Goal: Task Accomplishment & Management: Manage account settings

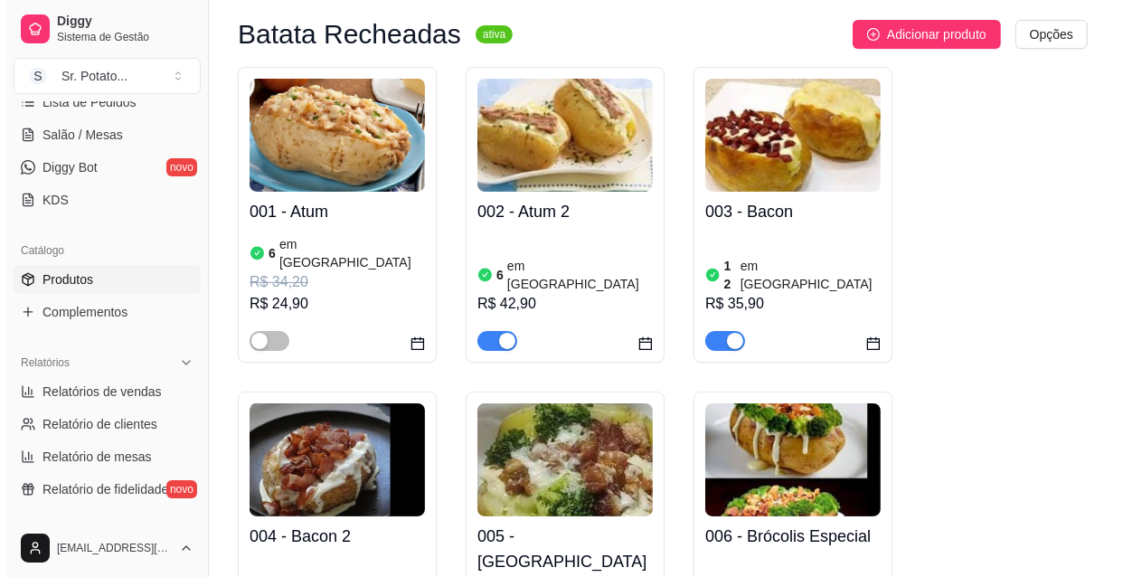
scroll to position [164, 0]
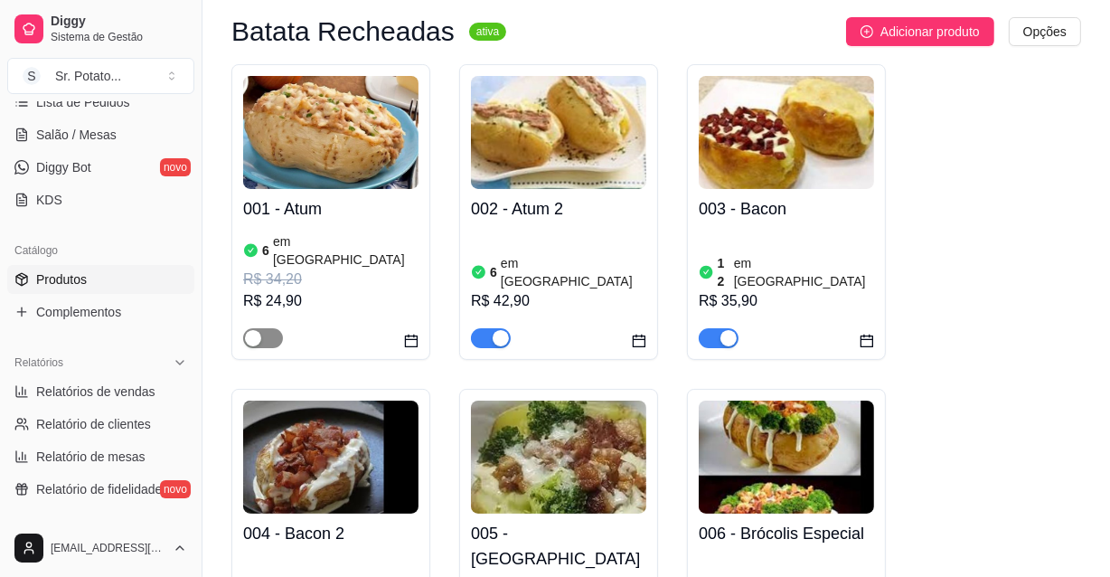
click at [258, 330] on div "button" at bounding box center [253, 338] width 16 height 16
click at [368, 163] on img at bounding box center [330, 132] width 175 height 113
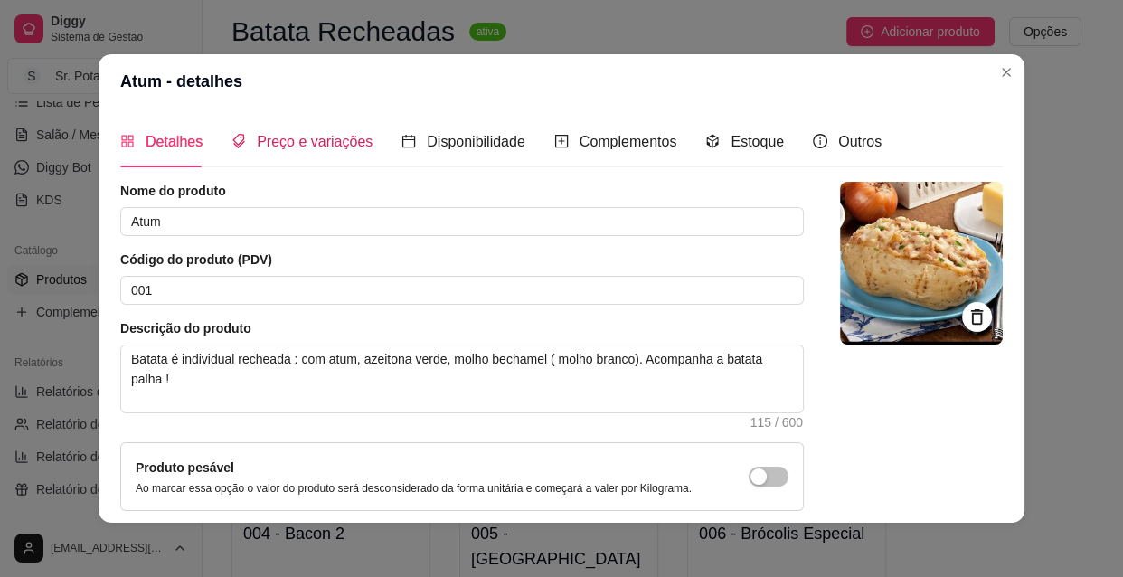
click at [299, 135] on span "Preço e variações" at bounding box center [315, 141] width 116 height 15
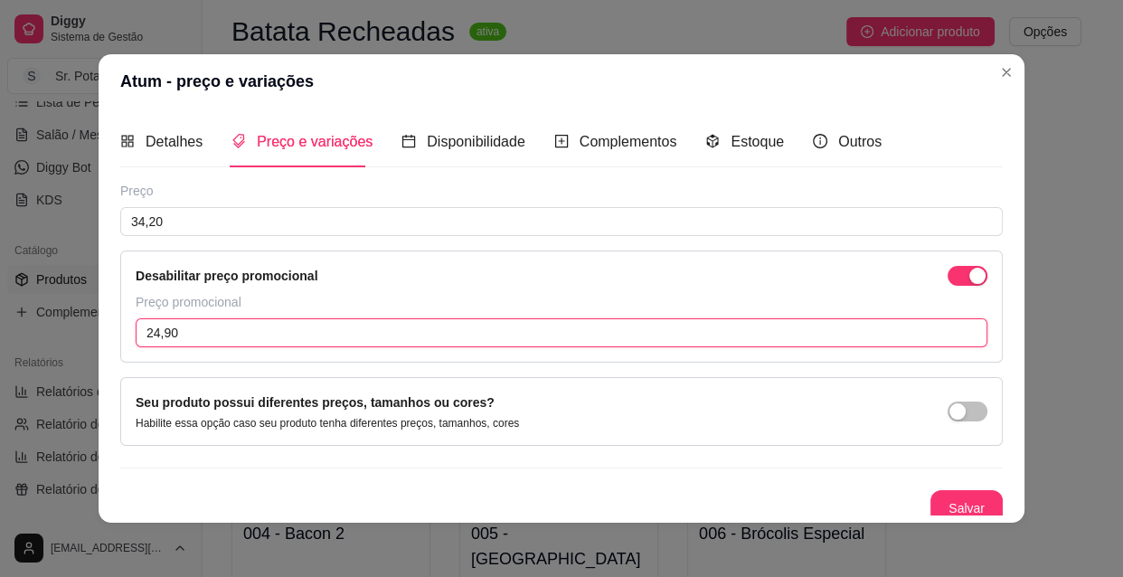
click at [182, 326] on input "24,90" at bounding box center [561, 332] width 851 height 29
type input "0,00"
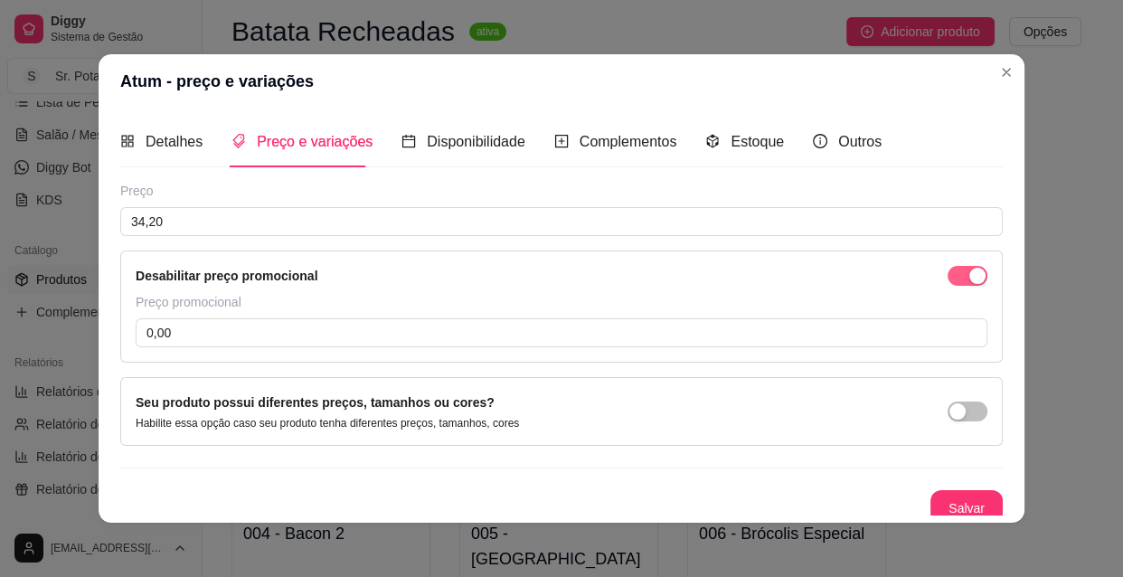
click at [969, 277] on div "button" at bounding box center [977, 276] width 16 height 16
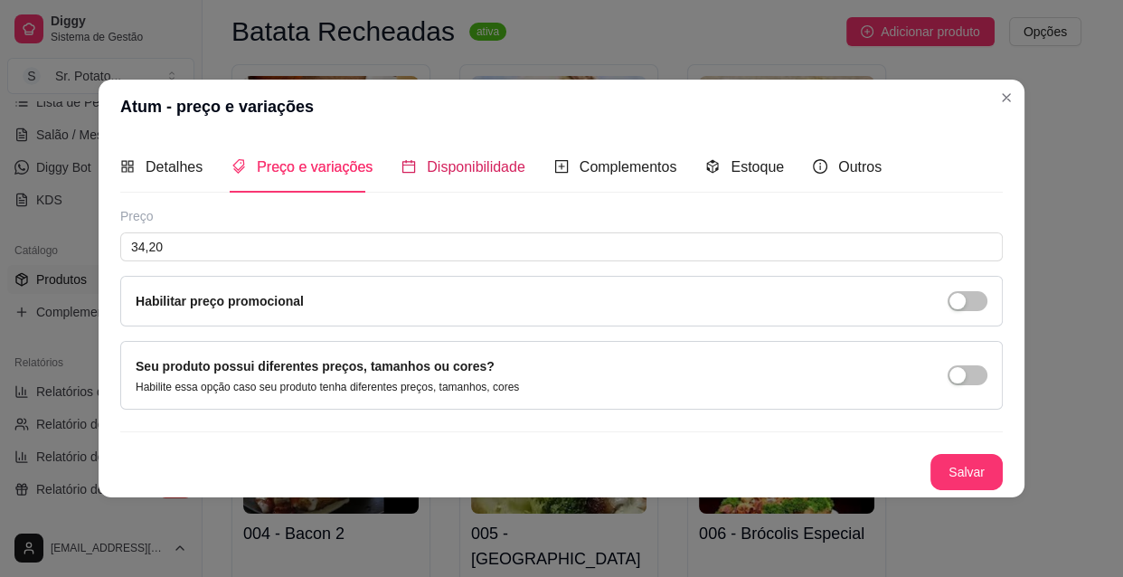
click at [460, 165] on span "Disponibilidade" at bounding box center [476, 166] width 99 height 15
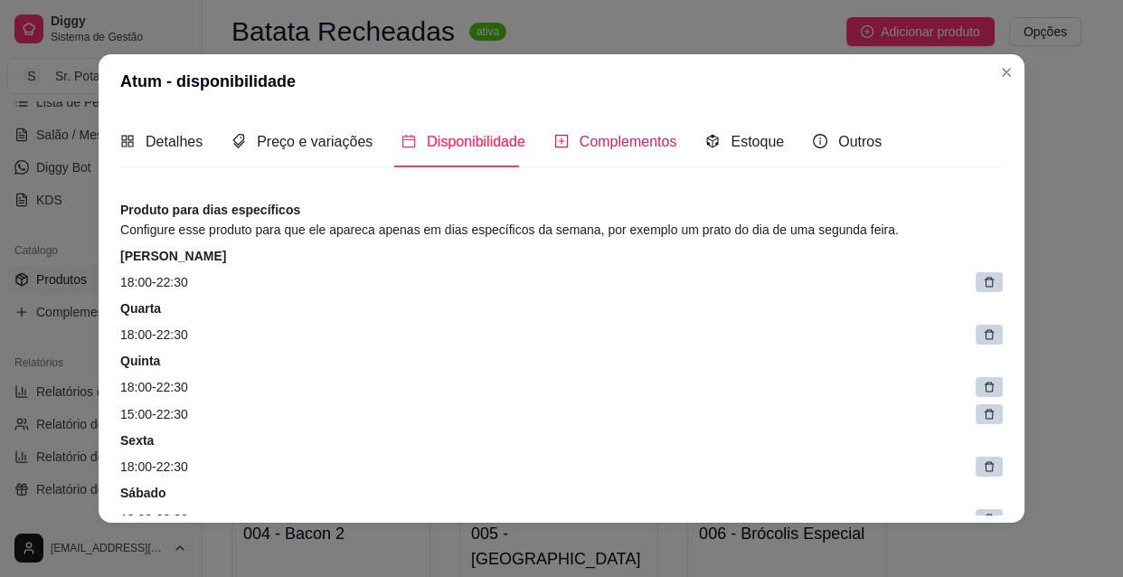
click at [597, 136] on span "Complementos" at bounding box center [628, 141] width 98 height 15
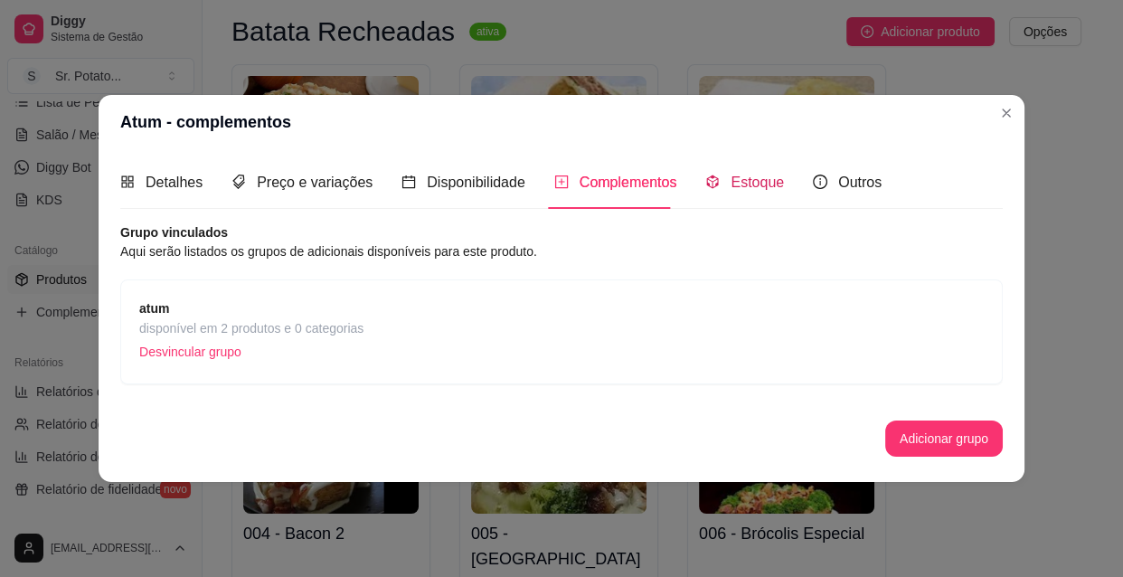
click at [742, 184] on span "Estoque" at bounding box center [756, 181] width 53 height 15
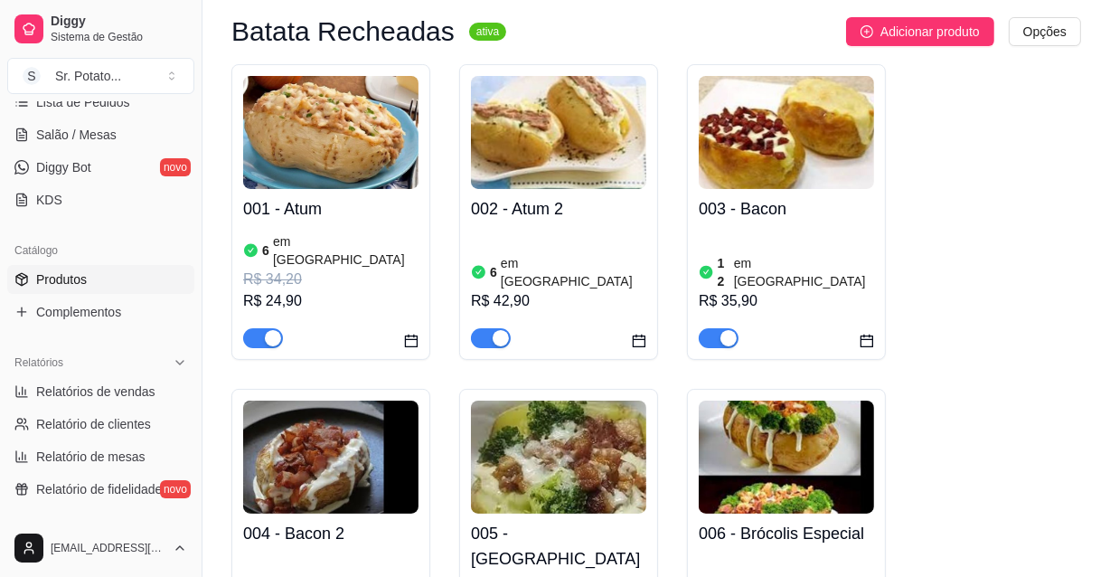
click at [372, 197] on h4 "001 - Atum" at bounding box center [330, 208] width 175 height 25
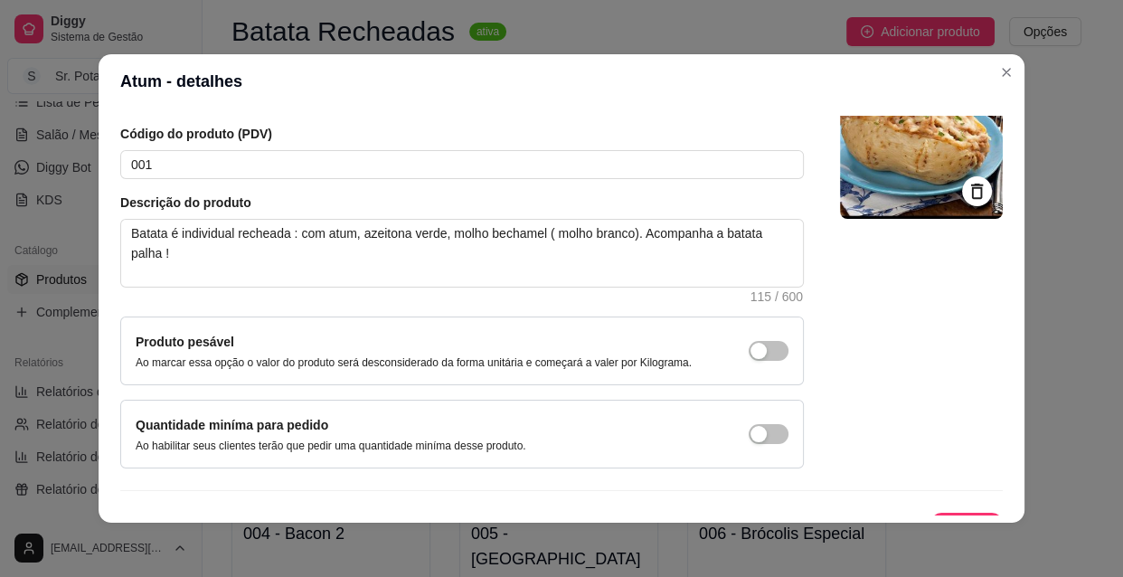
scroll to position [157, 0]
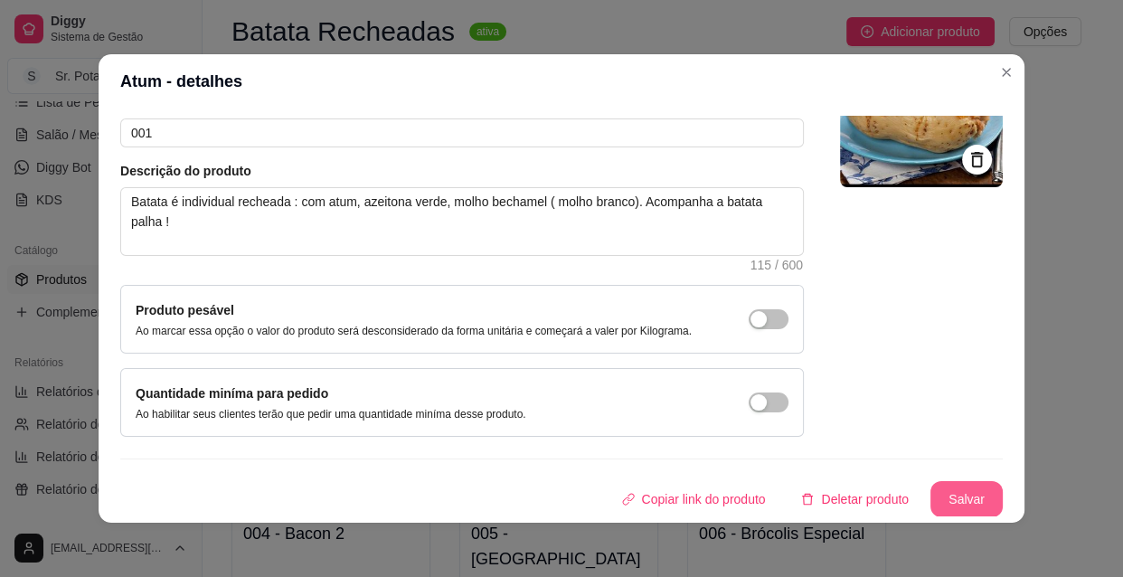
click at [954, 502] on button "Salvar" at bounding box center [966, 499] width 72 height 36
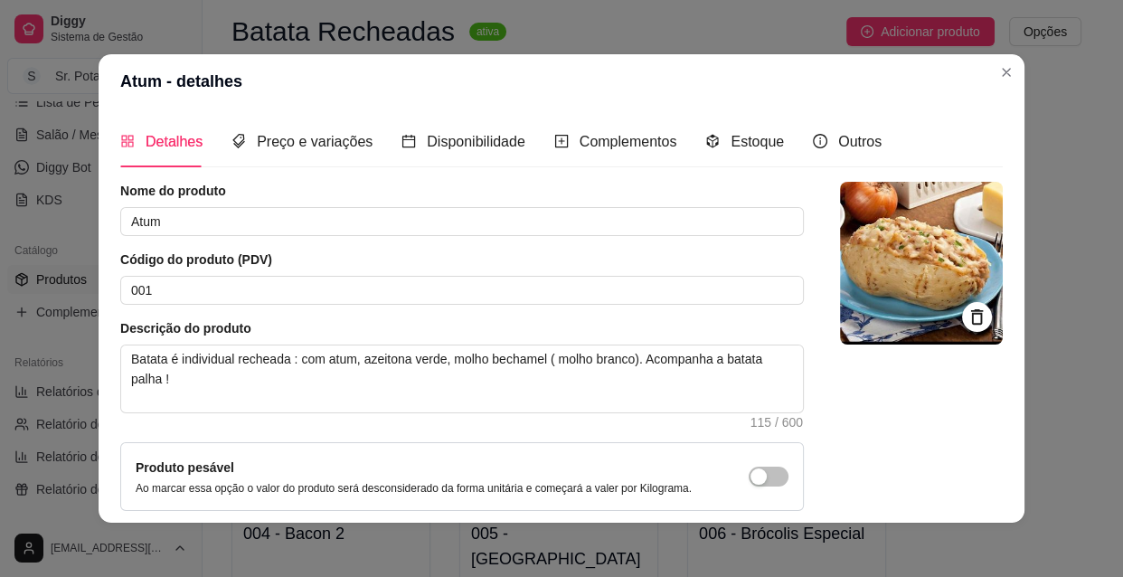
scroll to position [0, 0]
click at [298, 141] on span "Preço e variações" at bounding box center [315, 141] width 116 height 15
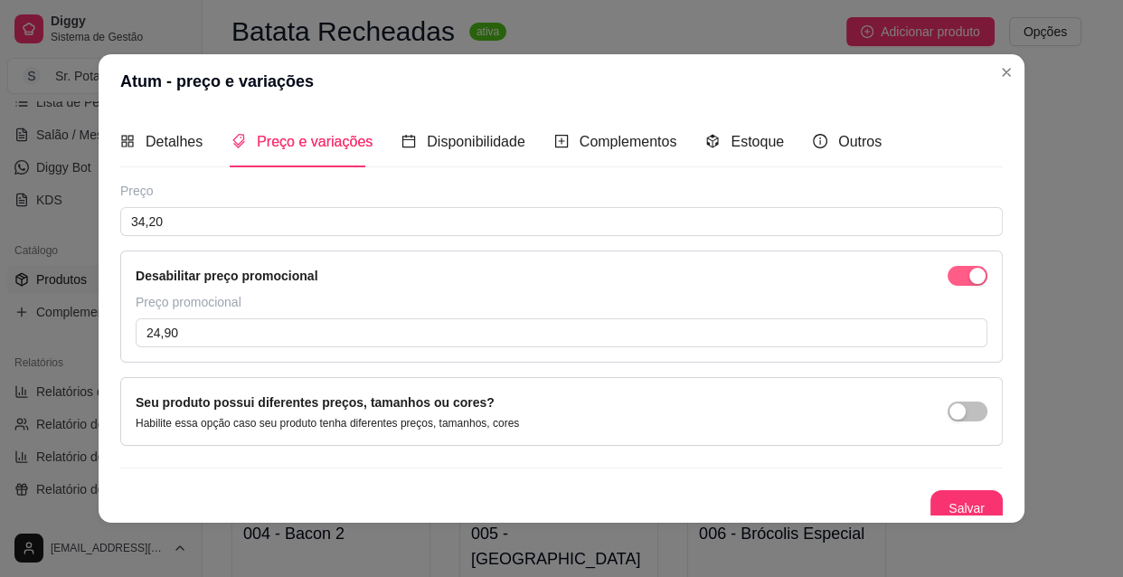
click at [969, 271] on div "button" at bounding box center [977, 276] width 16 height 16
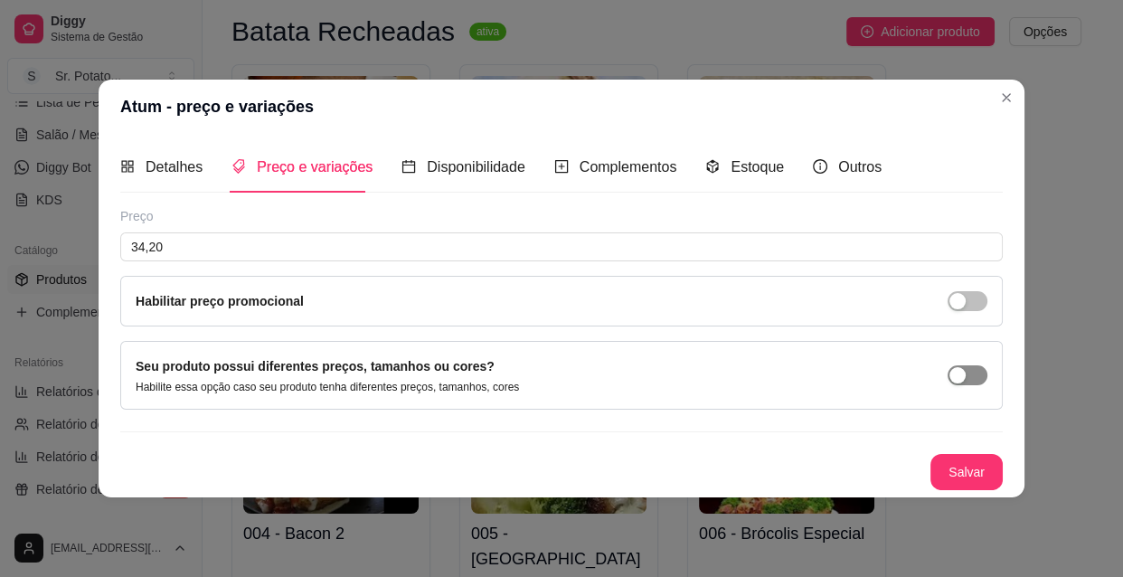
click at [958, 374] on div "button" at bounding box center [957, 375] width 16 height 16
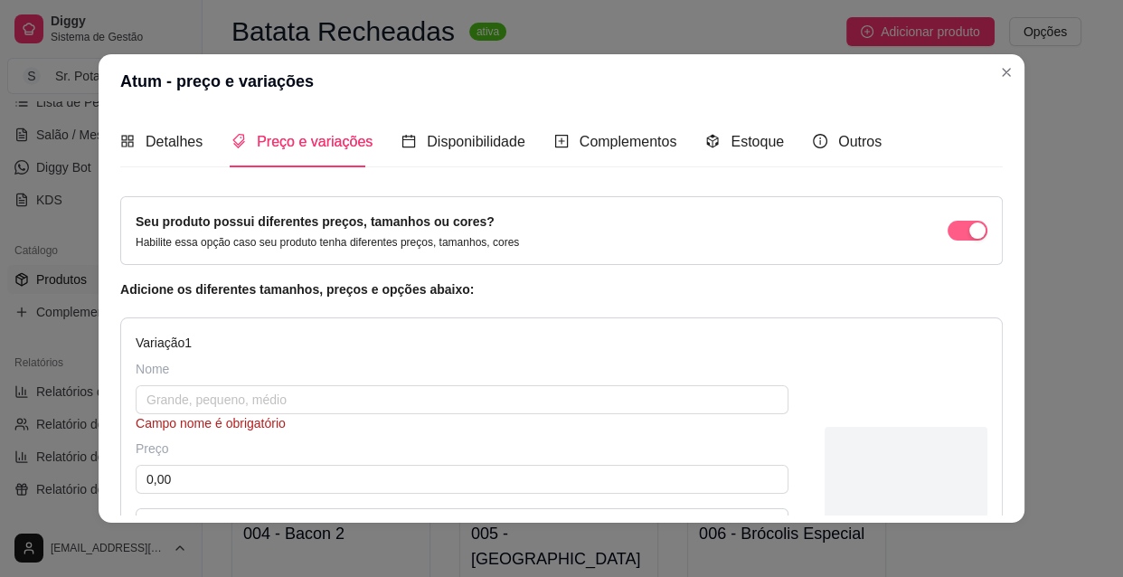
click at [969, 233] on div "button" at bounding box center [977, 230] width 16 height 16
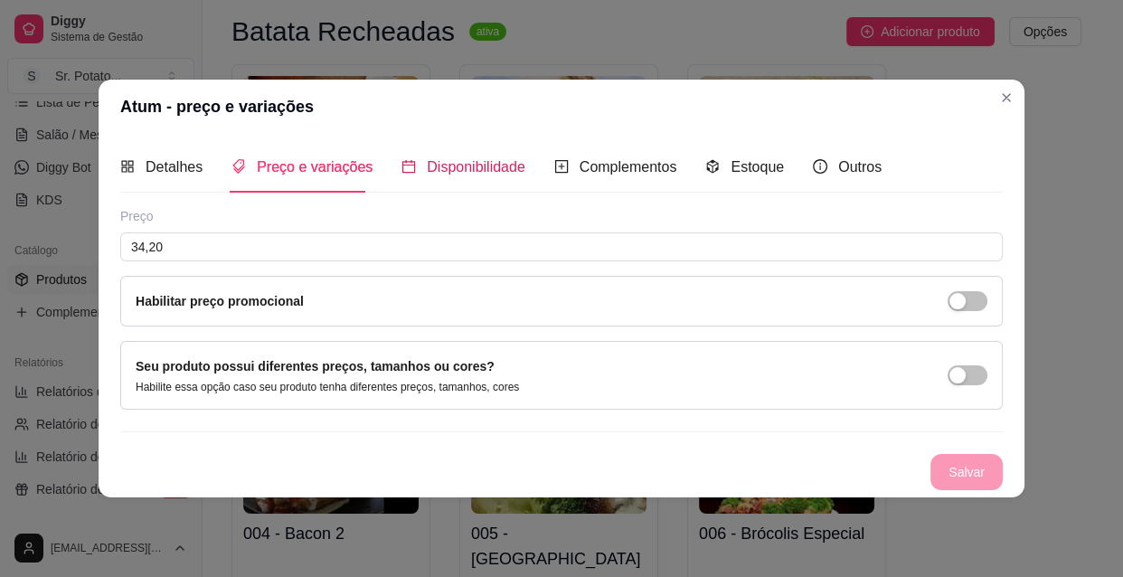
click at [493, 168] on span "Disponibilidade" at bounding box center [476, 166] width 99 height 15
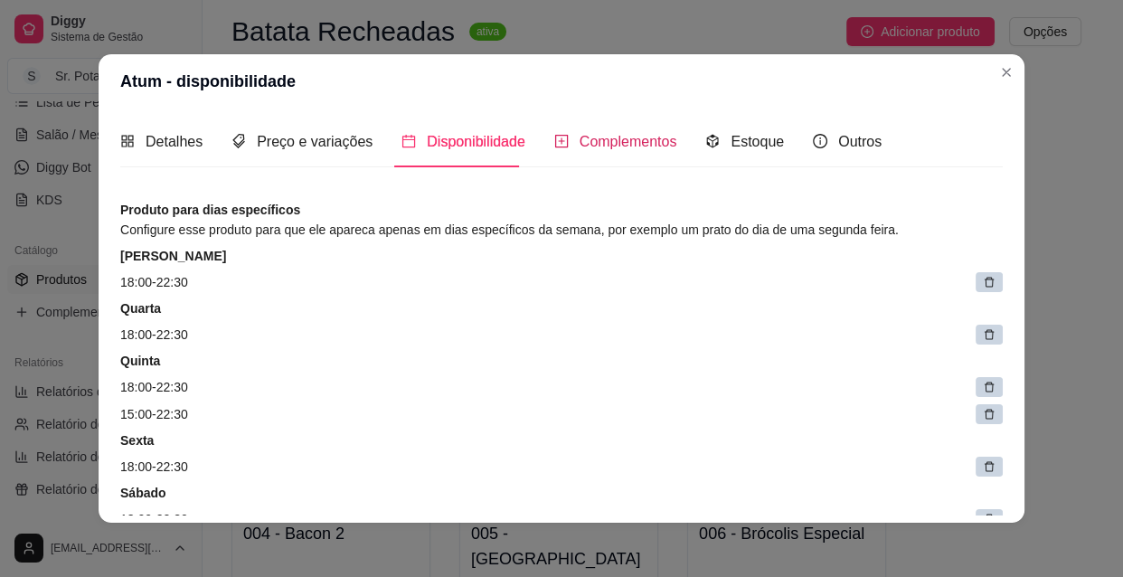
click at [603, 146] on span "Complementos" at bounding box center [628, 141] width 98 height 15
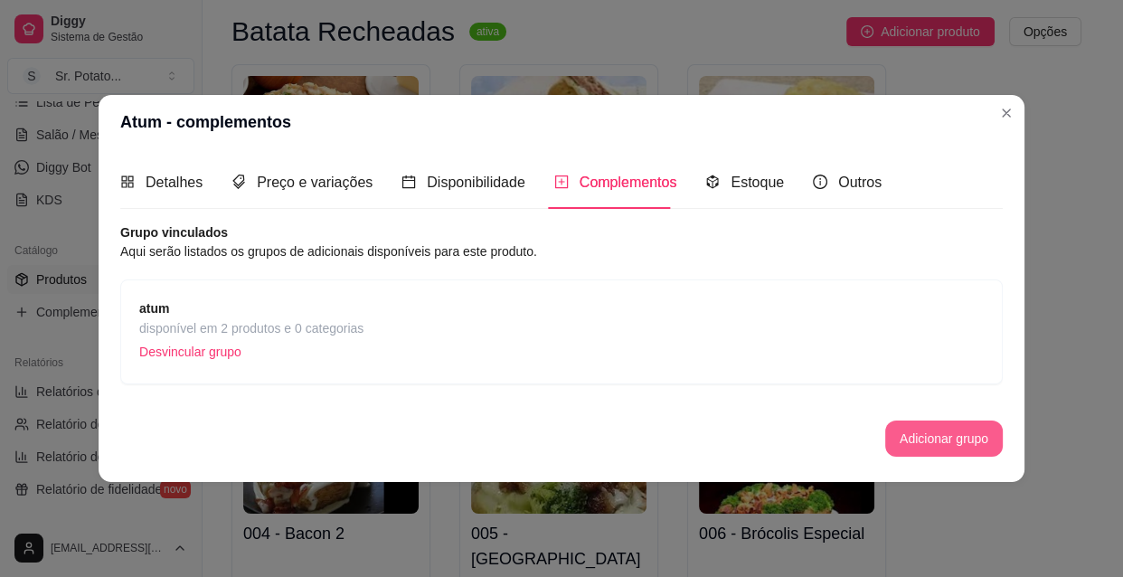
click at [912, 434] on button "Adicionar grupo" at bounding box center [943, 438] width 117 height 36
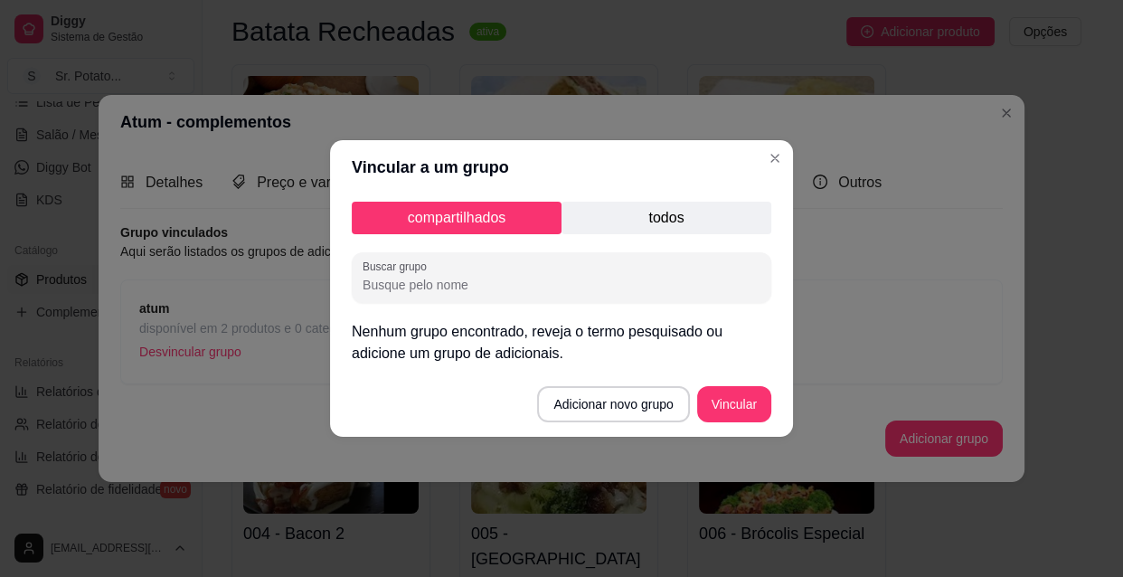
click at [649, 216] on p "todos" at bounding box center [666, 218] width 210 height 33
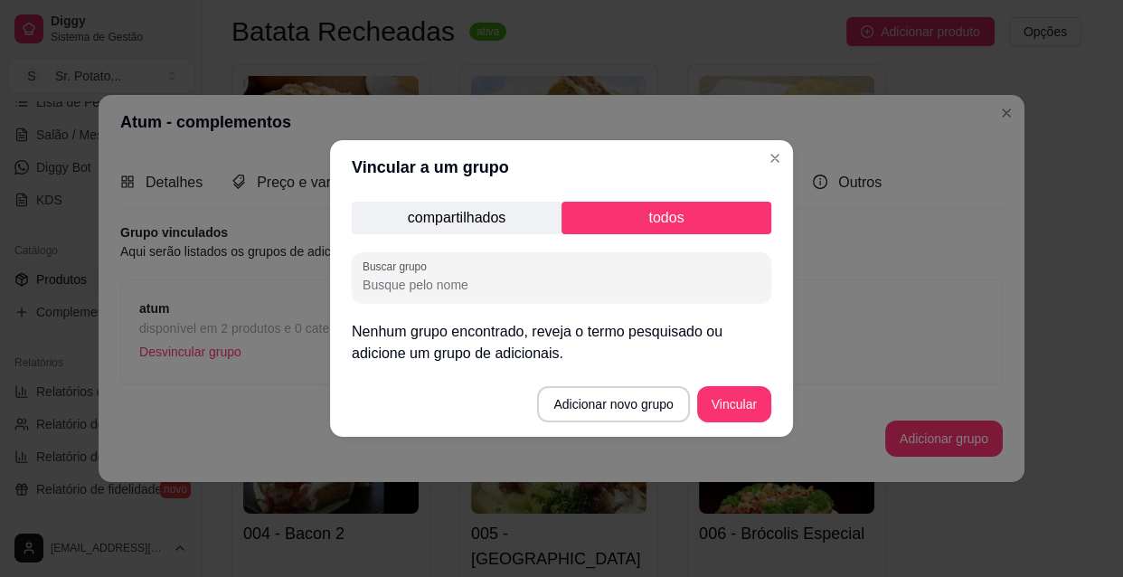
click at [495, 292] on input "Buscar grupo" at bounding box center [561, 285] width 398 height 18
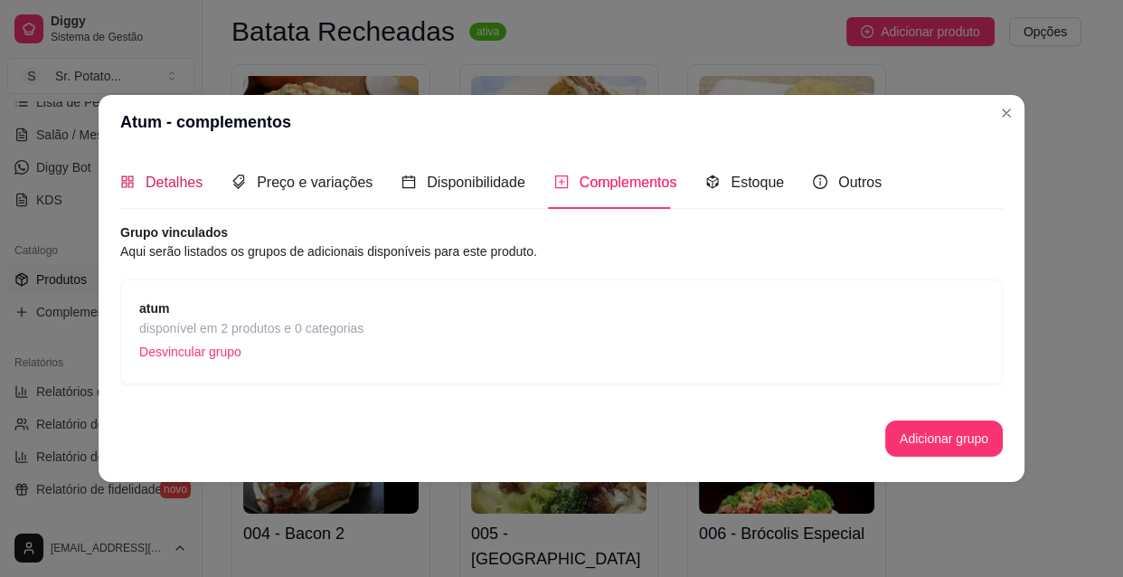
click at [164, 178] on span "Detalhes" at bounding box center [174, 181] width 57 height 15
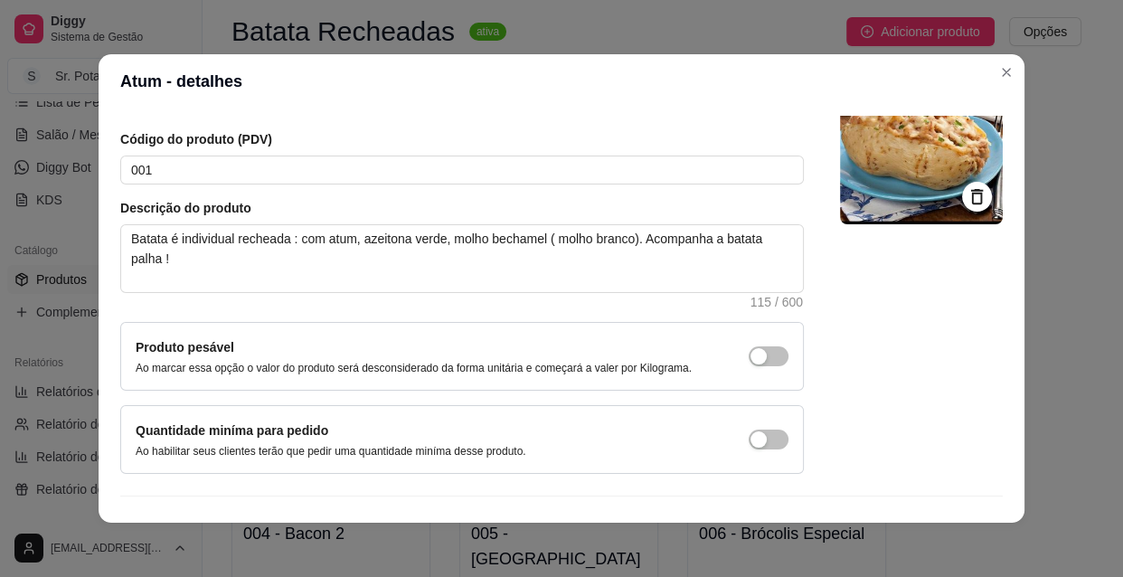
scroll to position [157, 0]
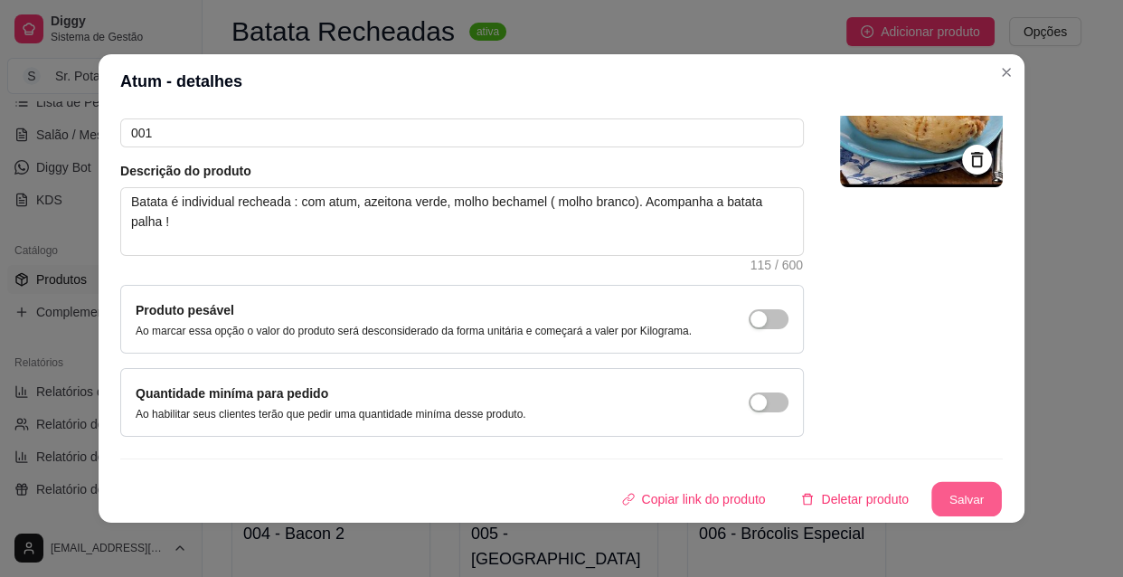
click at [945, 492] on button "Salvar" at bounding box center [966, 499] width 70 height 35
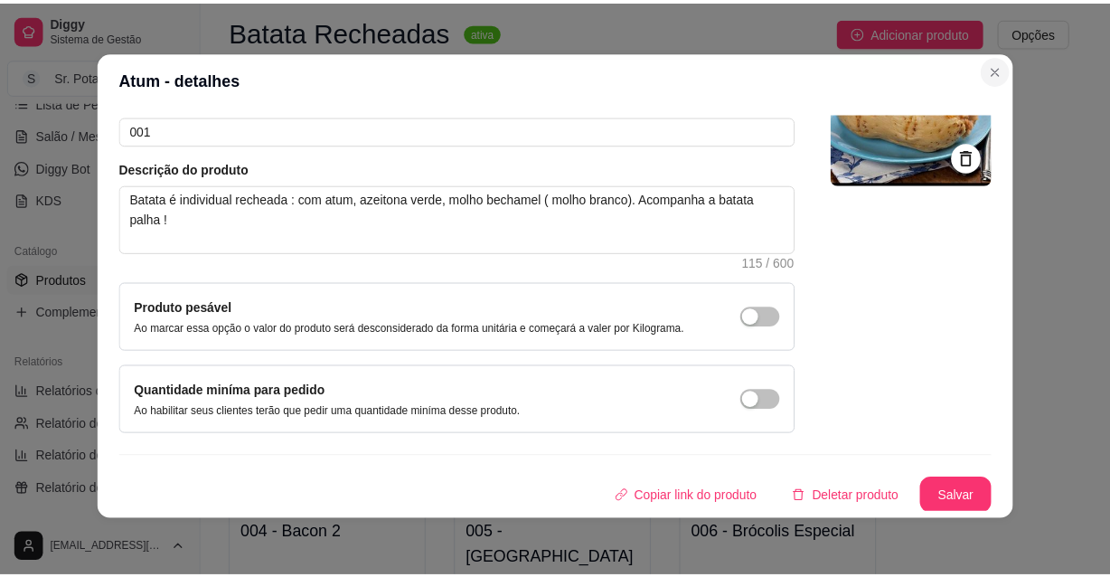
scroll to position [0, 0]
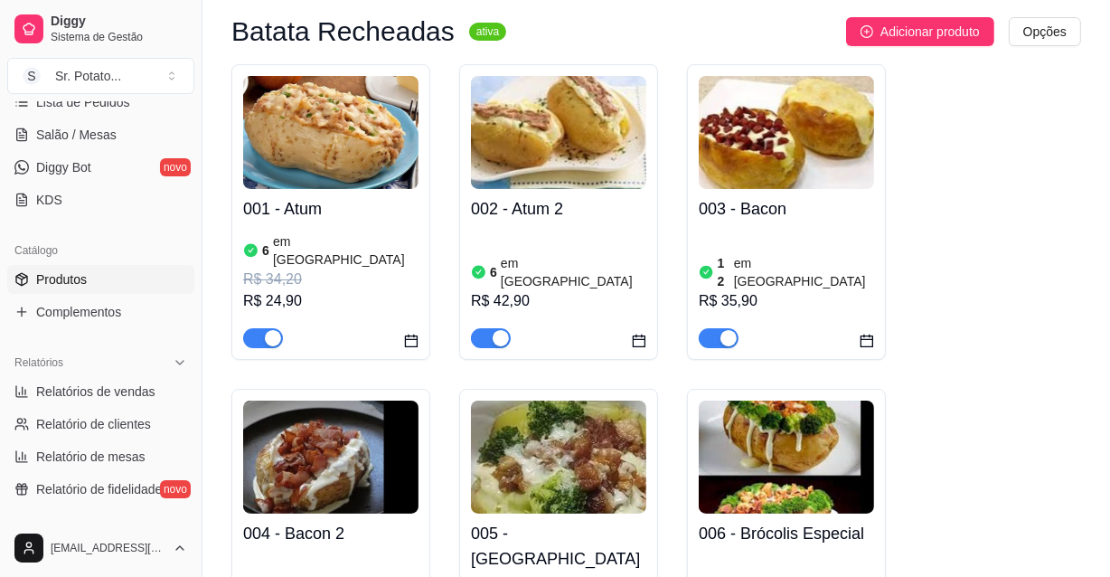
click at [366, 123] on img at bounding box center [330, 132] width 175 height 113
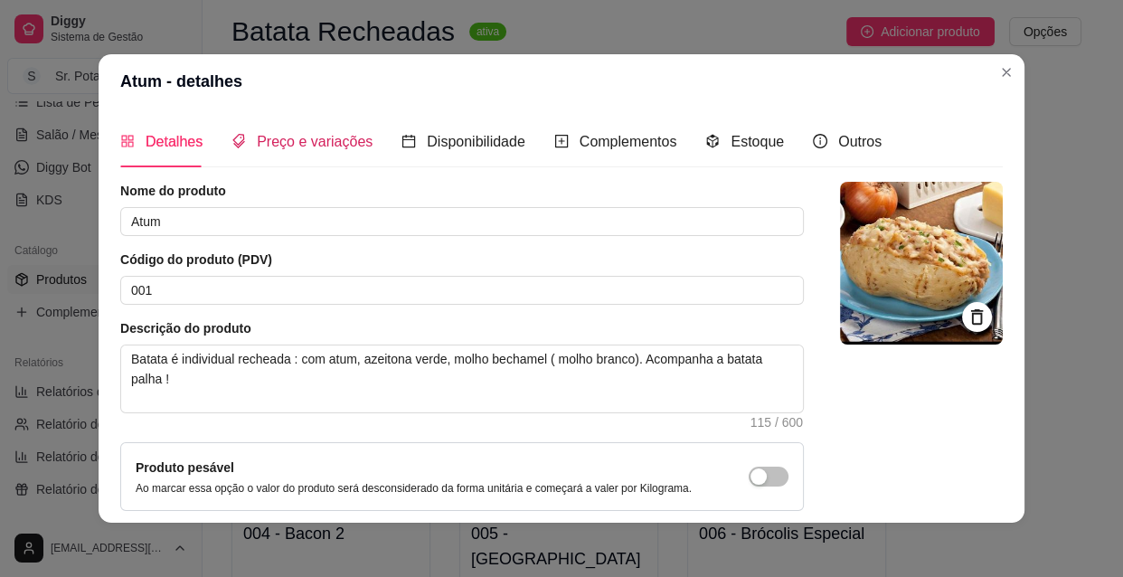
click at [324, 145] on span "Preço e variações" at bounding box center [315, 141] width 116 height 15
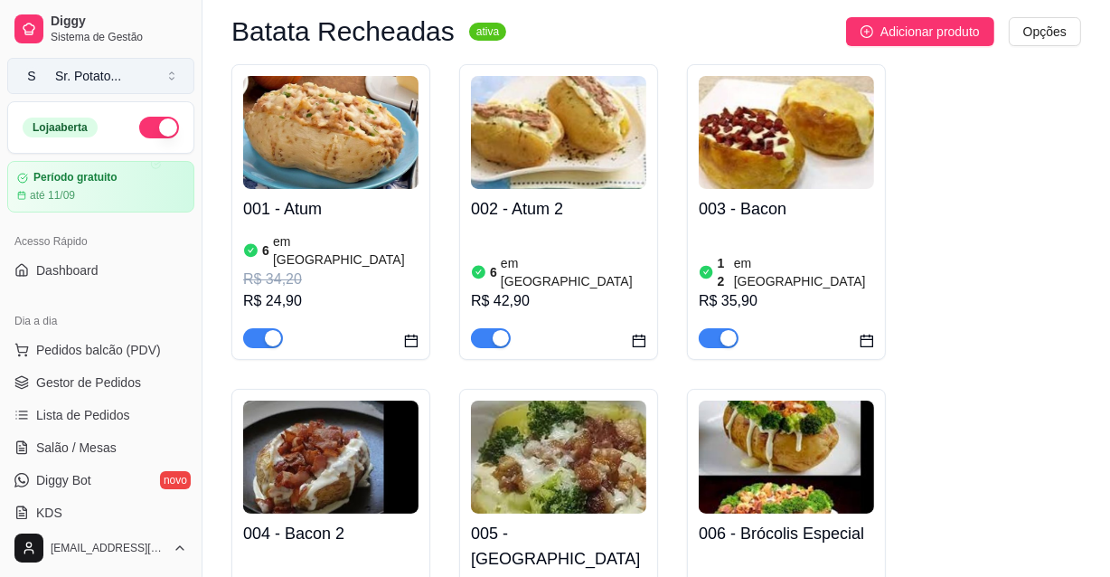
click at [169, 75] on button "S Sr. Potato ..." at bounding box center [100, 76] width 187 height 36
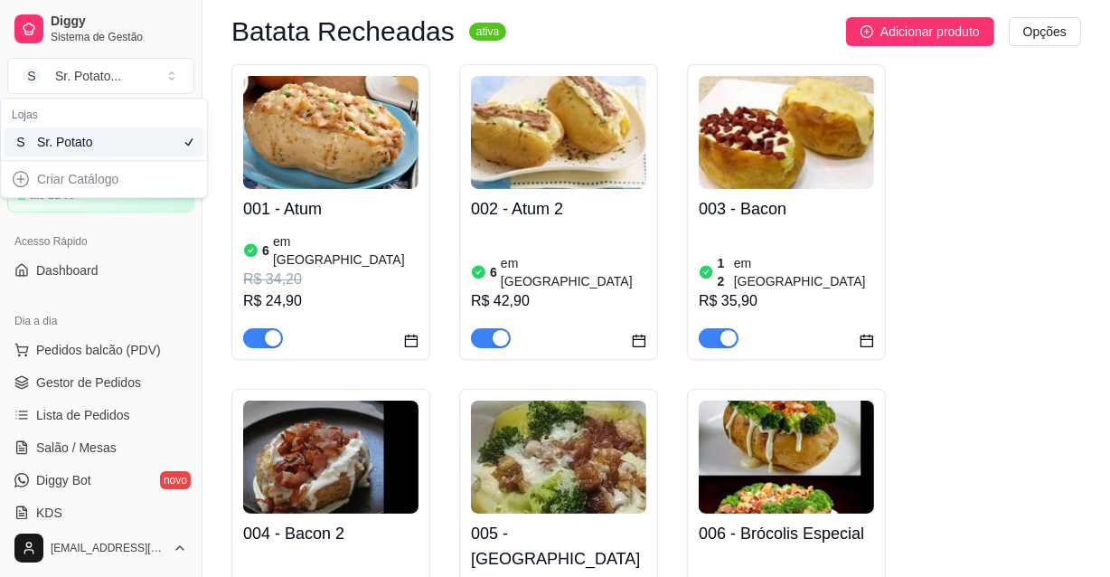
click at [23, 181] on div "Criar Catálogo" at bounding box center [104, 178] width 199 height 29
click at [17, 174] on div "Criar Catálogo" at bounding box center [104, 178] width 199 height 29
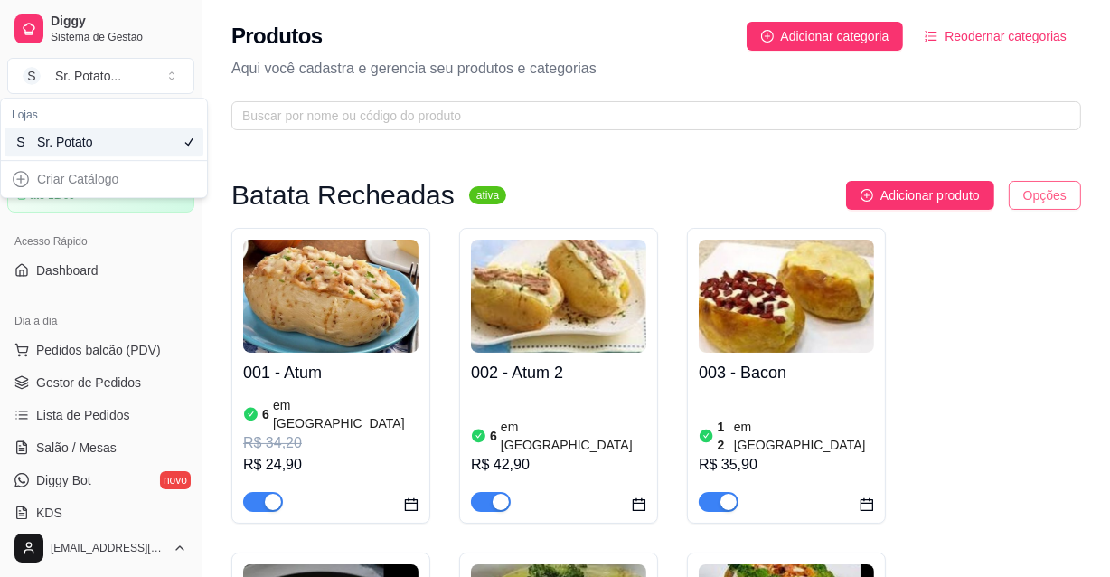
click at [1046, 199] on html "Diggy Sistema de Gestão S Sr. Potato ... Loja aberta Período gratuito até 11/09…" at bounding box center [555, 288] width 1110 height 577
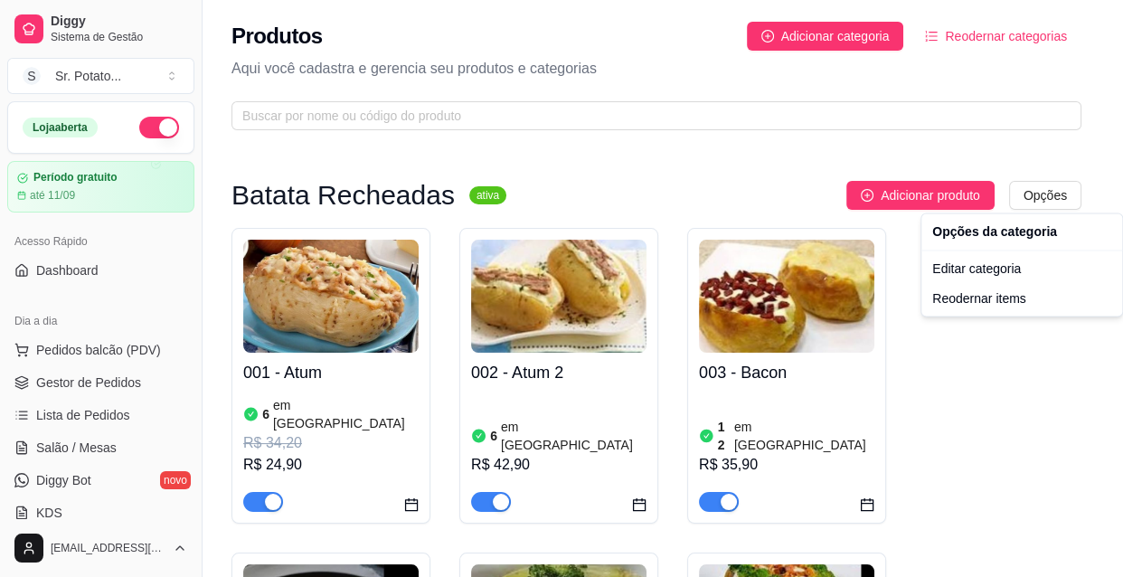
click at [1012, 151] on html "Diggy Sistema de Gestão S Sr. Potato ... Loja aberta Período gratuito até 11/09…" at bounding box center [561, 288] width 1123 height 577
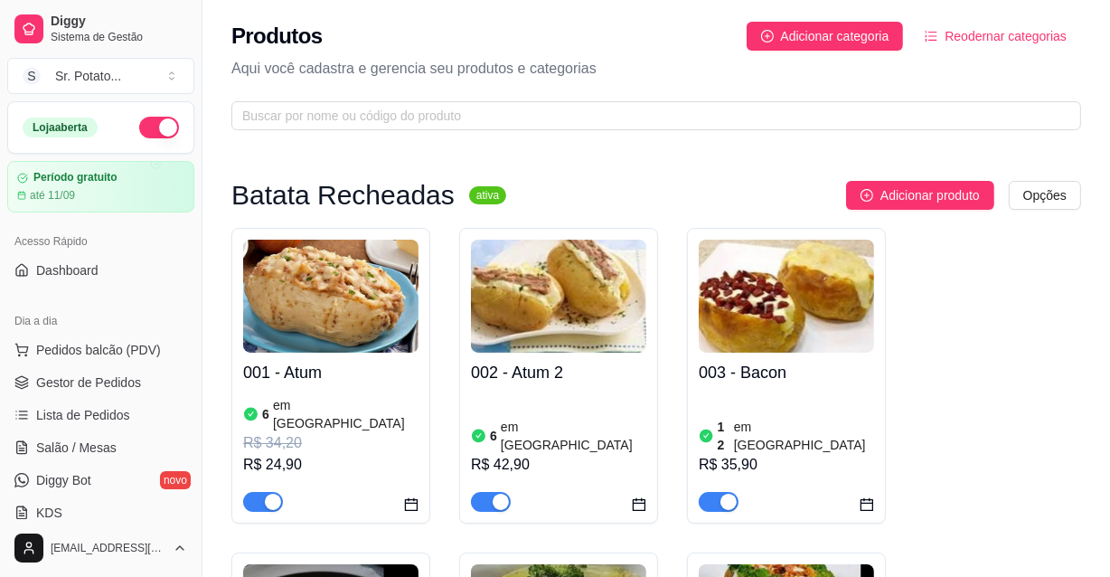
click at [371, 334] on img at bounding box center [330, 296] width 175 height 113
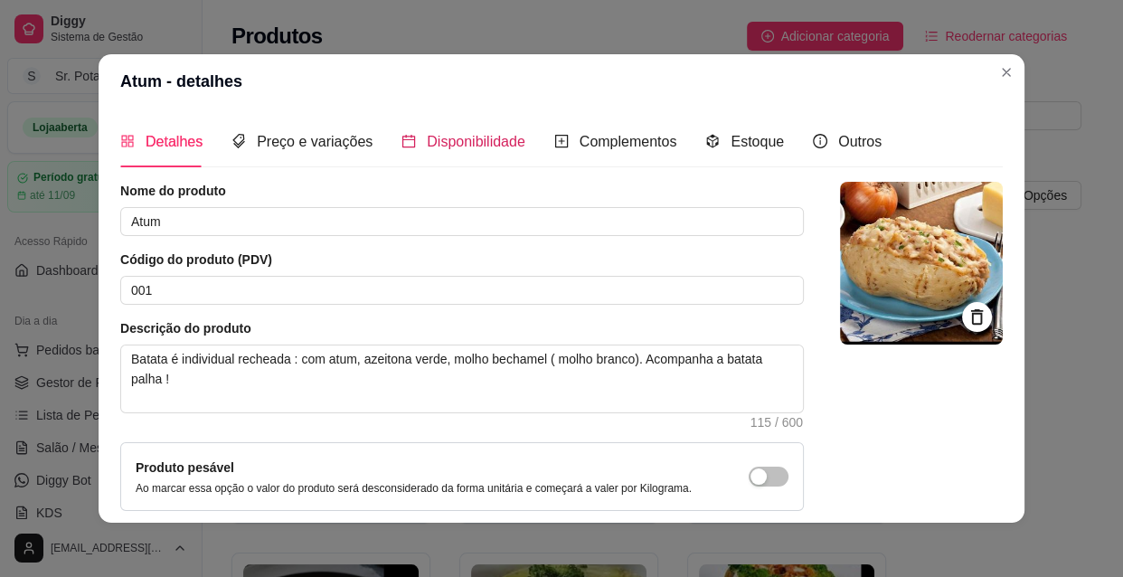
click at [427, 143] on span "Disponibilidade" at bounding box center [476, 141] width 99 height 15
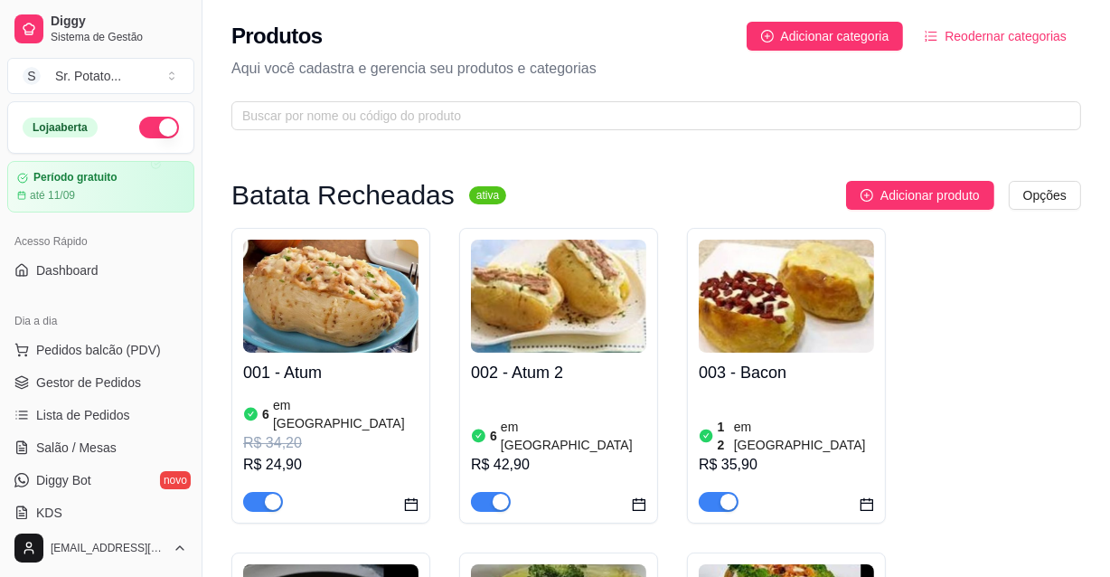
click at [381, 325] on img at bounding box center [330, 296] width 175 height 113
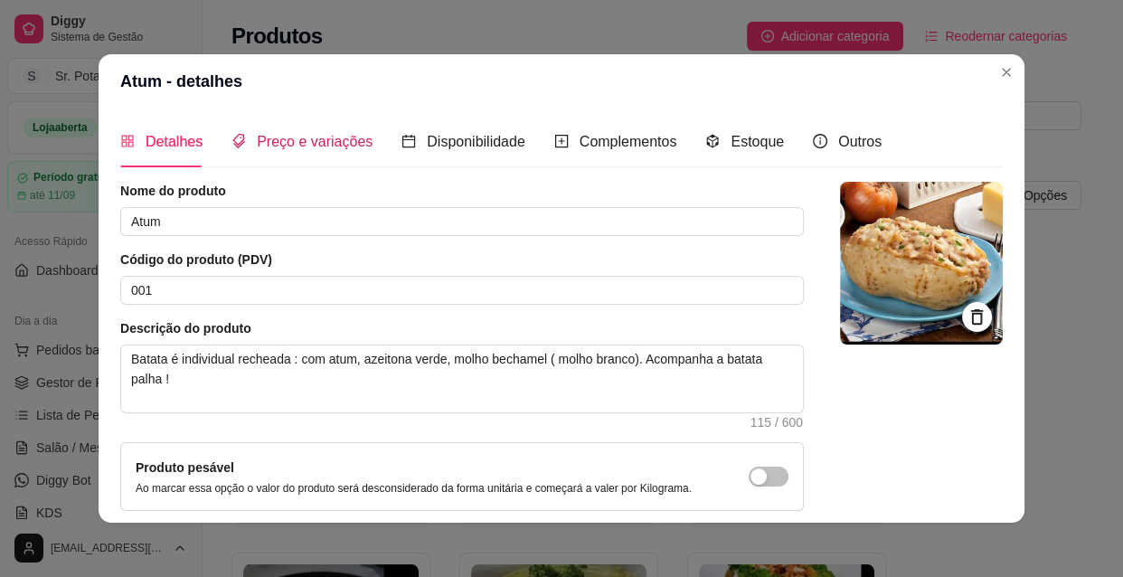
click at [302, 138] on span "Preço e variações" at bounding box center [315, 141] width 116 height 15
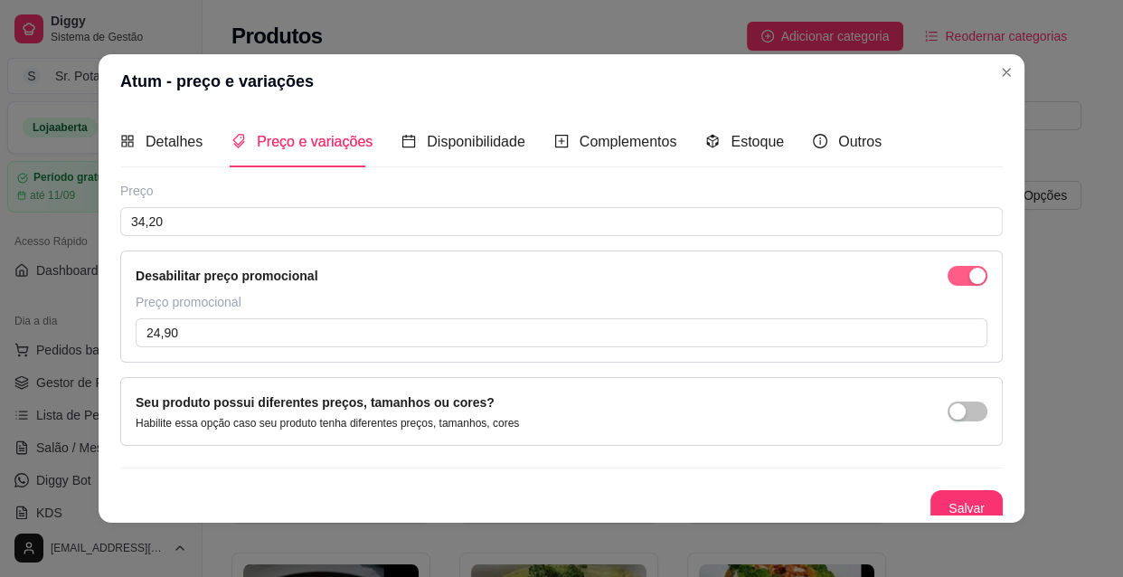
click at [969, 271] on div "button" at bounding box center [977, 276] width 16 height 16
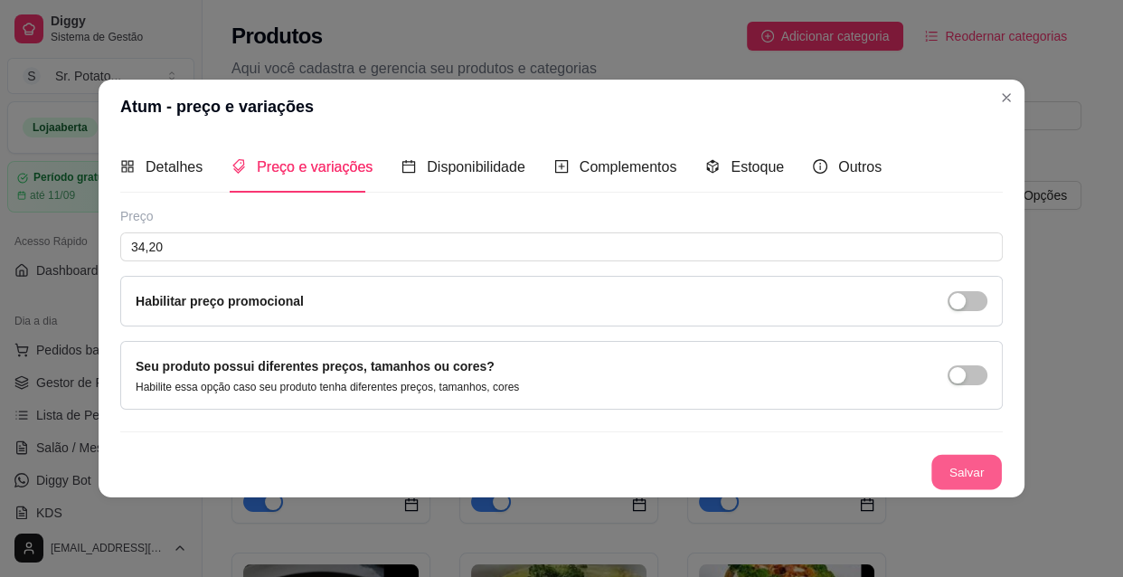
click at [968, 463] on button "Salvar" at bounding box center [966, 472] width 70 height 35
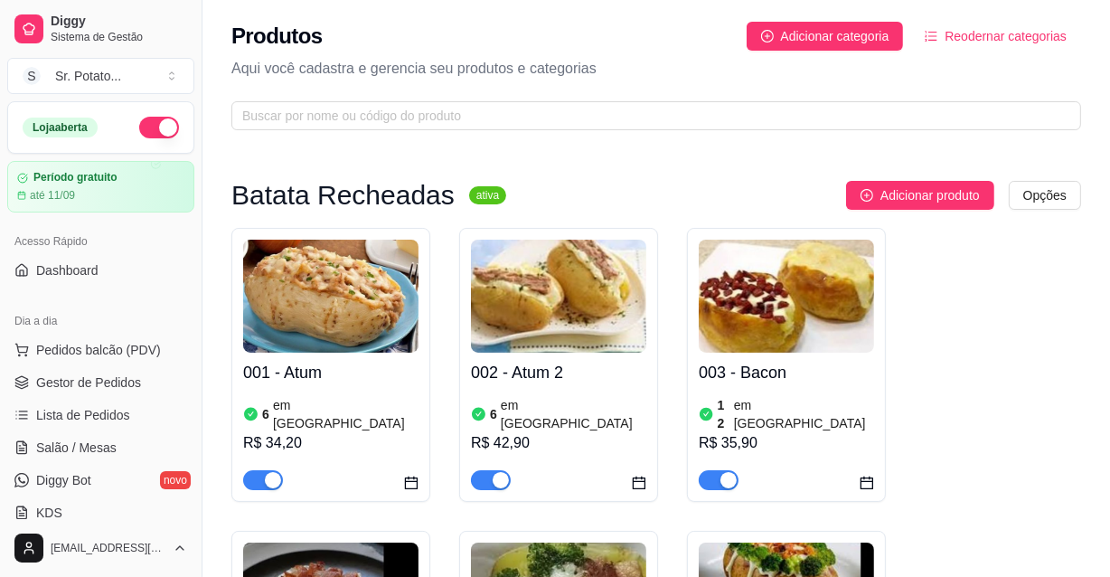
click at [357, 298] on img at bounding box center [330, 296] width 175 height 113
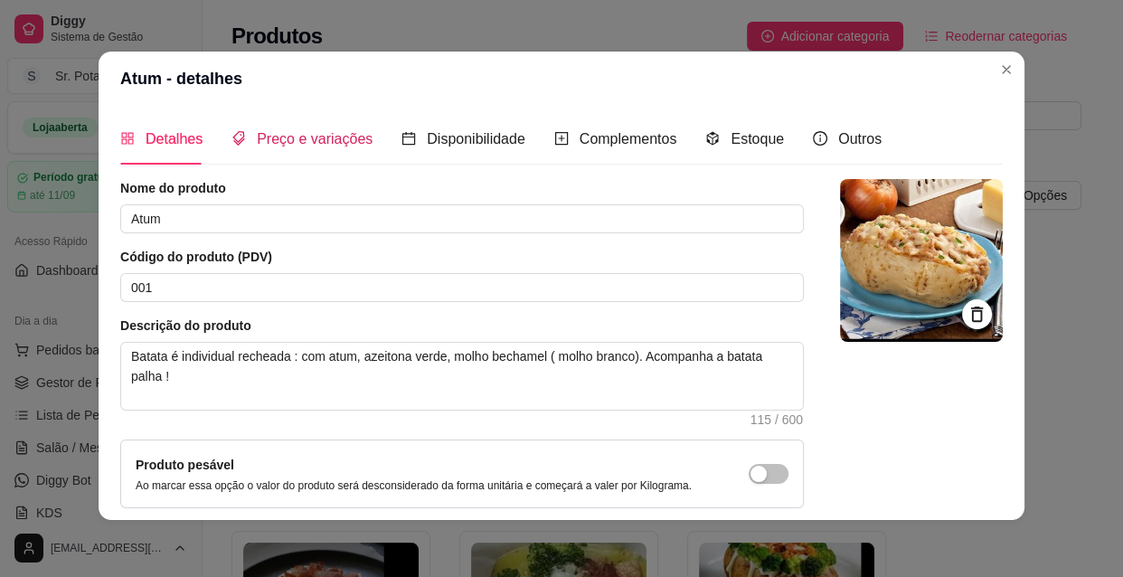
click at [292, 140] on span "Preço e variações" at bounding box center [315, 138] width 116 height 15
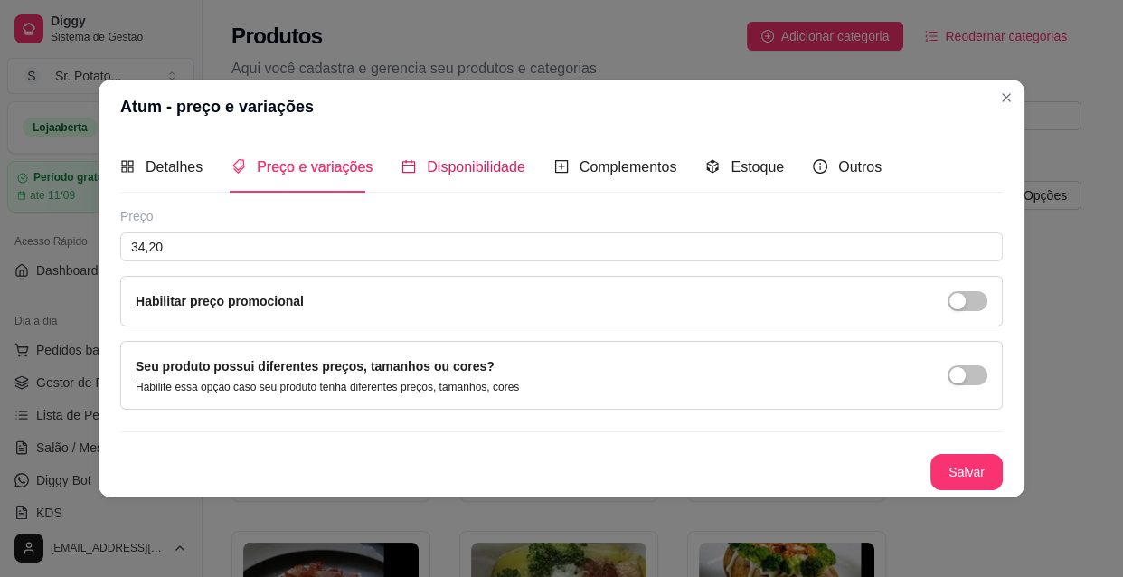
click at [446, 163] on span "Disponibilidade" at bounding box center [476, 166] width 99 height 15
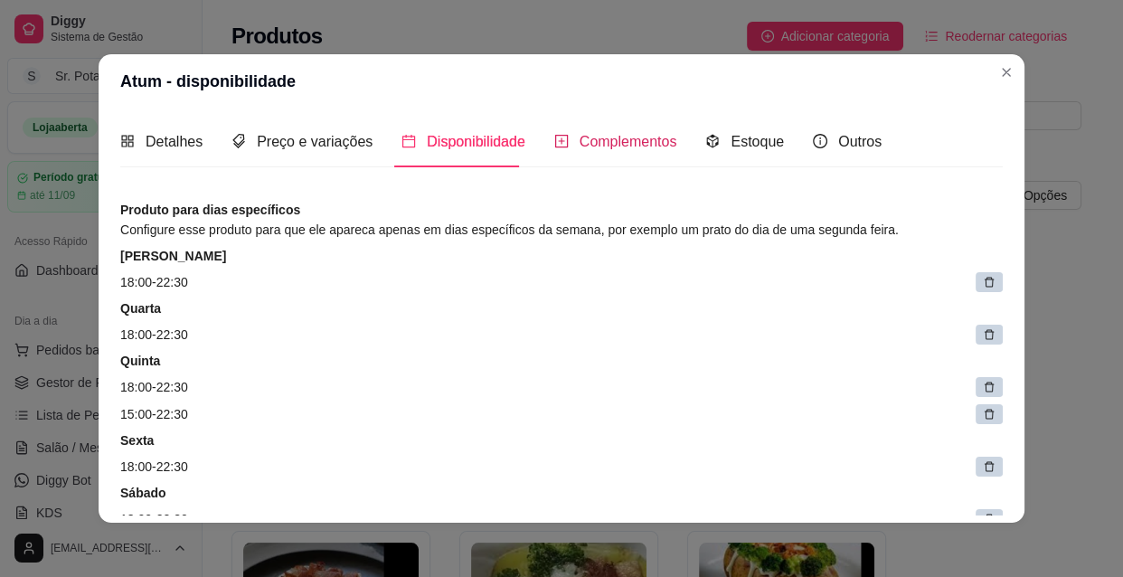
click at [581, 143] on span "Complementos" at bounding box center [628, 141] width 98 height 15
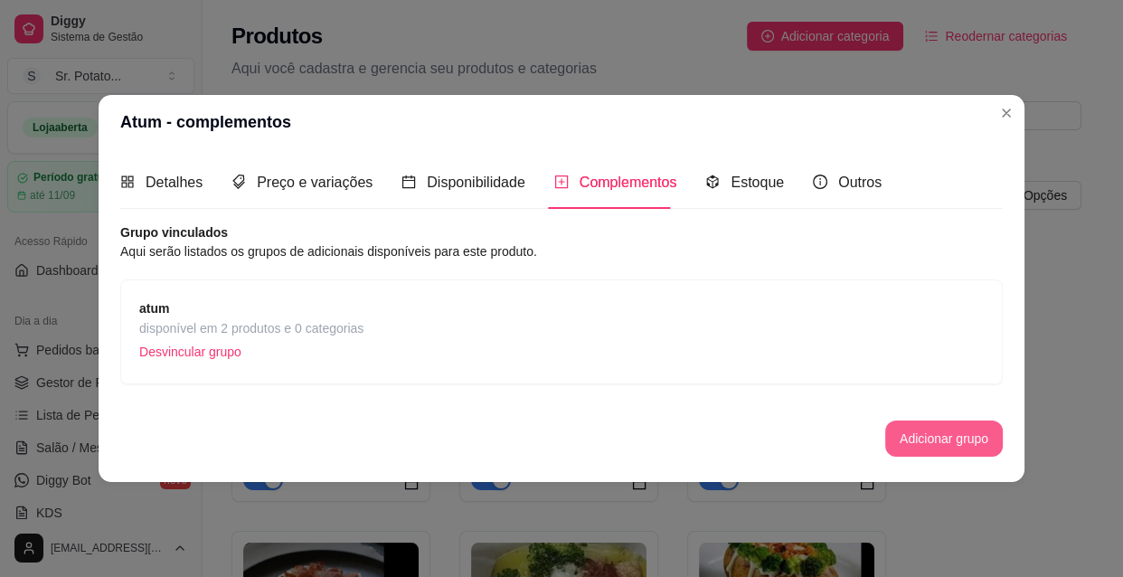
click at [920, 436] on button "Adicionar grupo" at bounding box center [943, 438] width 117 height 36
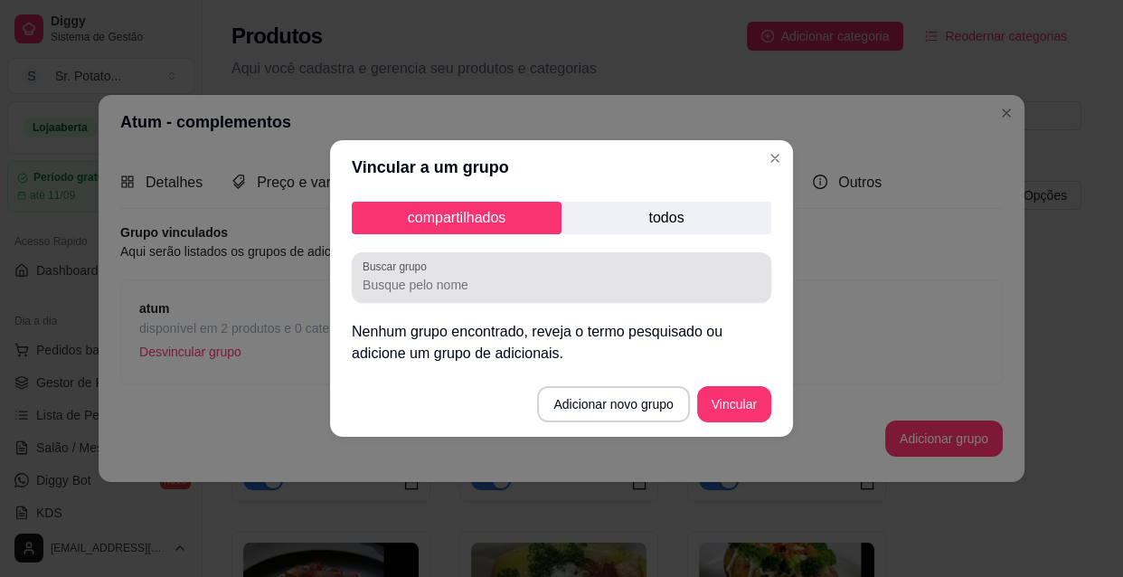
click at [475, 287] on input "Buscar grupo" at bounding box center [561, 285] width 398 height 18
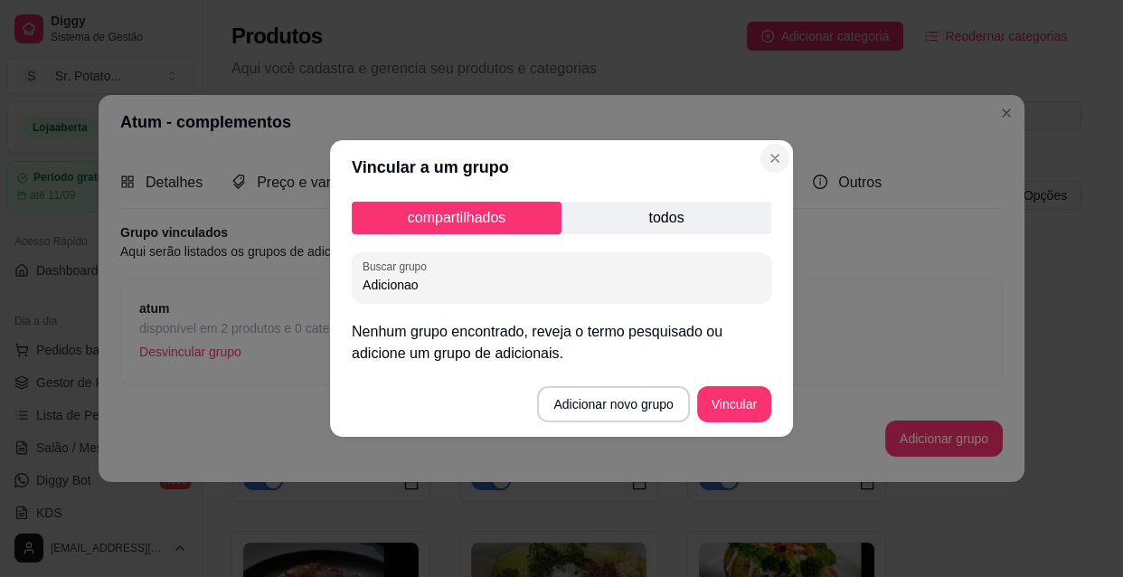
type input "Adicionao"
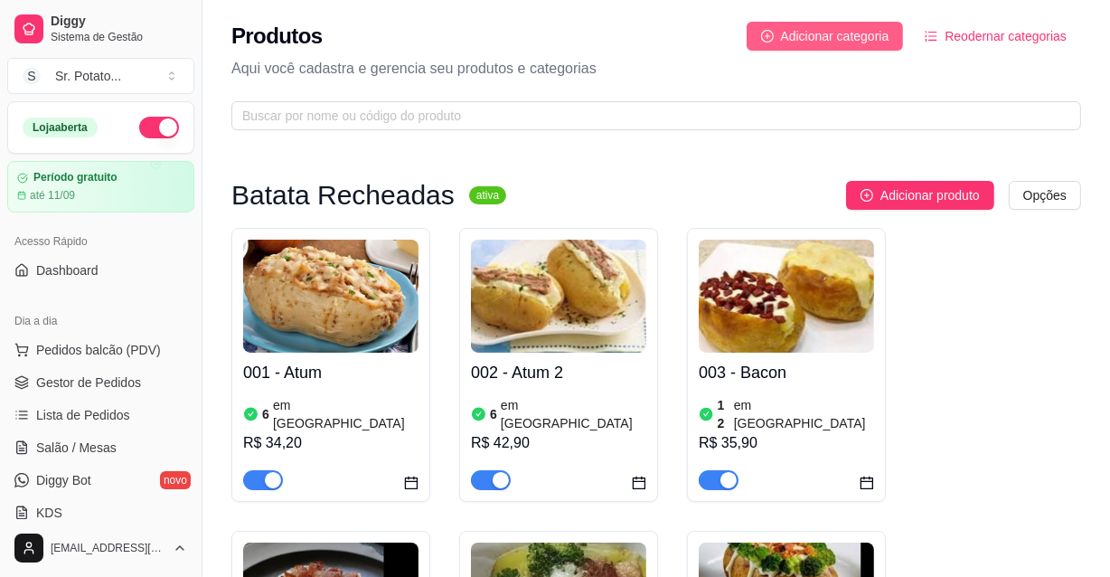
click at [845, 26] on span "Adicionar categoria" at bounding box center [835, 36] width 108 height 20
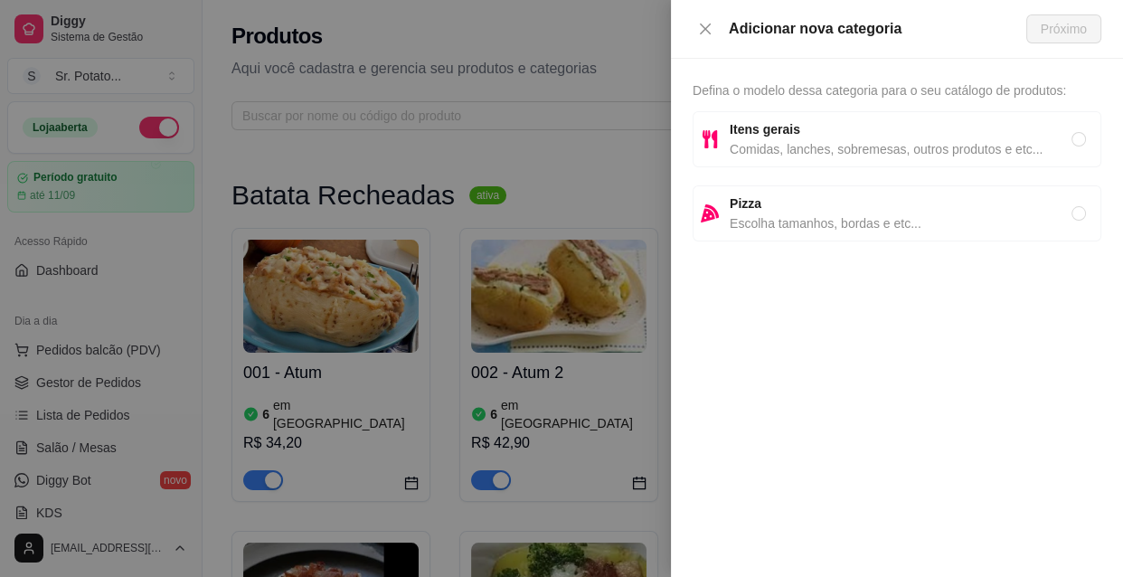
click at [830, 145] on span "Comidas, lanches, sobremesas, outros produtos e etc..." at bounding box center [900, 149] width 342 height 20
radio input "true"
click at [1047, 26] on span "Próximo" at bounding box center [1063, 29] width 46 height 20
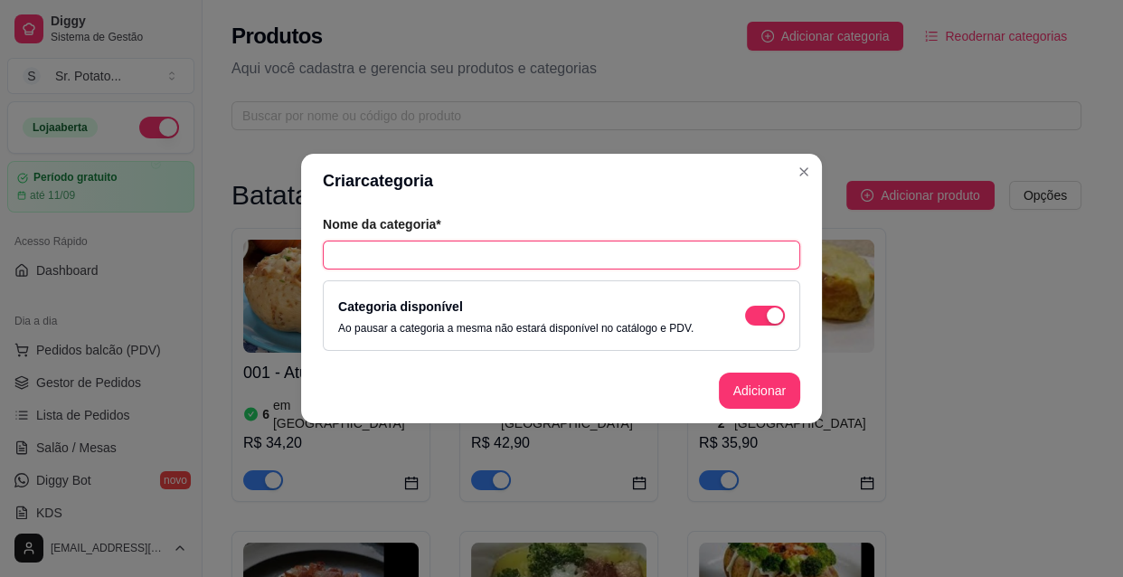
click at [377, 248] on input "text" at bounding box center [561, 254] width 477 height 29
type input "m"
type input "Macarrão no Pote"
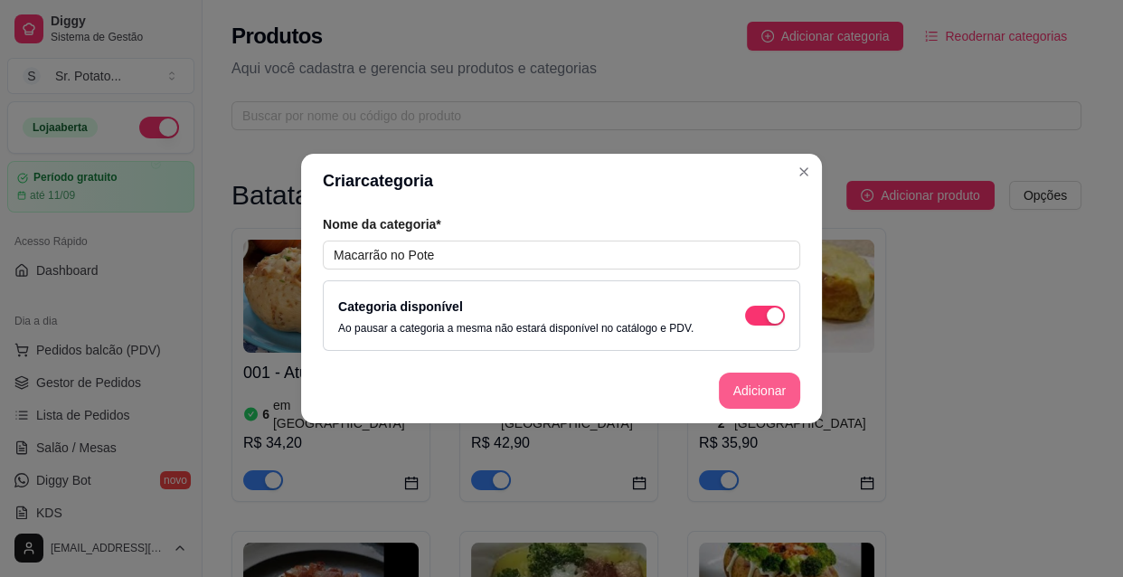
click at [766, 390] on button "Adicionar" at bounding box center [759, 390] width 81 height 36
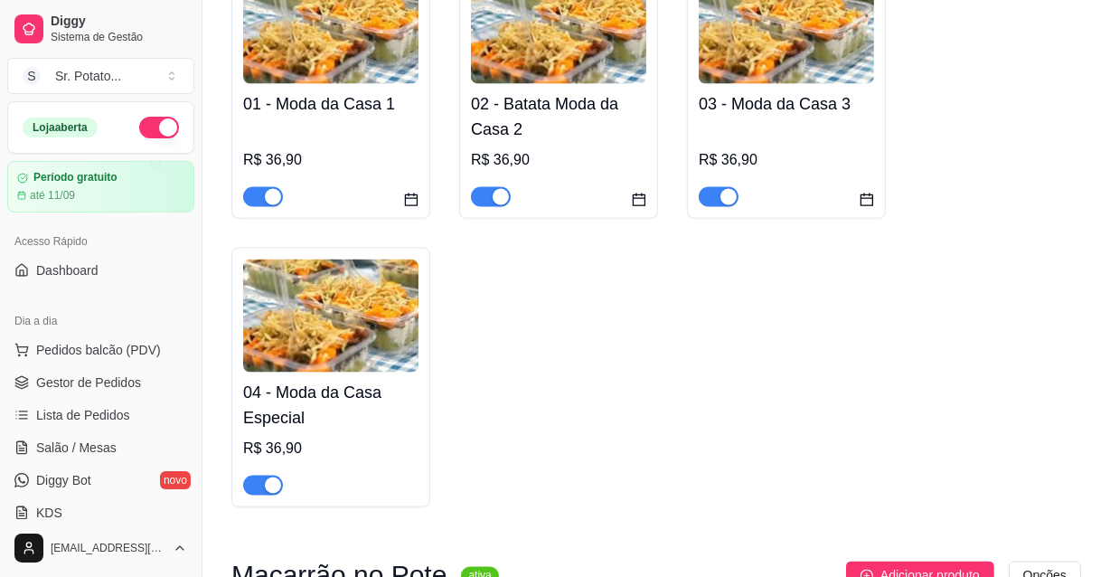
scroll to position [2513, 0]
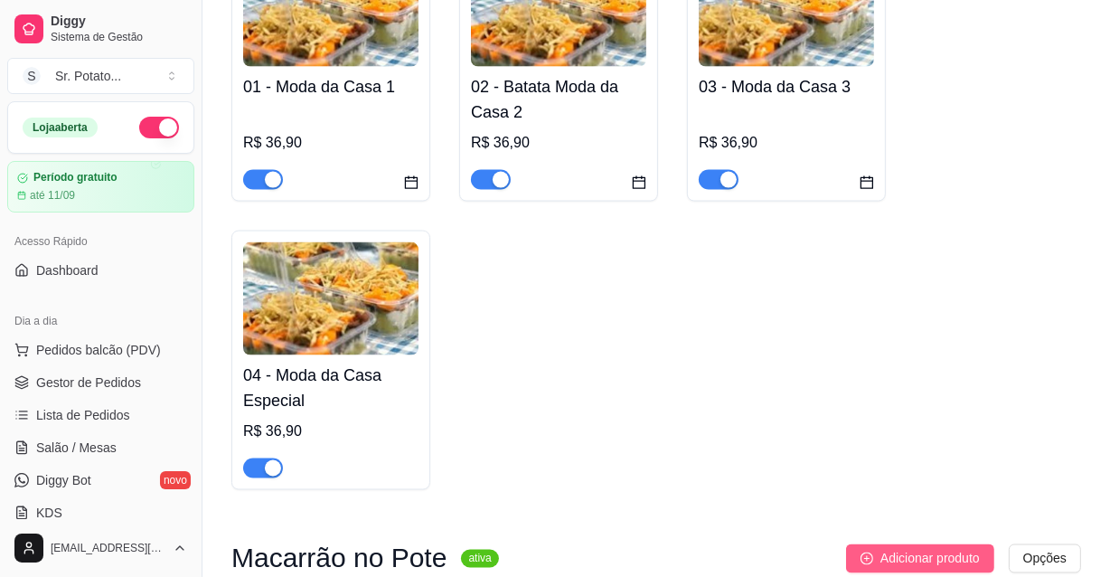
click at [908, 549] on span "Adicionar produto" at bounding box center [929, 559] width 99 height 20
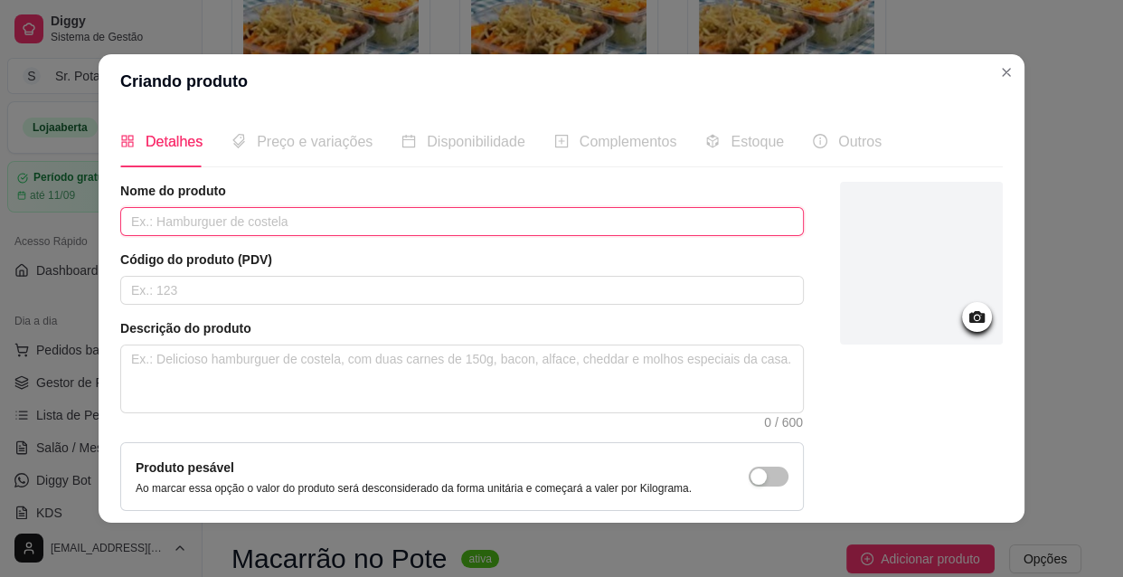
click at [167, 215] on input "text" at bounding box center [461, 221] width 683 height 29
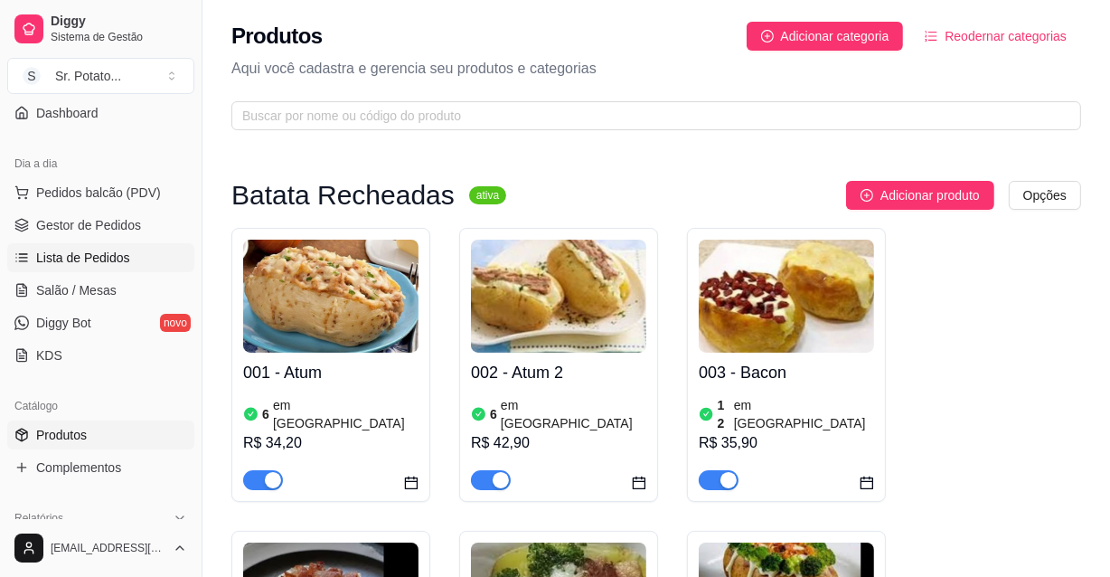
scroll to position [164, 0]
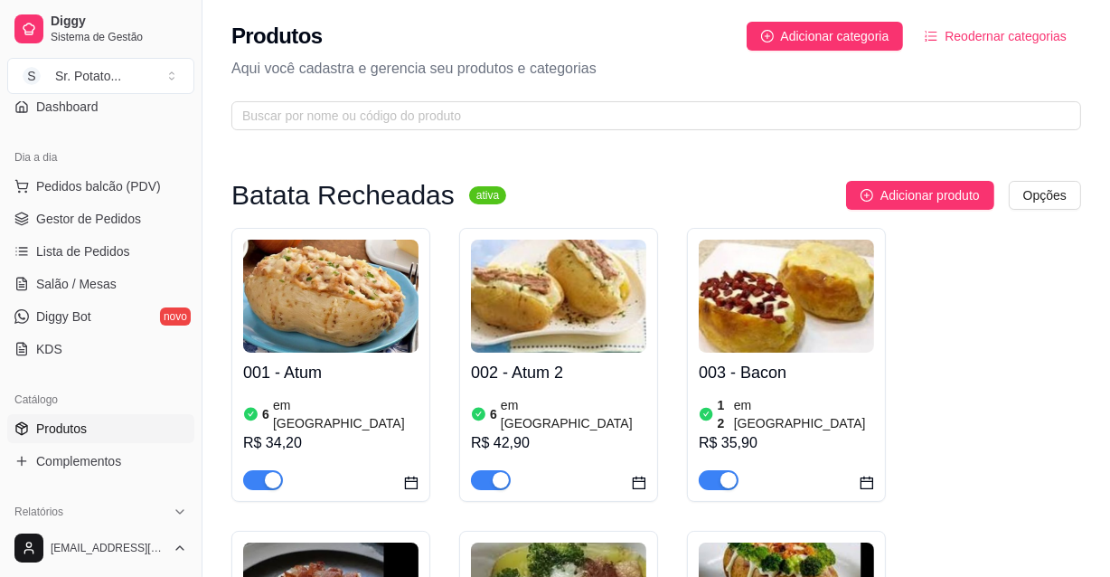
click at [68, 423] on span "Produtos" at bounding box center [61, 428] width 51 height 18
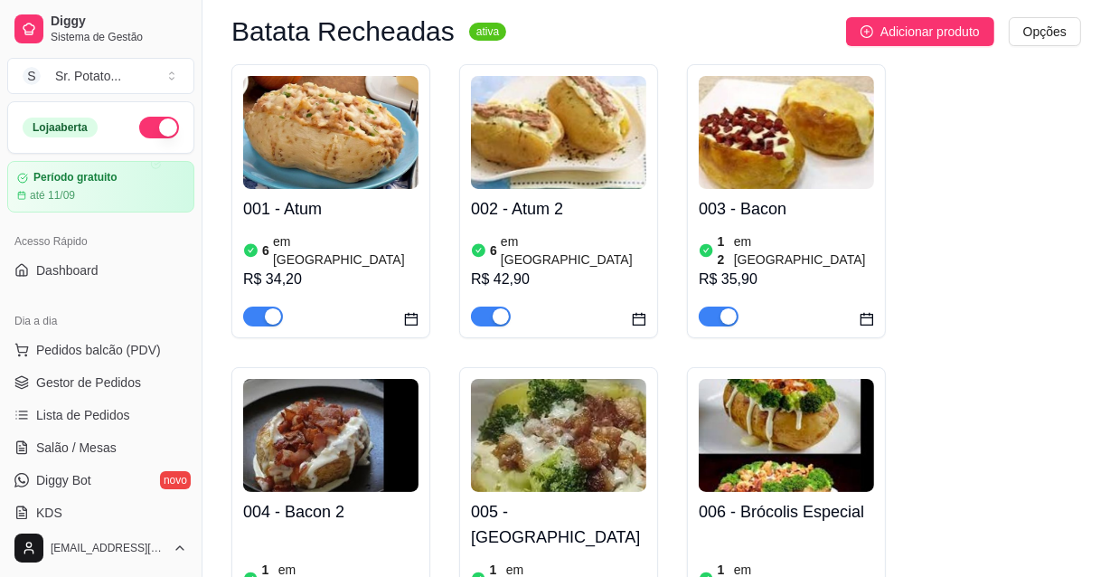
click at [346, 156] on img at bounding box center [330, 132] width 175 height 113
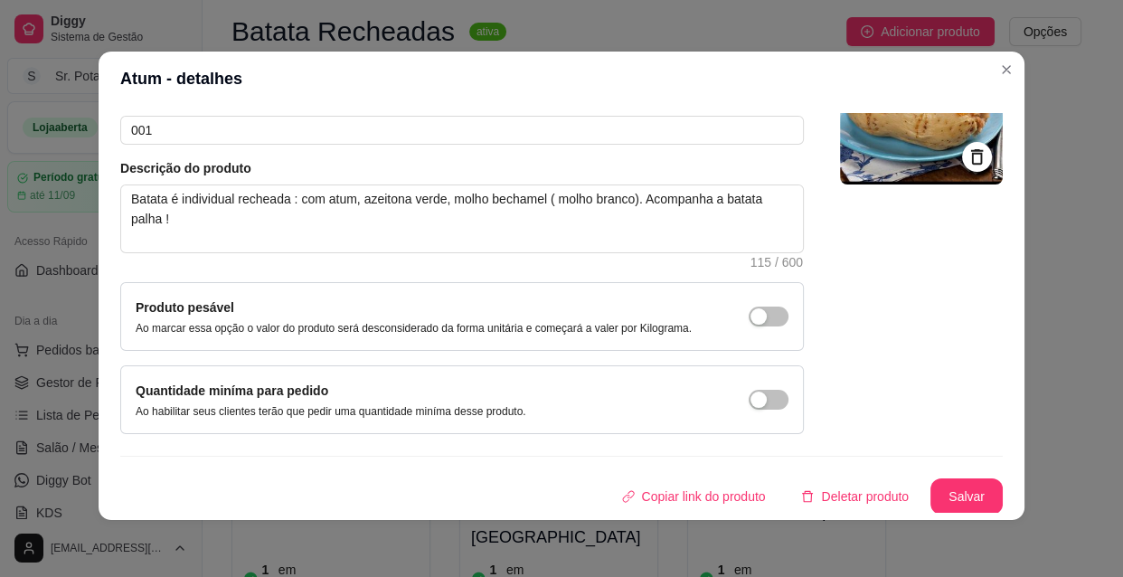
scroll to position [0, 0]
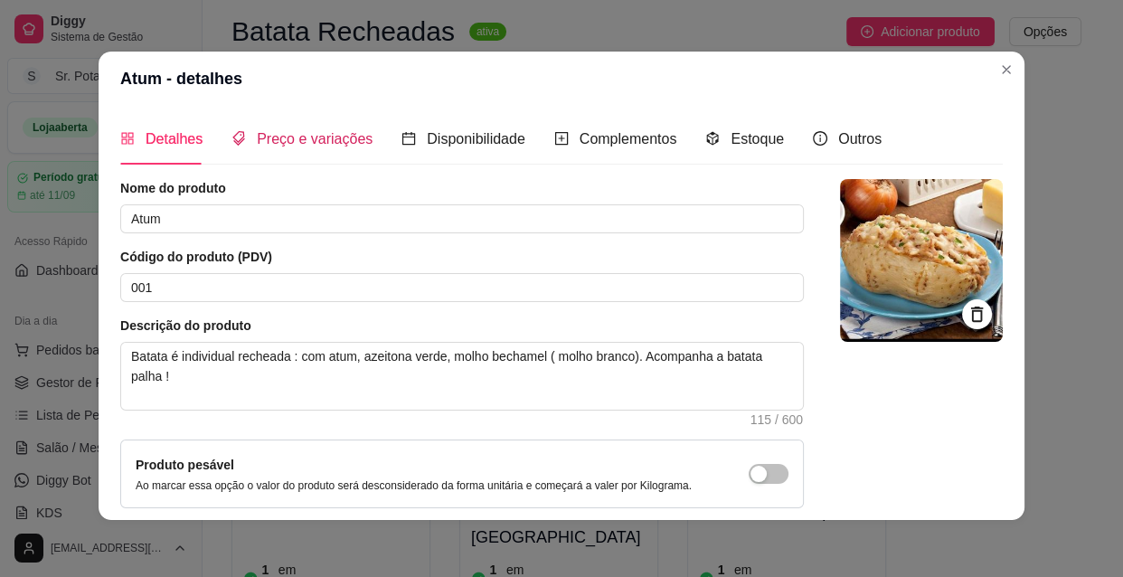
click at [296, 141] on span "Preço e variações" at bounding box center [315, 138] width 116 height 15
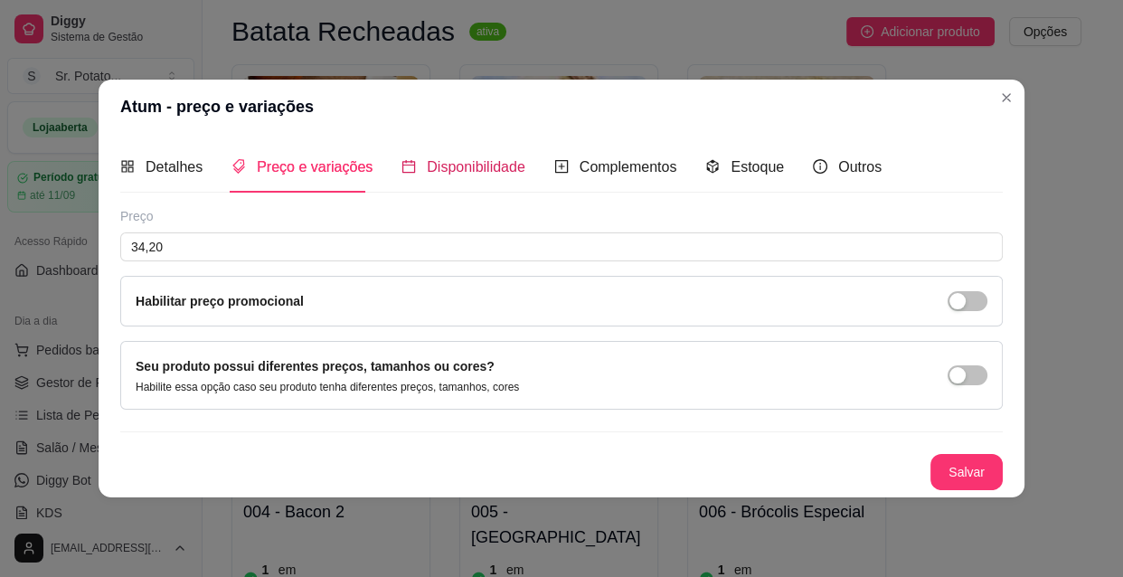
click at [501, 163] on span "Disponibilidade" at bounding box center [476, 166] width 99 height 15
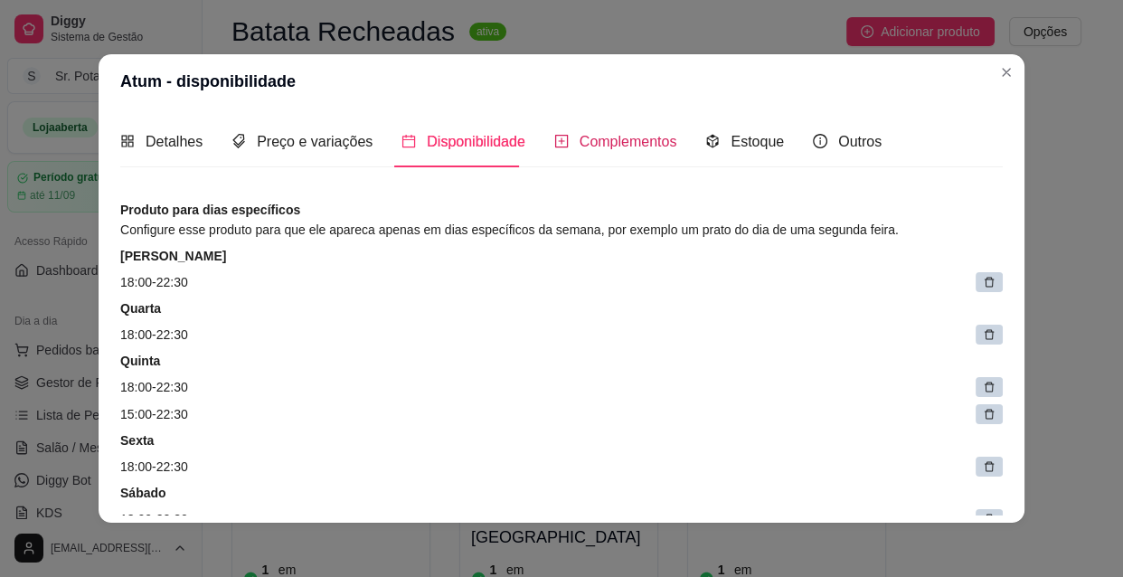
click at [606, 136] on span "Complementos" at bounding box center [628, 141] width 98 height 15
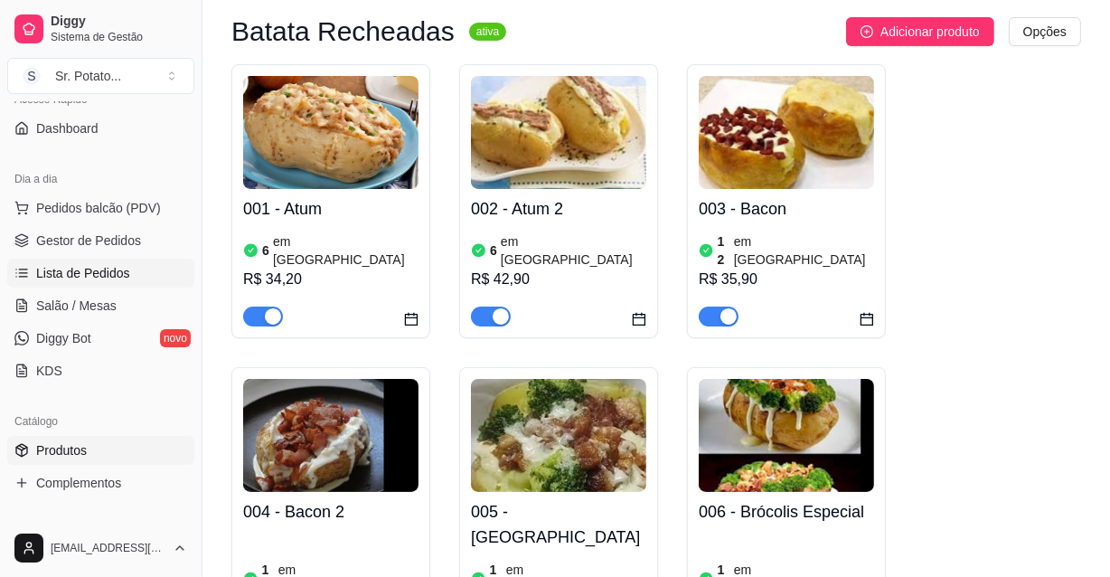
scroll to position [164, 0]
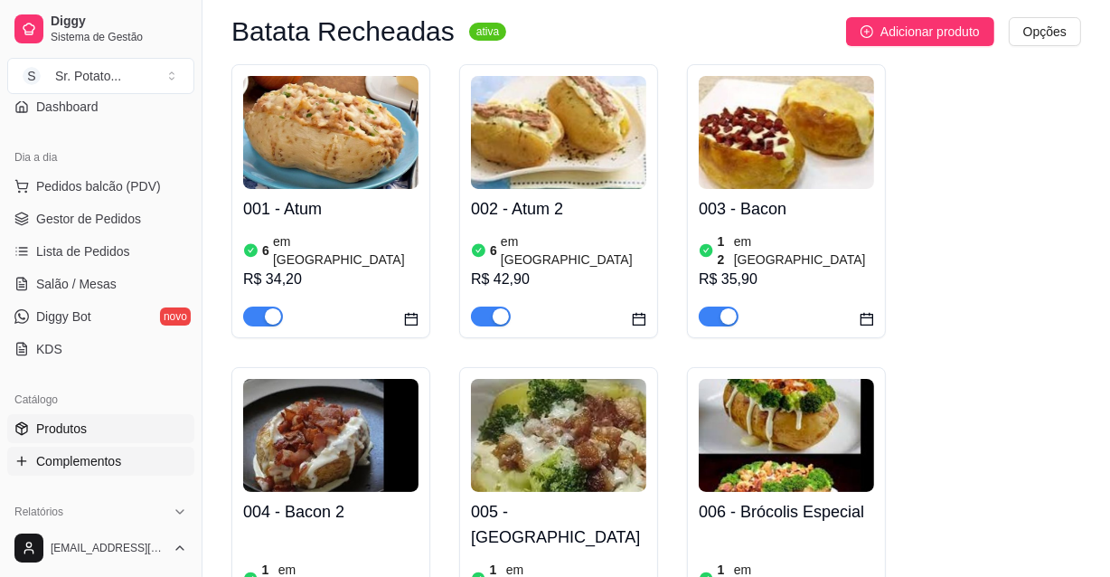
click at [62, 460] on span "Complementos" at bounding box center [78, 461] width 85 height 18
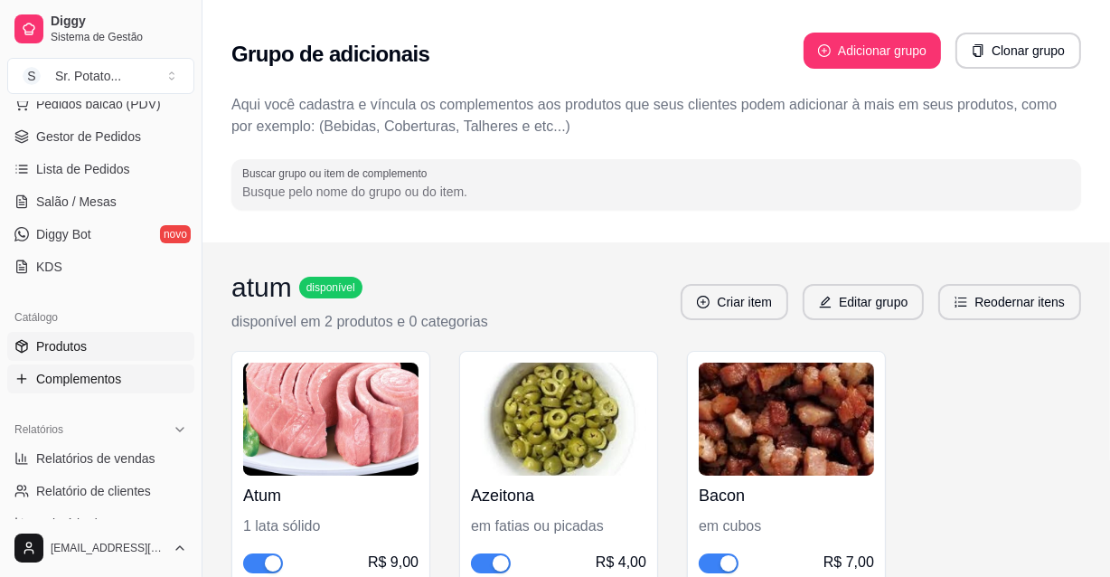
click at [96, 342] on link "Produtos" at bounding box center [100, 346] width 187 height 29
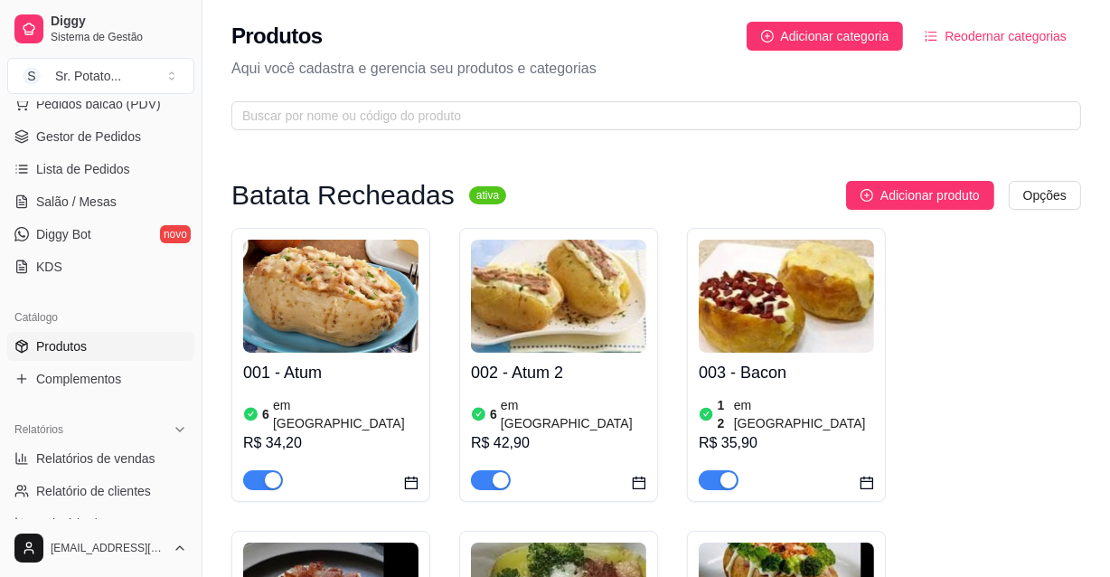
click at [357, 324] on img at bounding box center [330, 296] width 175 height 113
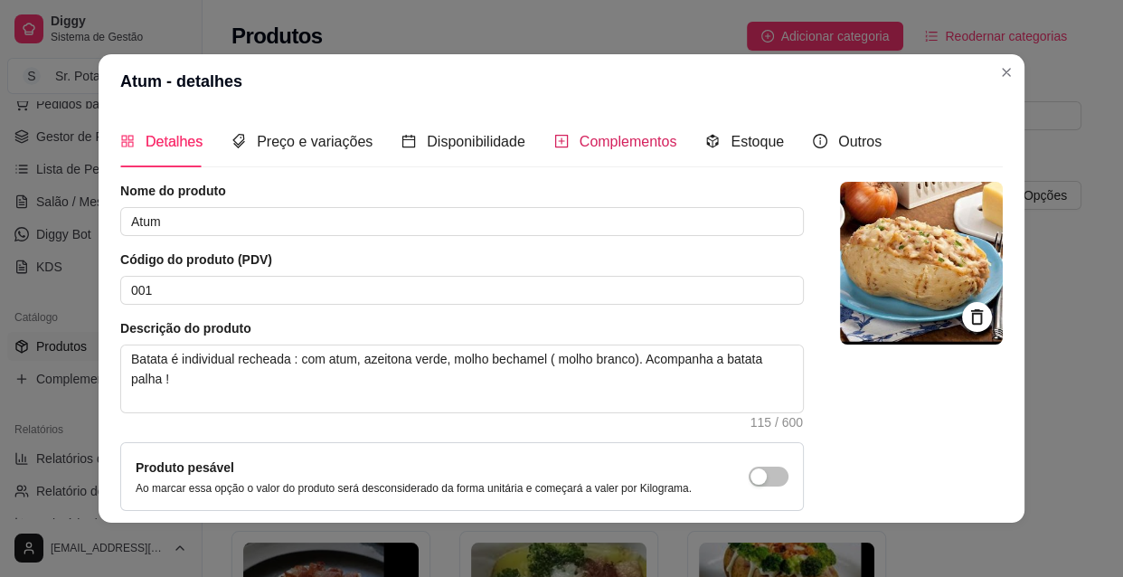
click at [619, 145] on span "Complementos" at bounding box center [628, 141] width 98 height 15
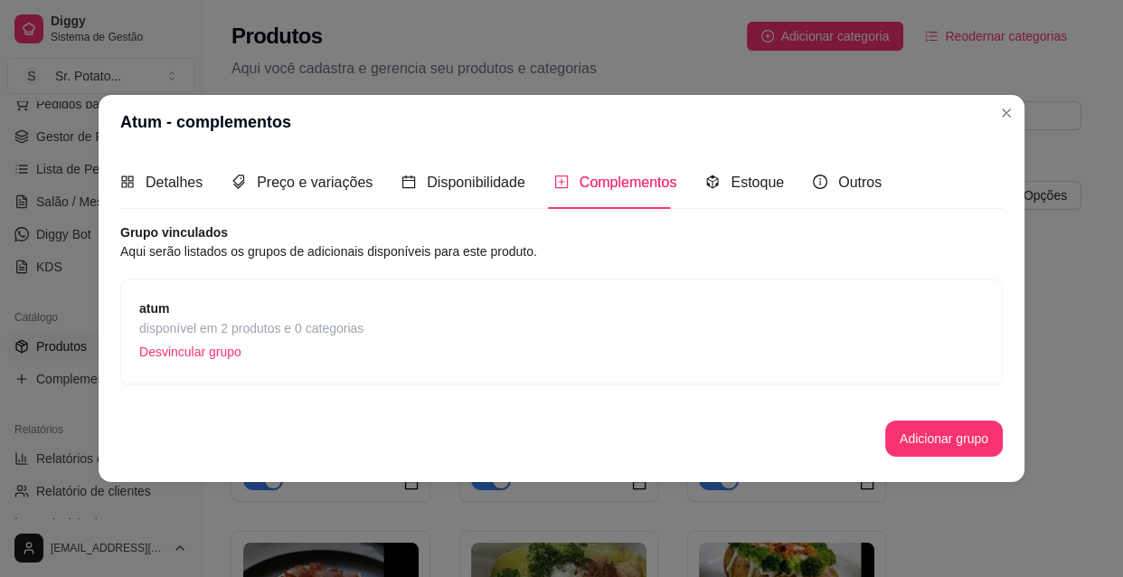
click at [177, 349] on p "Desvincular grupo" at bounding box center [251, 351] width 224 height 27
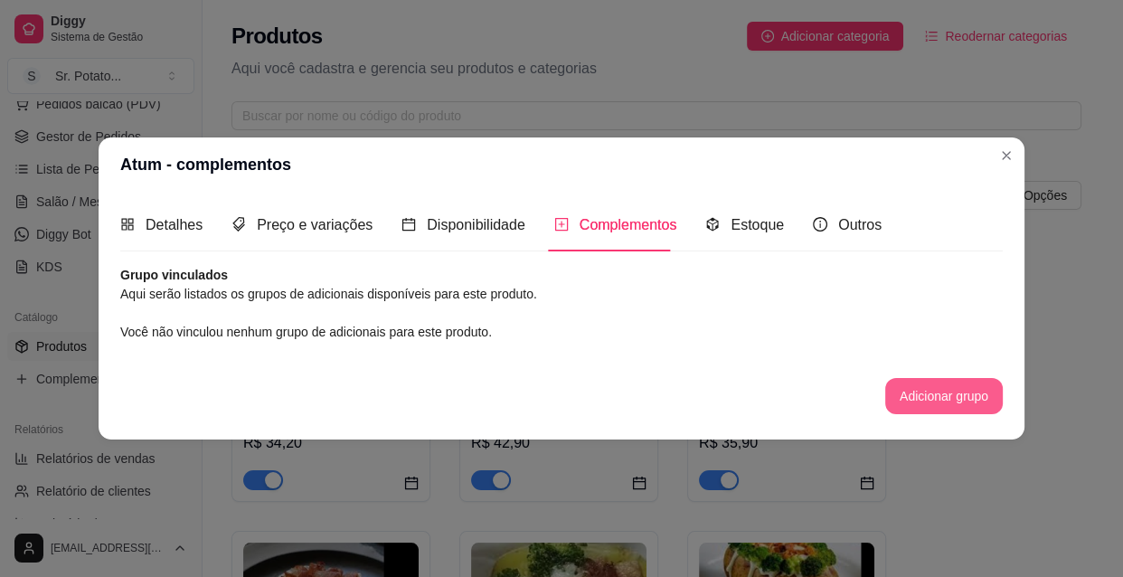
click at [953, 393] on button "Adicionar grupo" at bounding box center [943, 396] width 117 height 36
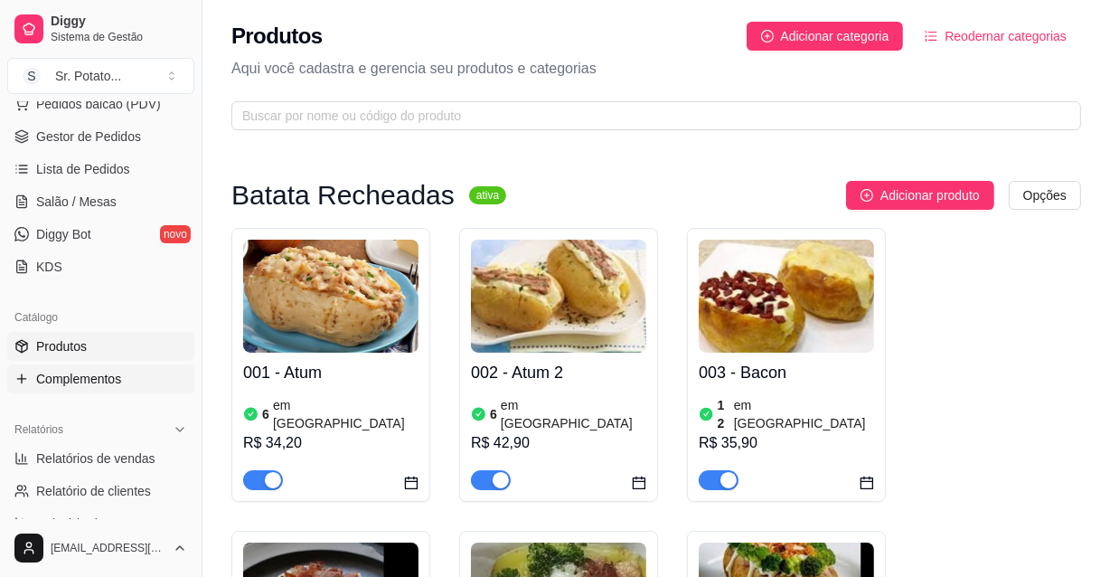
click at [84, 380] on span "Complementos" at bounding box center [78, 379] width 85 height 18
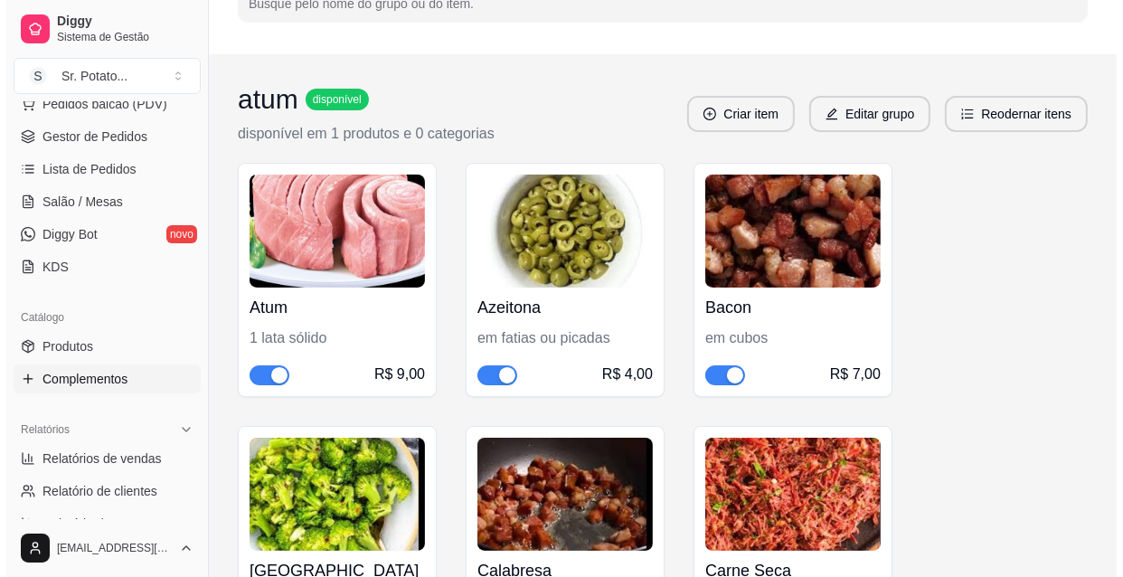
scroll to position [246, 0]
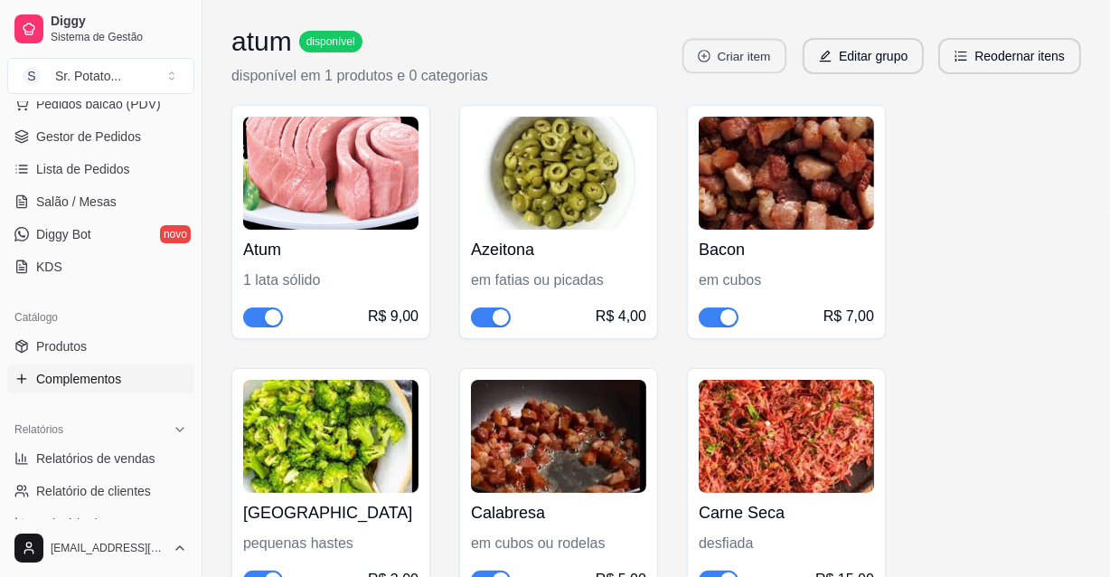
click at [766, 52] on button "Criar item" at bounding box center [734, 56] width 104 height 35
click at [840, 60] on button "Editar grupo" at bounding box center [862, 56] width 117 height 35
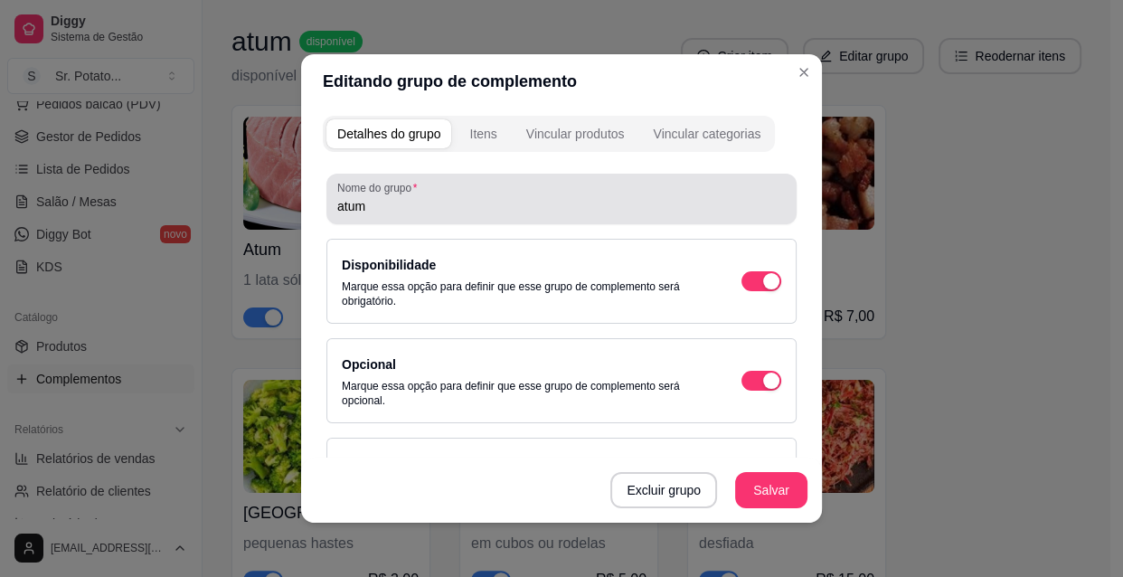
click at [388, 204] on input "atum" at bounding box center [561, 206] width 448 height 18
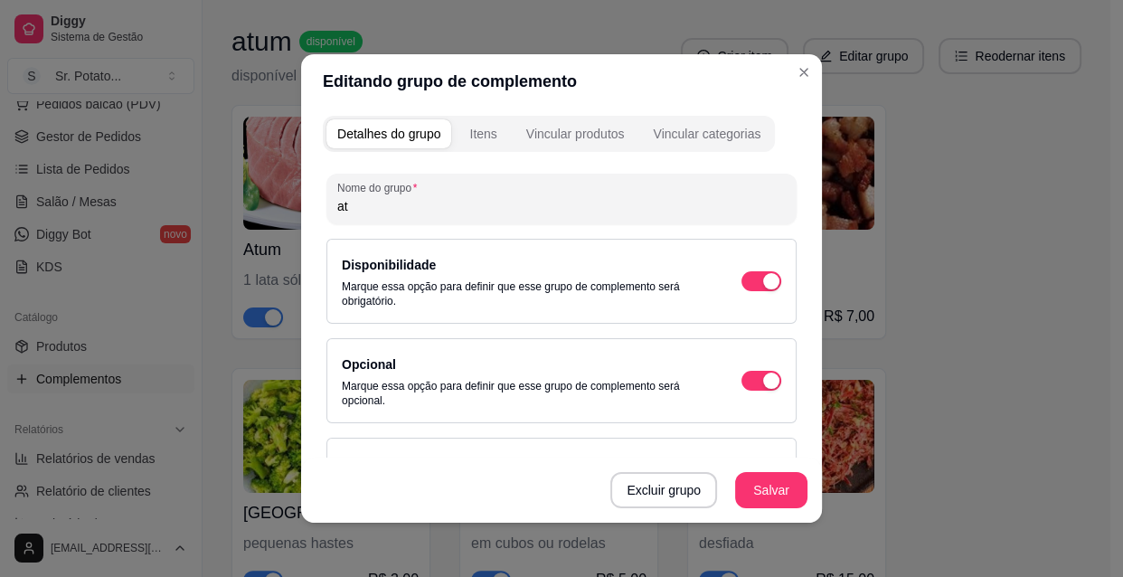
type input "a"
type input "B"
type input "a"
type input "Adicionais para Batatas Recheadas"
click at [750, 487] on button "Salvar" at bounding box center [771, 490] width 72 height 36
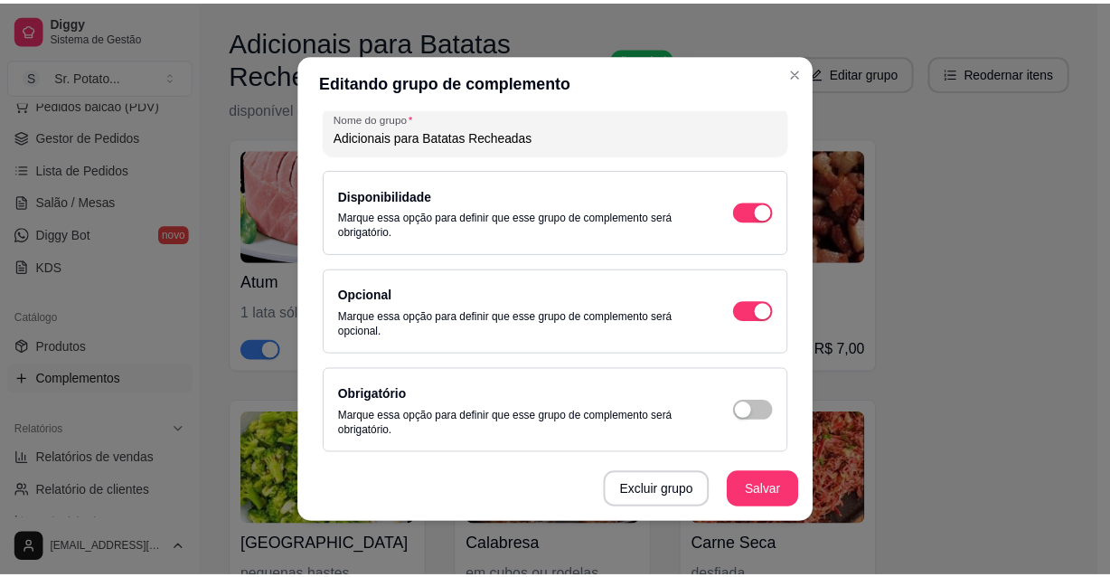
scroll to position [0, 0]
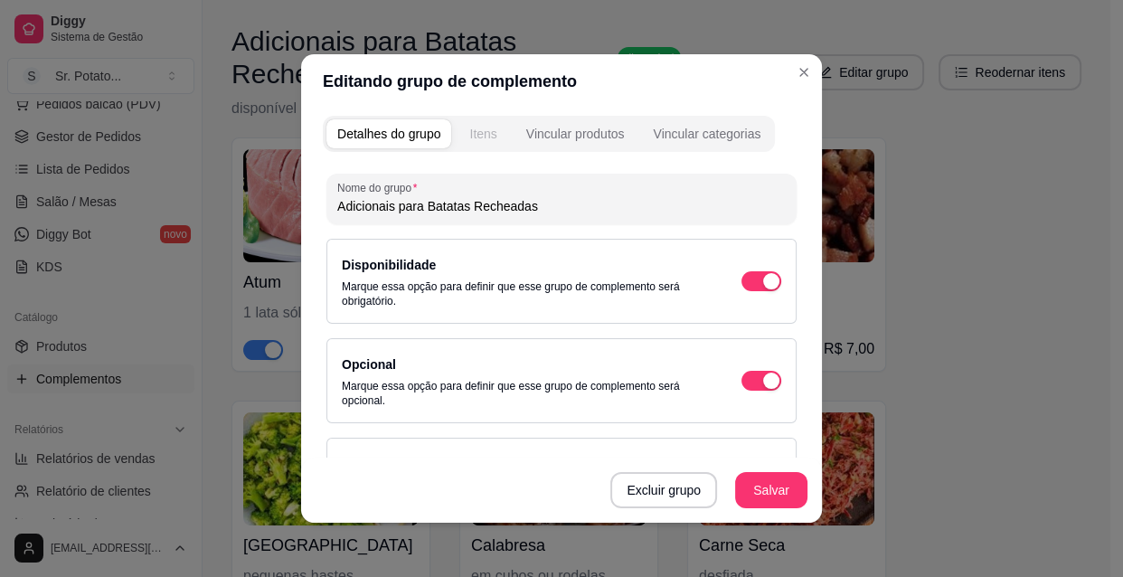
click at [481, 133] on div "Itens" at bounding box center [482, 134] width 27 height 18
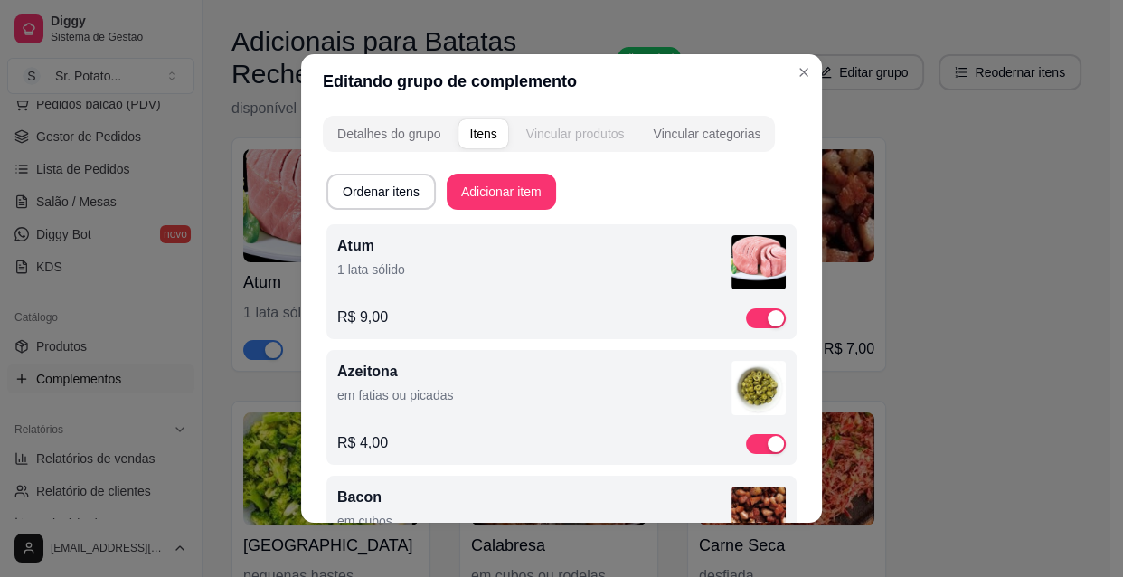
click at [568, 133] on div "Vincular produtos" at bounding box center [575, 134] width 99 height 18
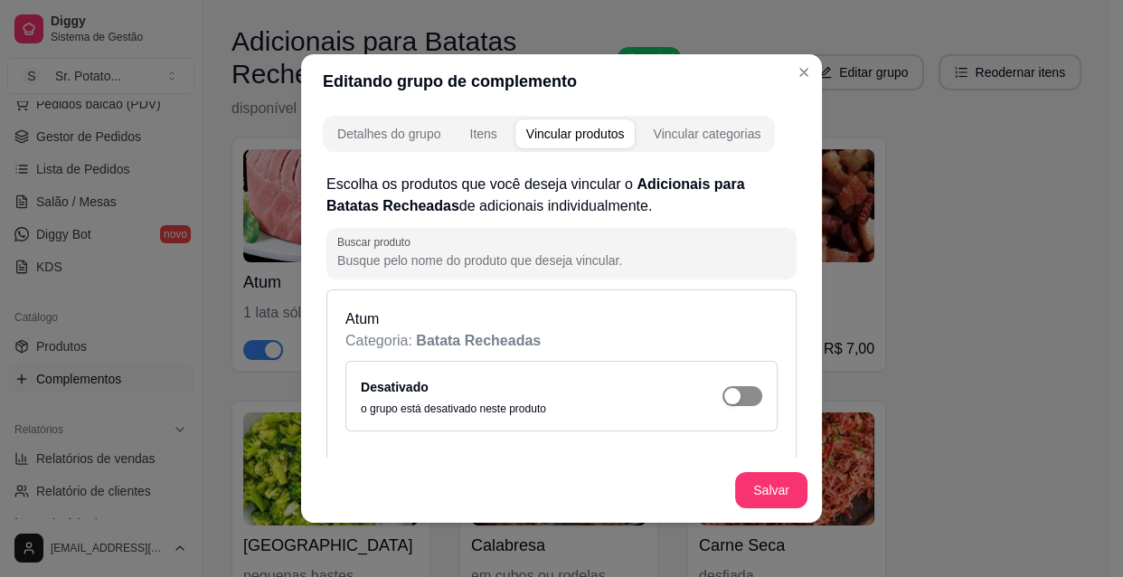
click at [733, 397] on span "button" at bounding box center [742, 396] width 40 height 20
click at [755, 485] on button "Salvar" at bounding box center [771, 490] width 72 height 36
click at [710, 137] on div "Vincular categorias" at bounding box center [707, 134] width 108 height 18
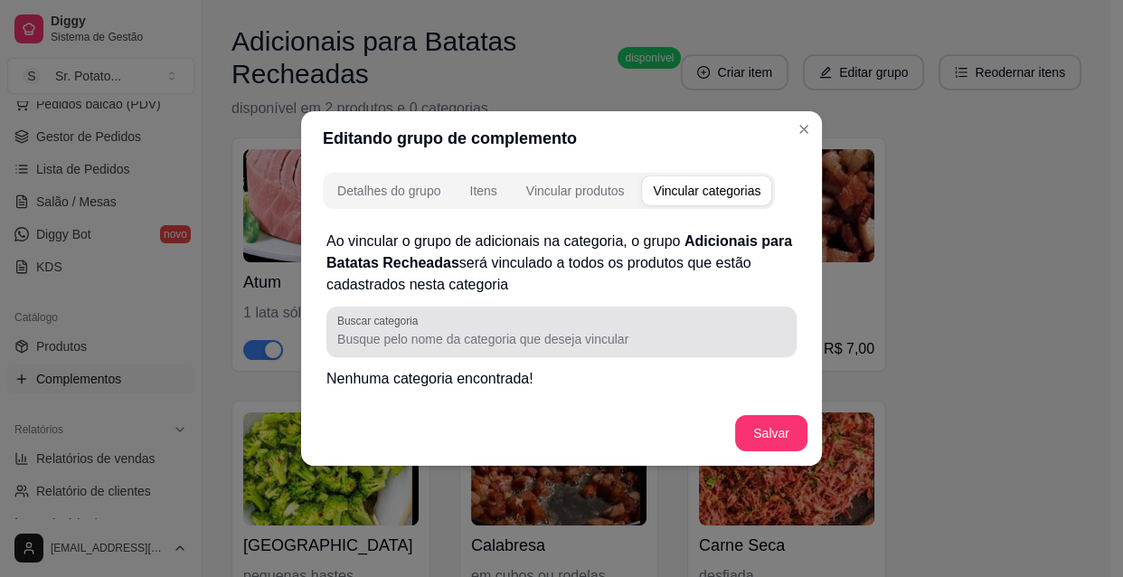
click at [433, 336] on input "Buscar categoria" at bounding box center [561, 339] width 448 height 18
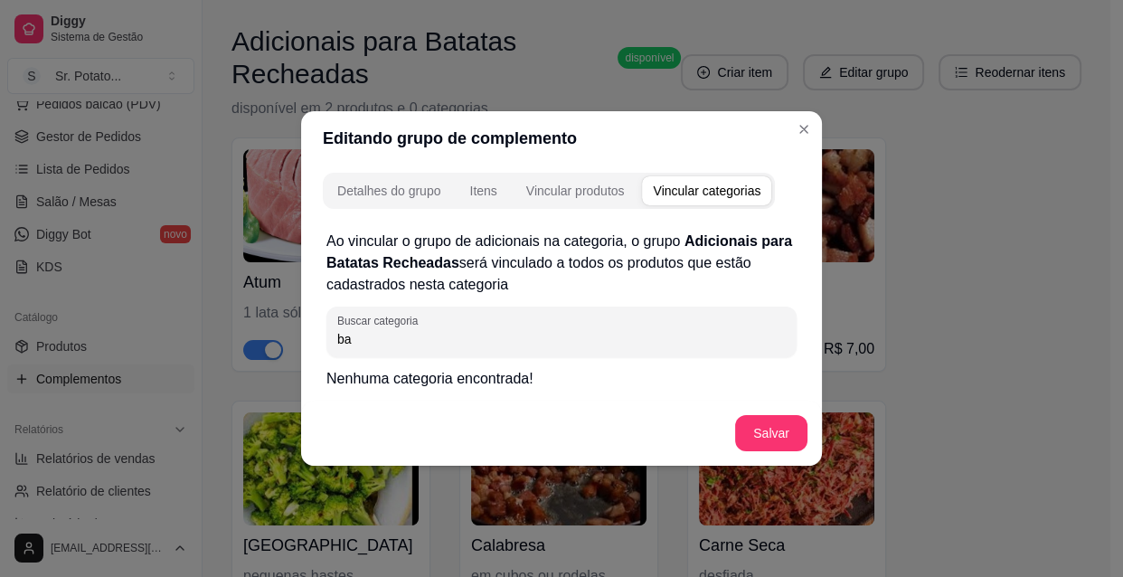
type input "b"
type input "Batatas Recheadas"
click at [768, 430] on button "Salvar" at bounding box center [771, 433] width 72 height 36
click at [778, 426] on button "Salvar" at bounding box center [771, 433] width 72 height 36
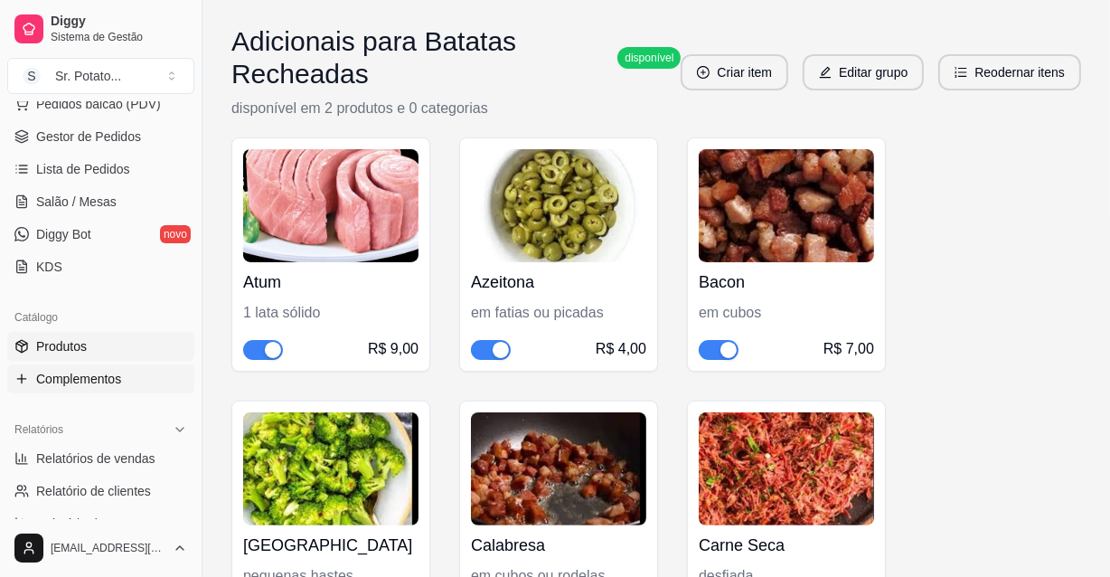
click at [80, 343] on span "Produtos" at bounding box center [61, 346] width 51 height 18
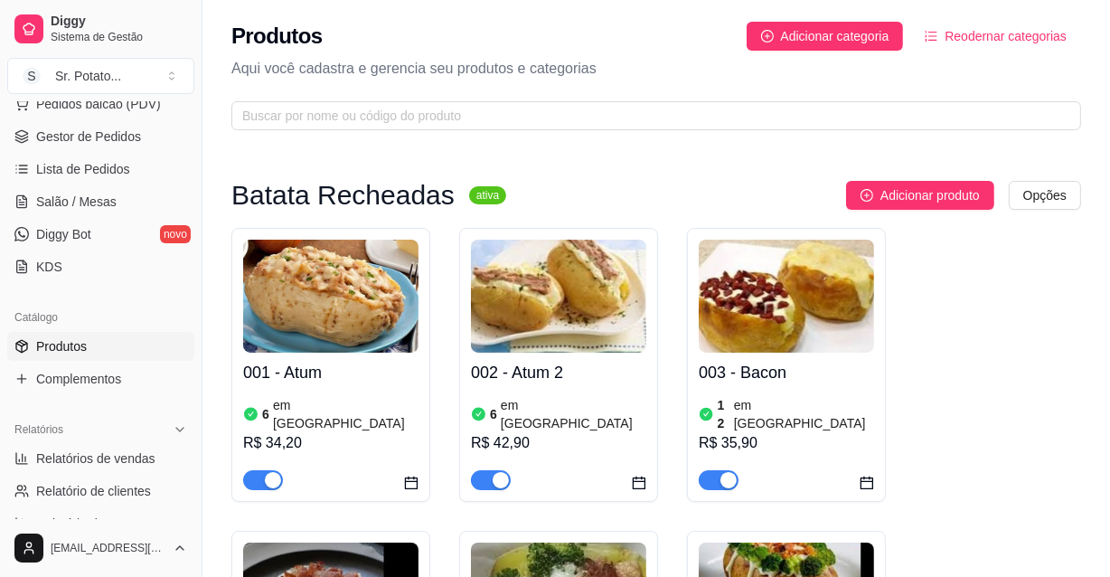
click at [363, 320] on img at bounding box center [330, 296] width 175 height 113
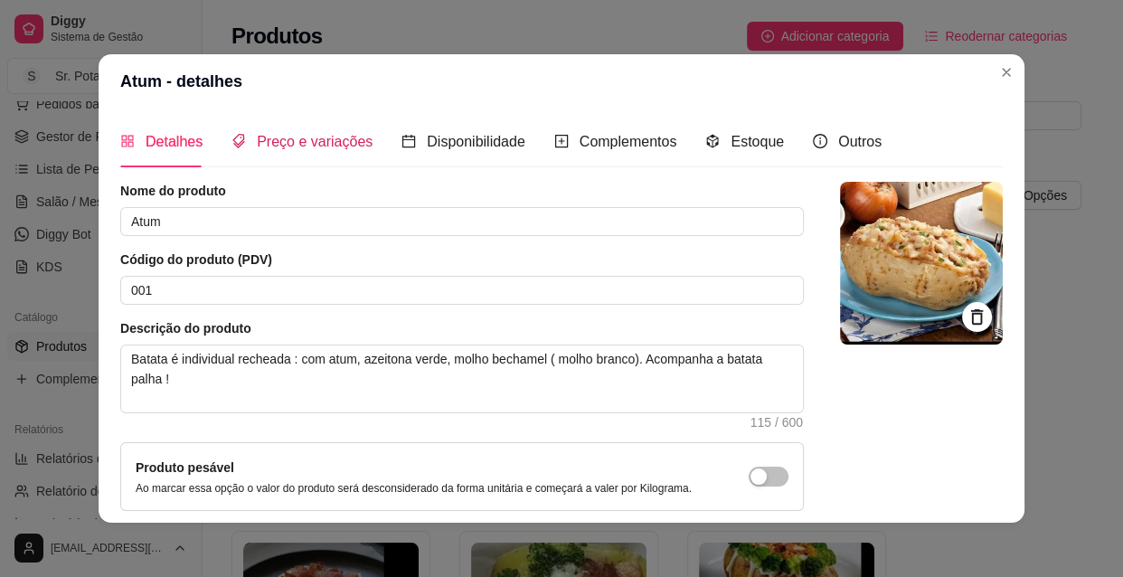
click at [305, 136] on span "Preço e variações" at bounding box center [315, 141] width 116 height 15
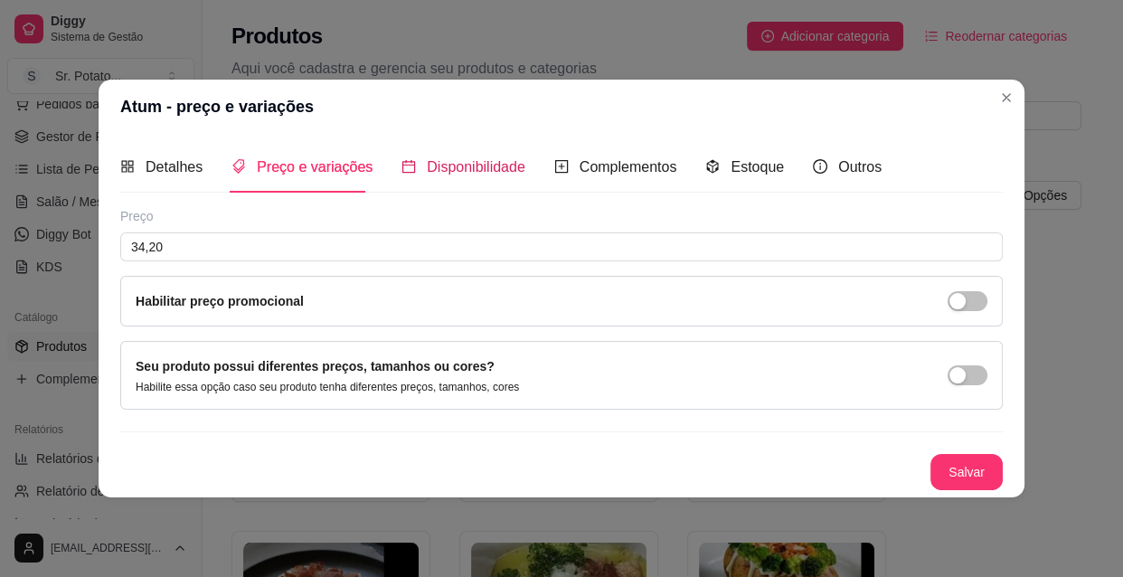
click at [427, 159] on span "Disponibilidade" at bounding box center [476, 166] width 99 height 15
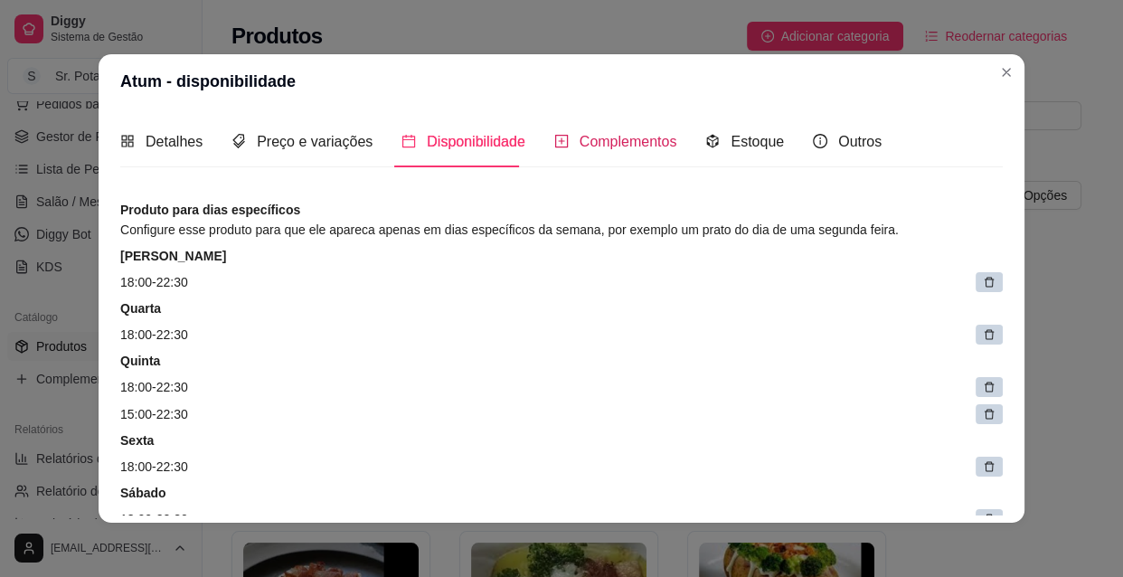
click at [594, 140] on span "Complementos" at bounding box center [628, 141] width 98 height 15
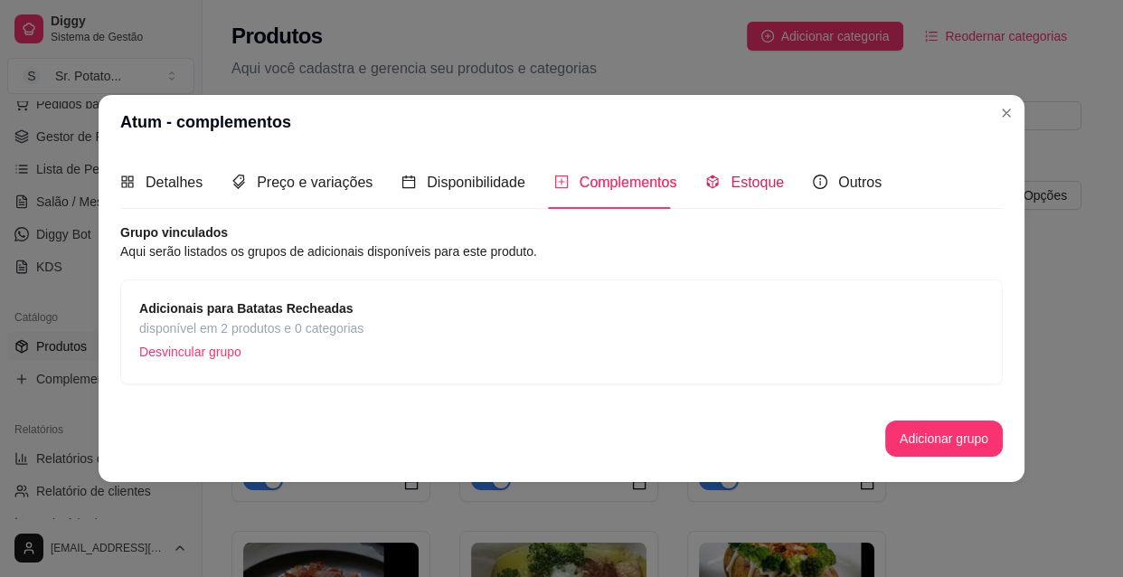
click at [730, 177] on span "Estoque" at bounding box center [756, 181] width 53 height 15
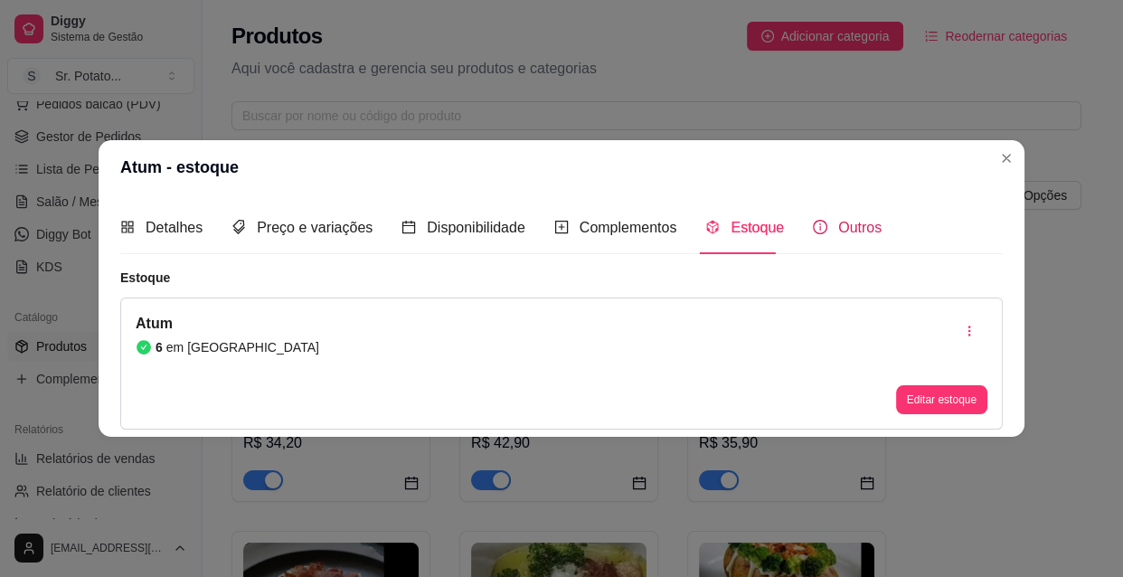
click at [838, 231] on span "Outros" at bounding box center [859, 227] width 43 height 15
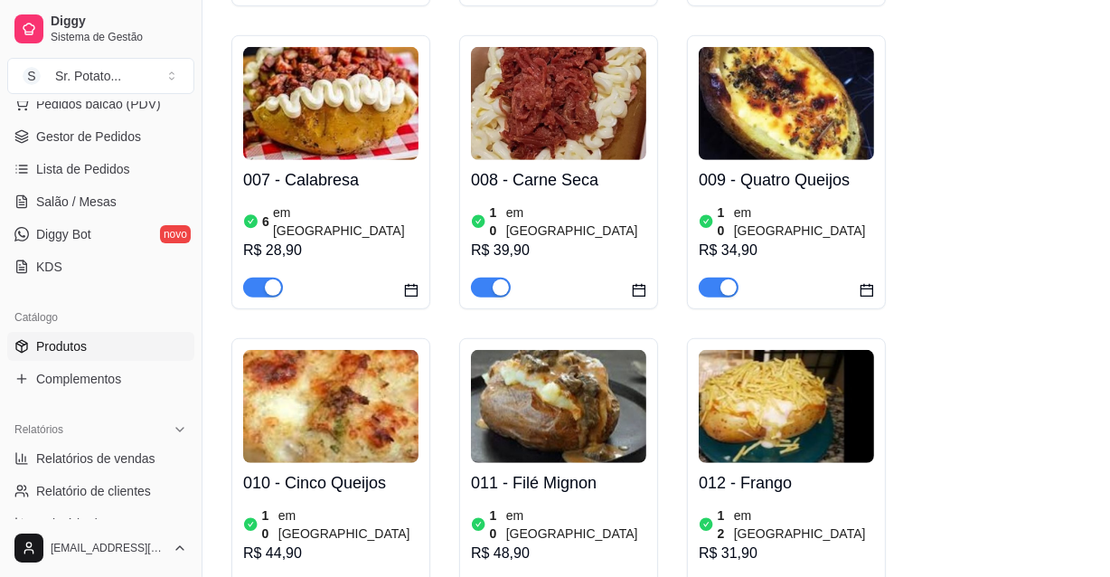
scroll to position [822, 0]
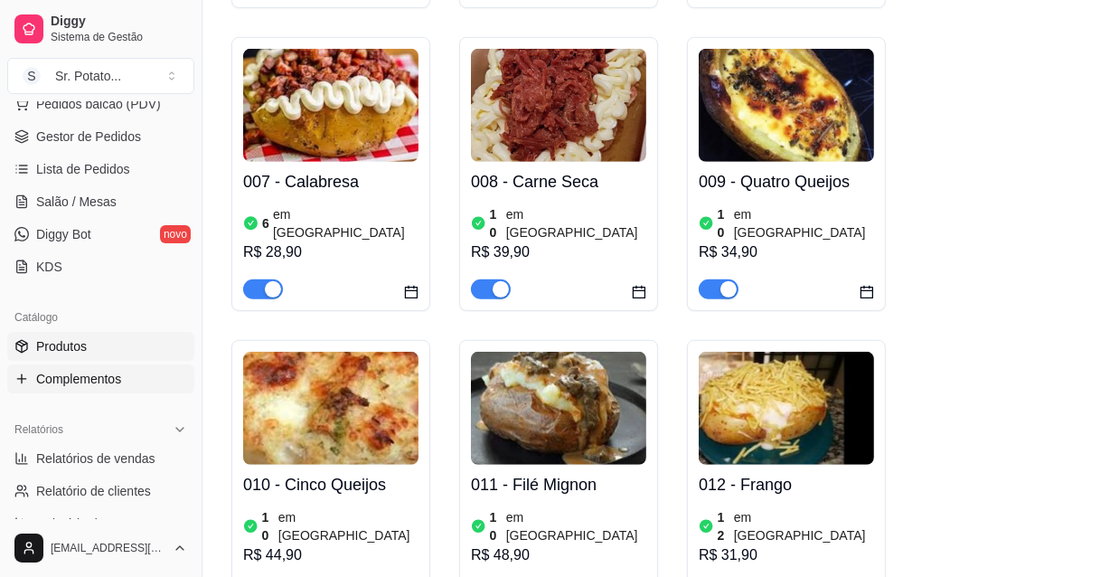
click at [96, 371] on span "Complementos" at bounding box center [78, 379] width 85 height 18
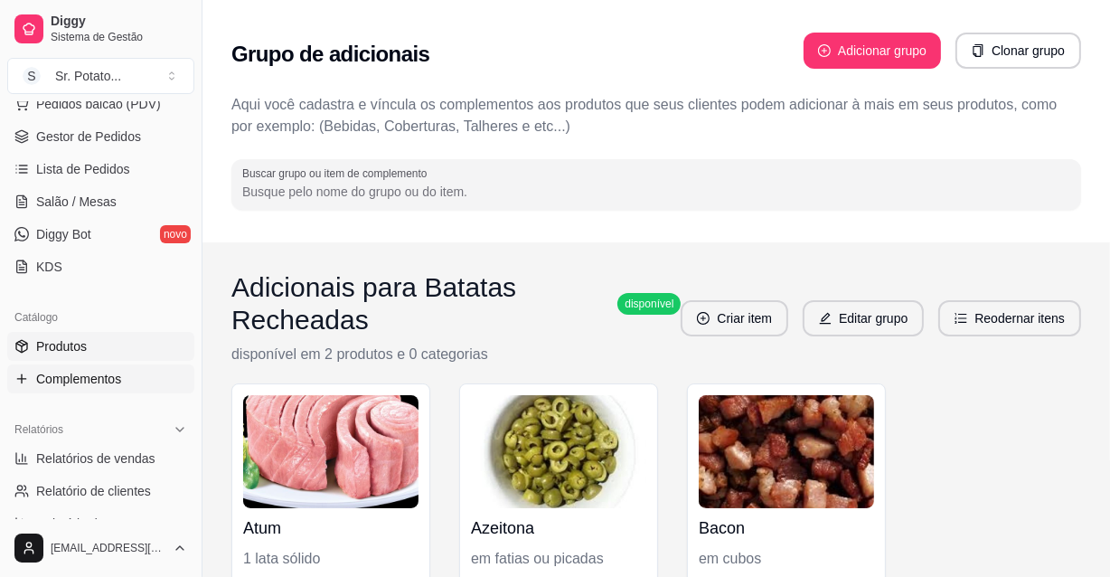
click at [37, 343] on span "Produtos" at bounding box center [61, 346] width 51 height 18
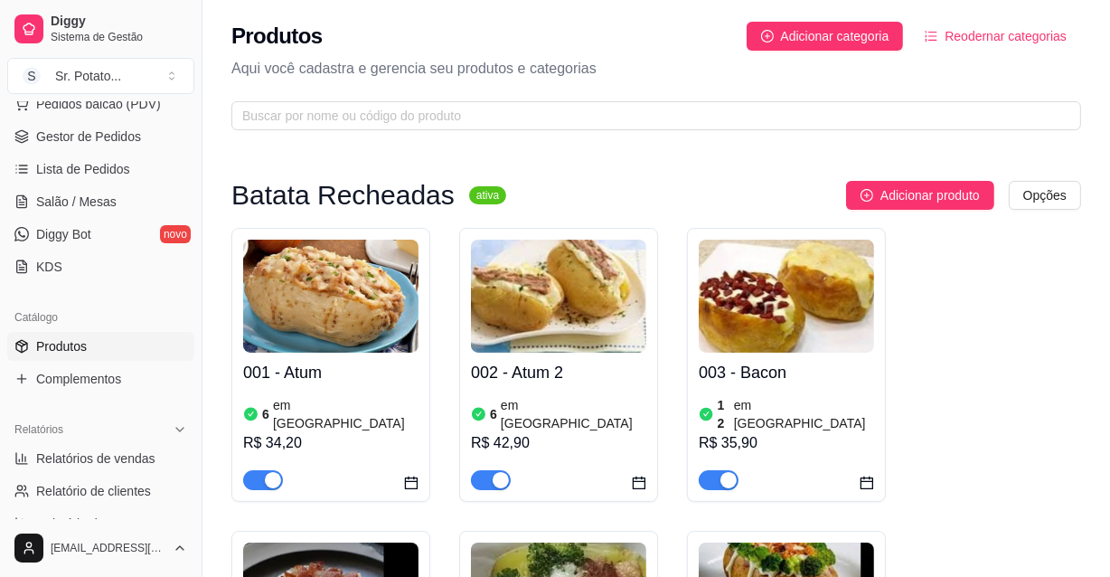
click at [380, 303] on img at bounding box center [330, 296] width 175 height 113
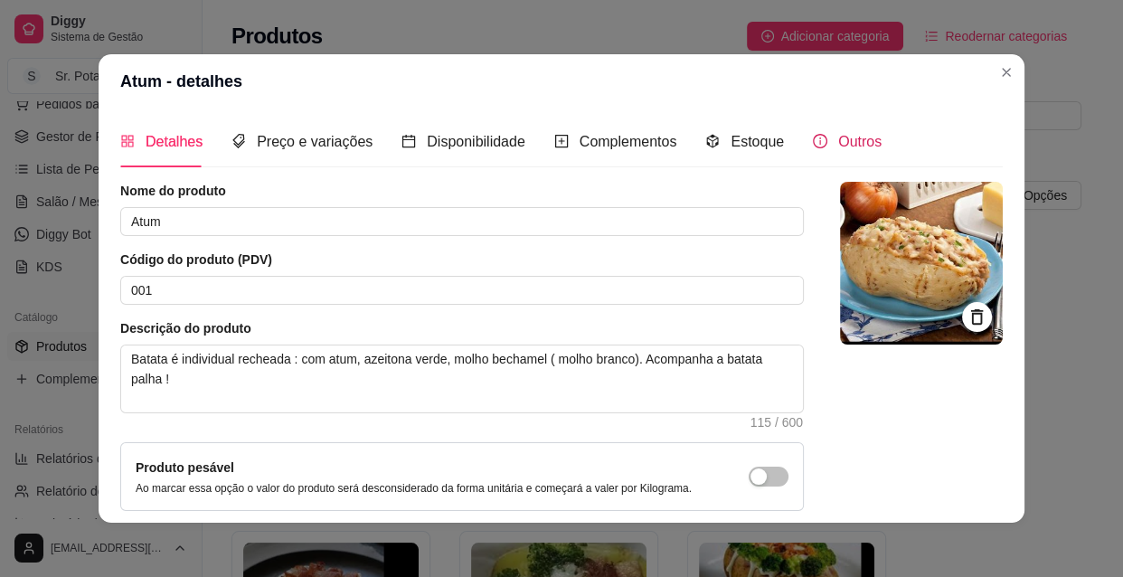
click at [838, 148] on span "Outros" at bounding box center [859, 141] width 43 height 15
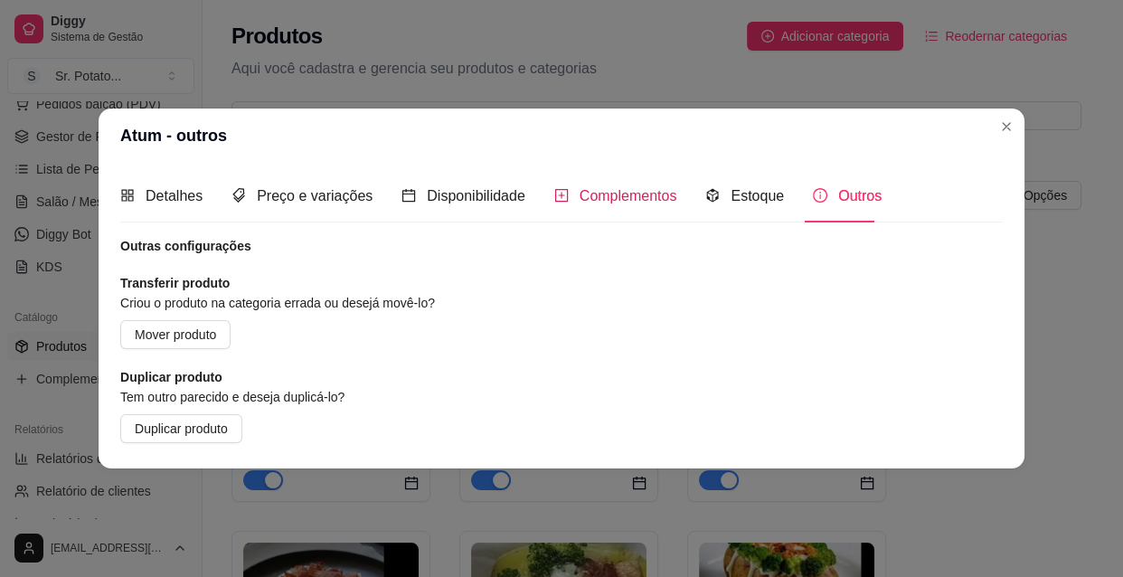
click at [643, 202] on span "Complementos" at bounding box center [628, 195] width 98 height 15
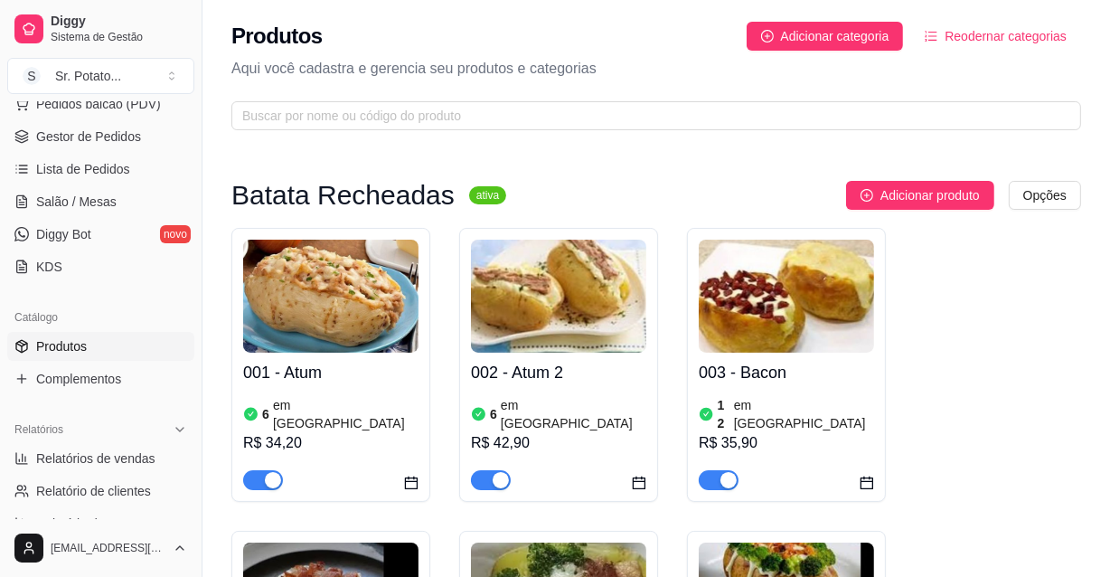
click at [299, 317] on img at bounding box center [330, 296] width 175 height 113
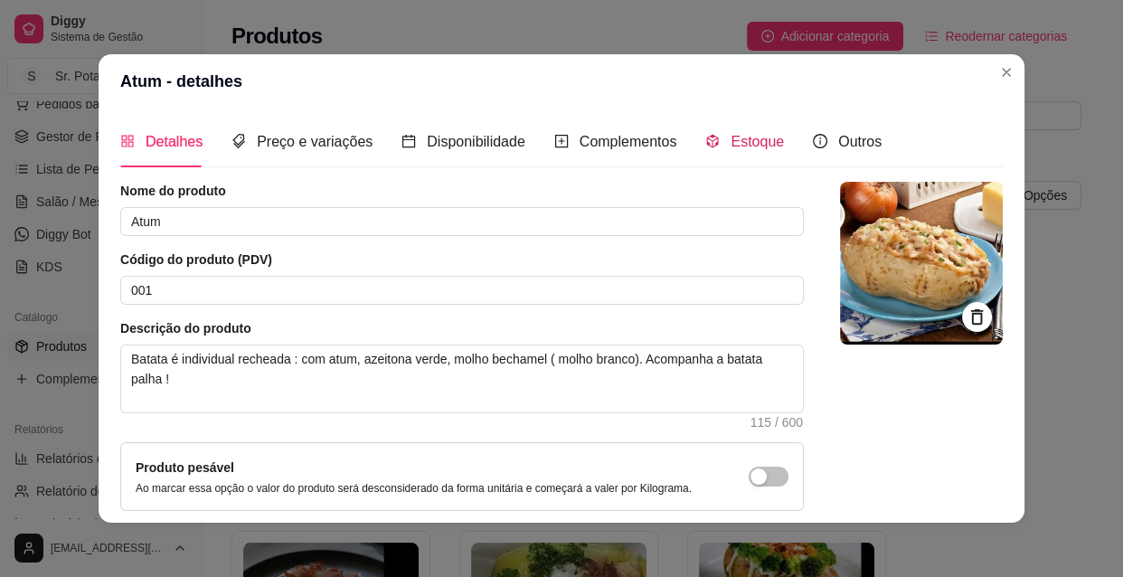
click at [741, 134] on span "Estoque" at bounding box center [756, 141] width 53 height 15
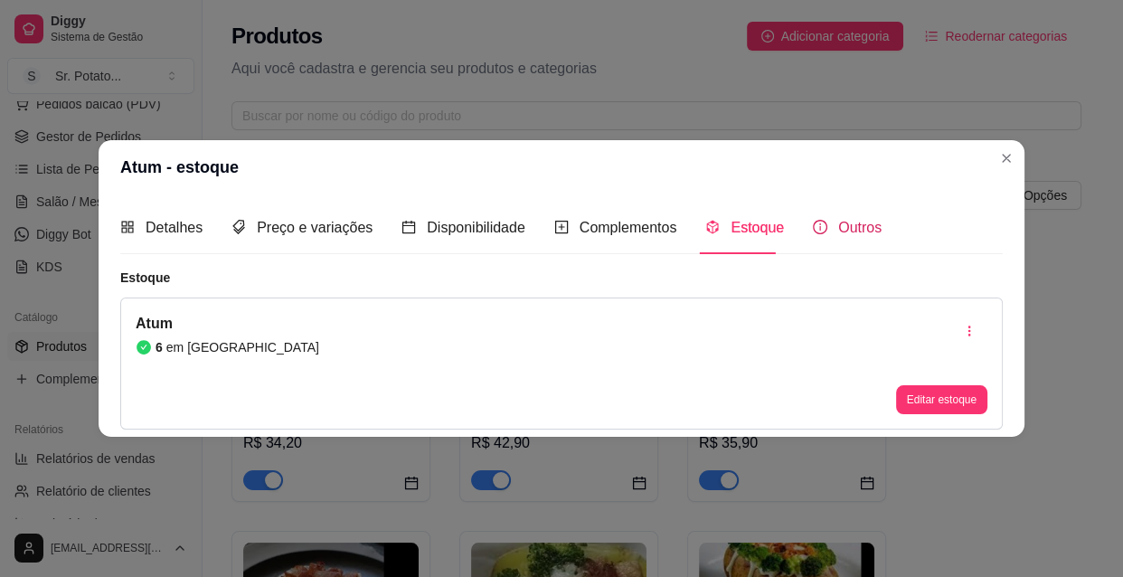
click at [840, 234] on span "Outros" at bounding box center [859, 227] width 43 height 15
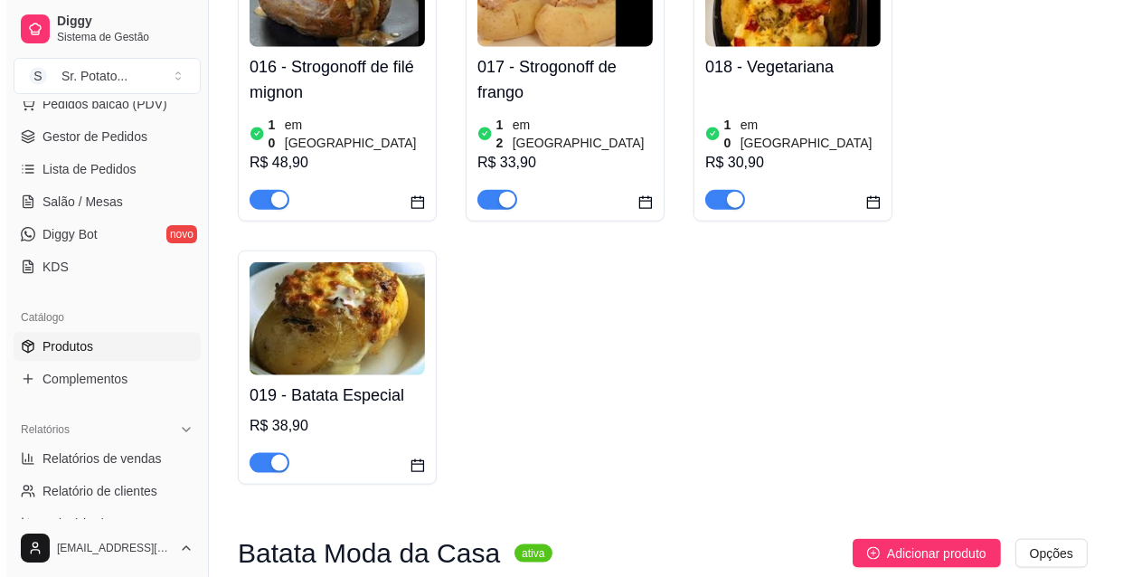
scroll to position [1889, 0]
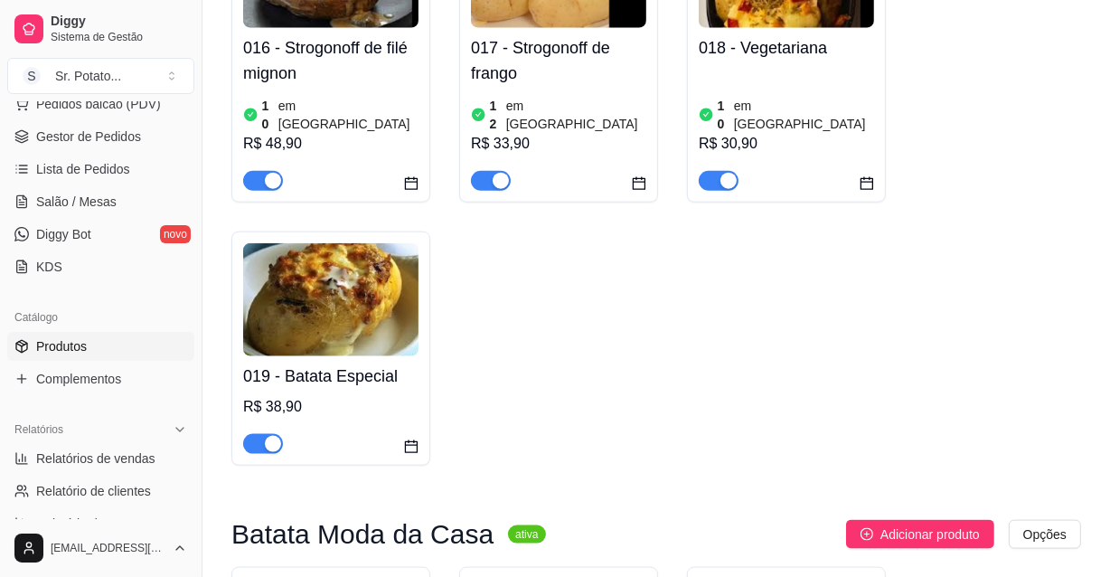
click at [333, 243] on img at bounding box center [330, 299] width 175 height 113
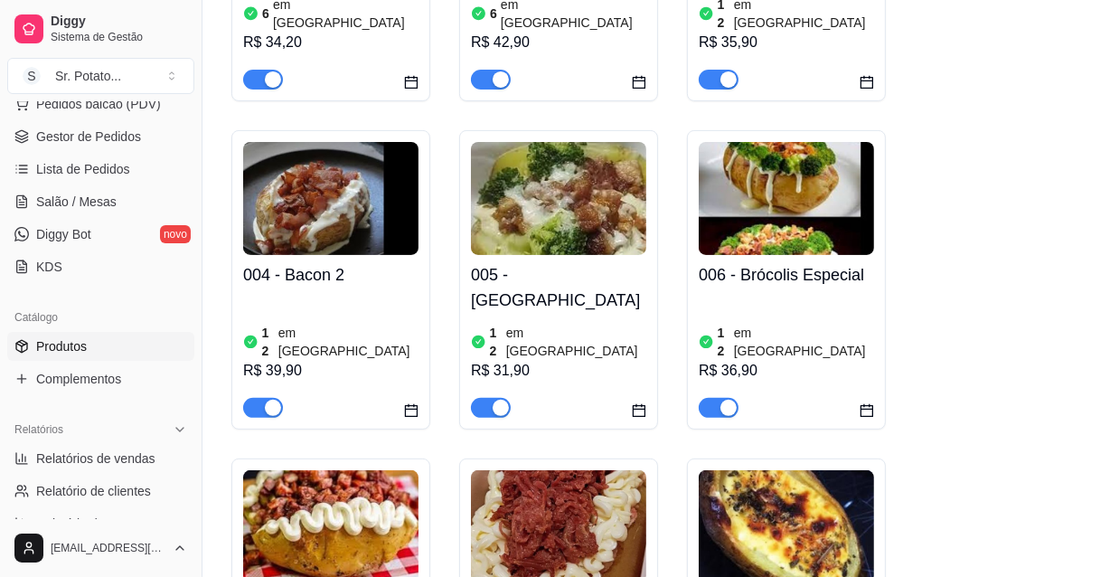
scroll to position [410, 0]
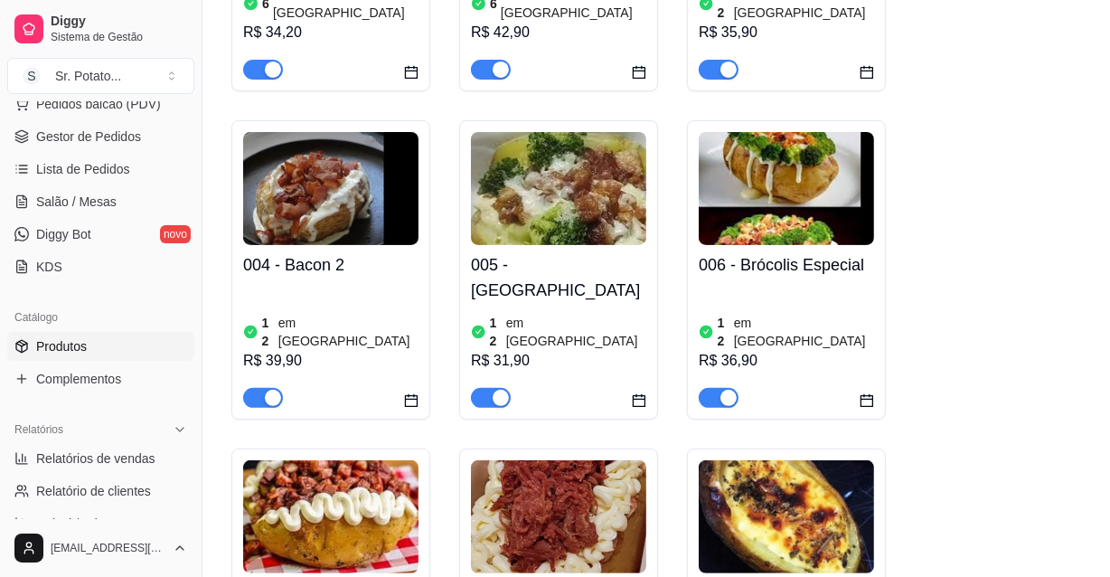
click at [588, 202] on img at bounding box center [558, 188] width 175 height 113
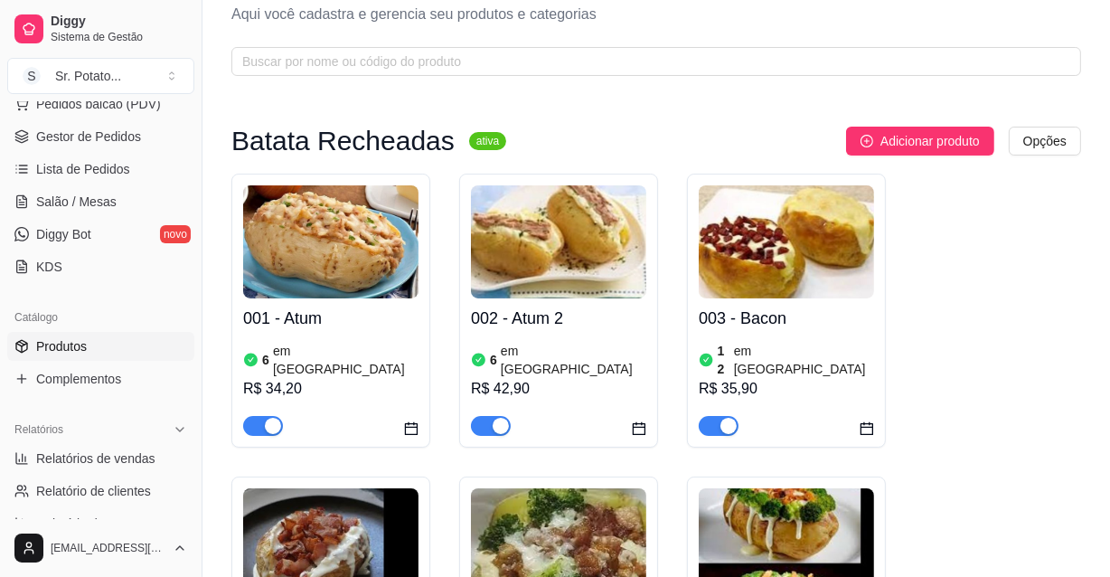
scroll to position [0, 0]
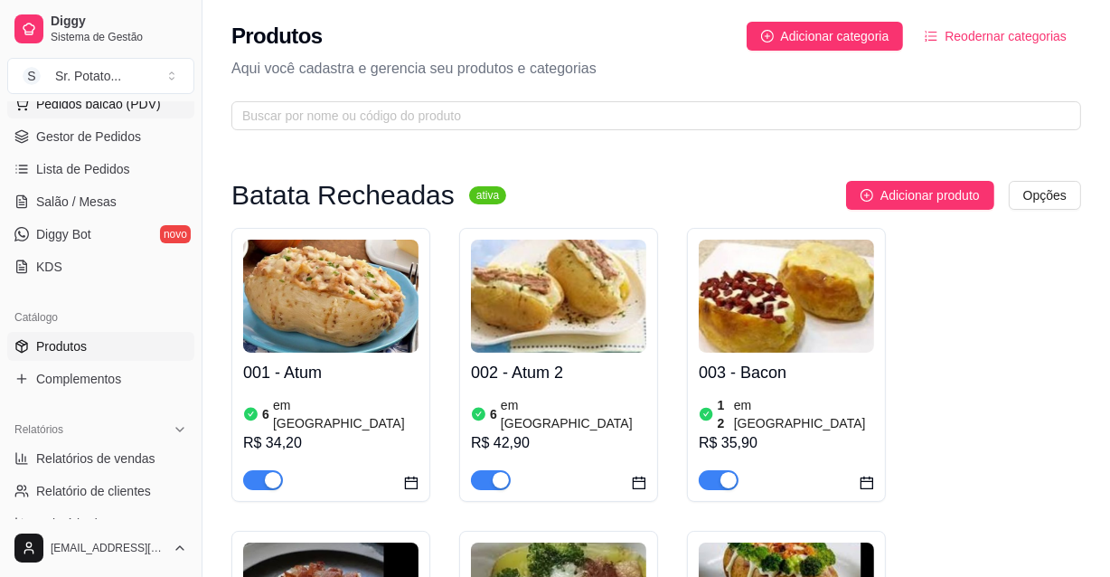
click at [102, 105] on span "Pedidos balcão (PDV)" at bounding box center [98, 104] width 125 height 18
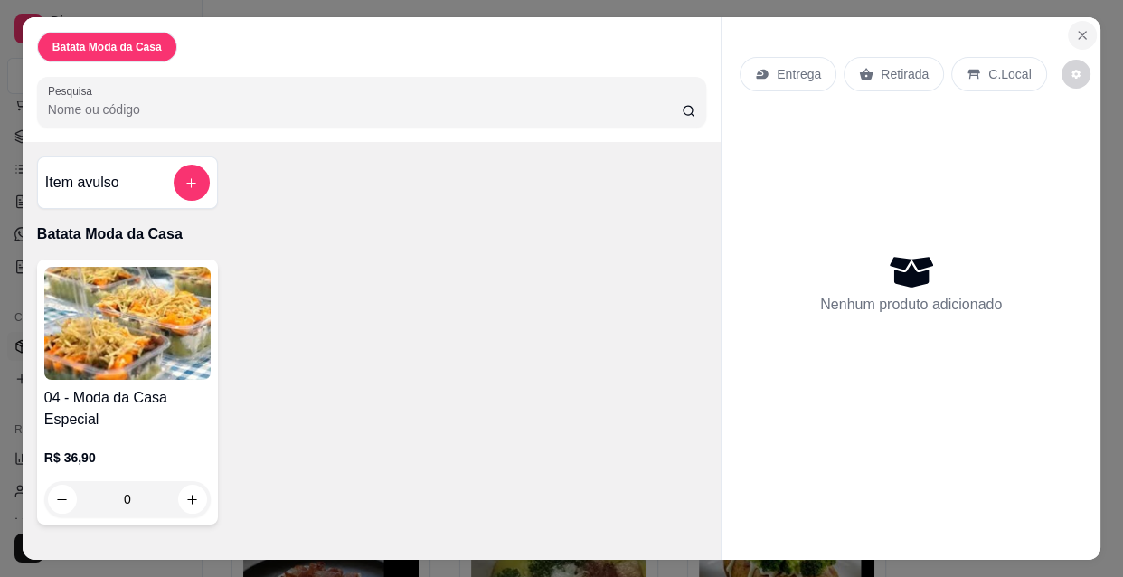
click at [1076, 28] on icon "Close" at bounding box center [1082, 35] width 14 height 14
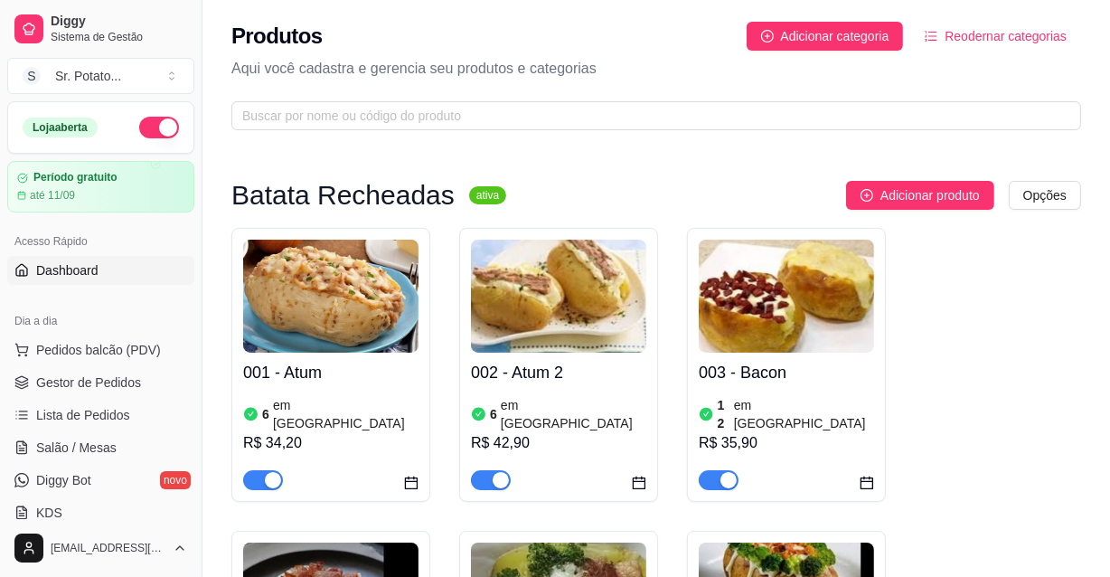
scroll to position [164, 0]
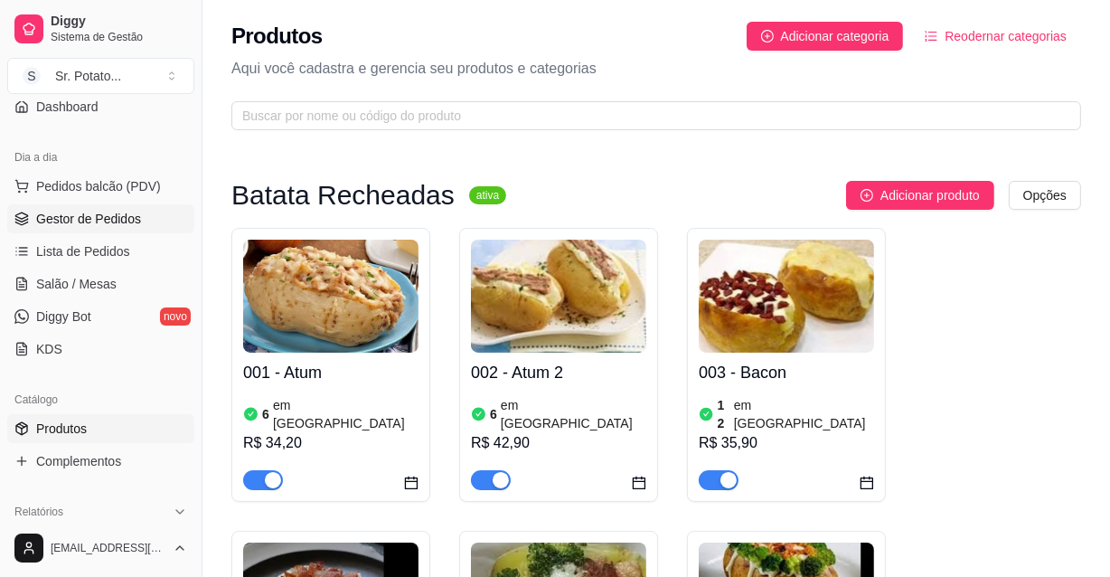
click at [101, 221] on span "Gestor de Pedidos" at bounding box center [88, 219] width 105 height 18
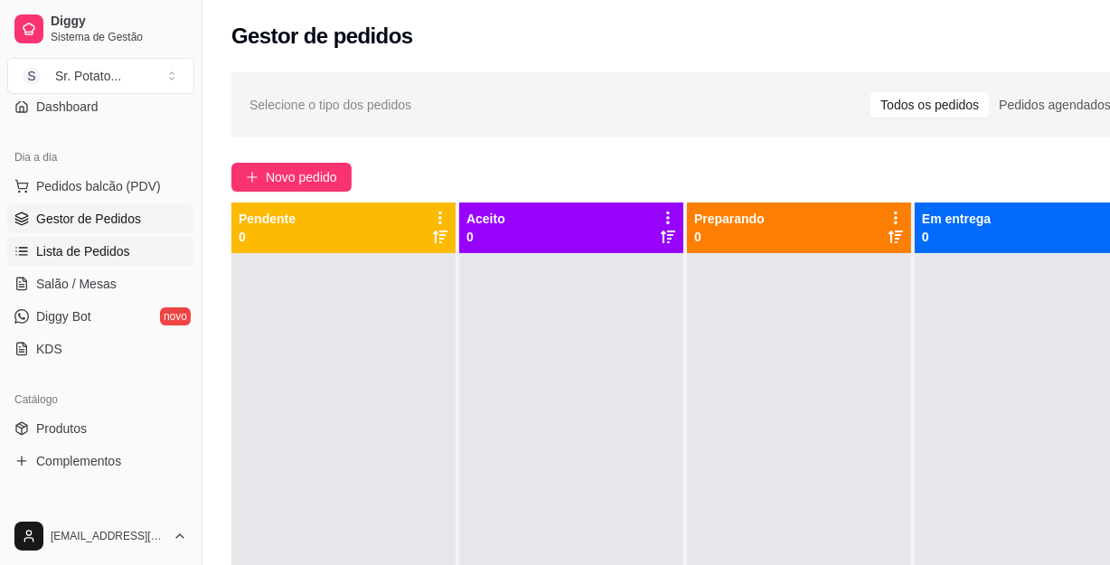
click at [102, 248] on span "Lista de Pedidos" at bounding box center [83, 251] width 94 height 18
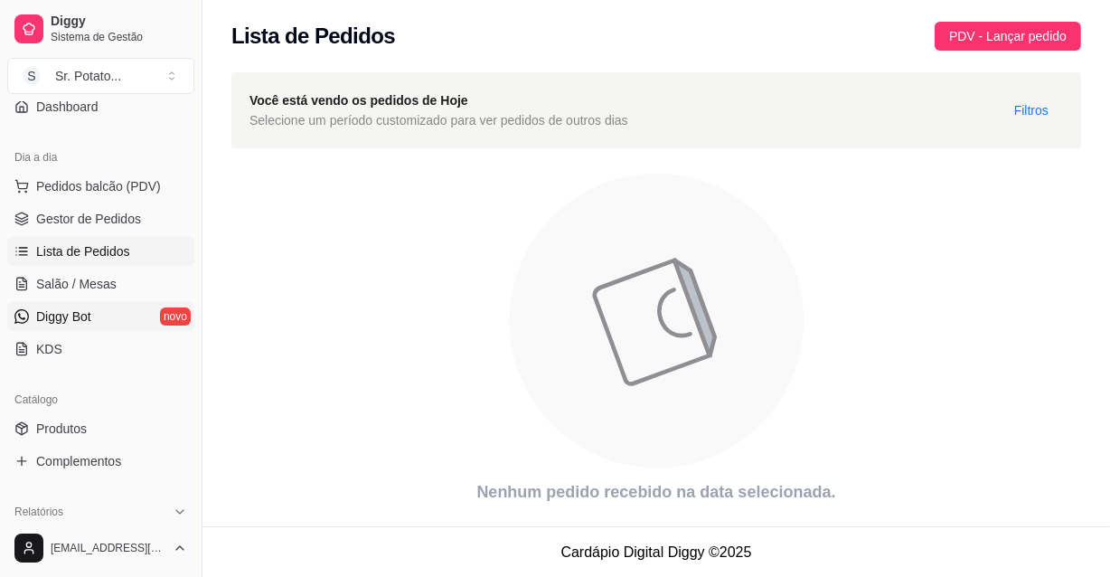
click at [70, 314] on span "Diggy Bot" at bounding box center [63, 316] width 55 height 18
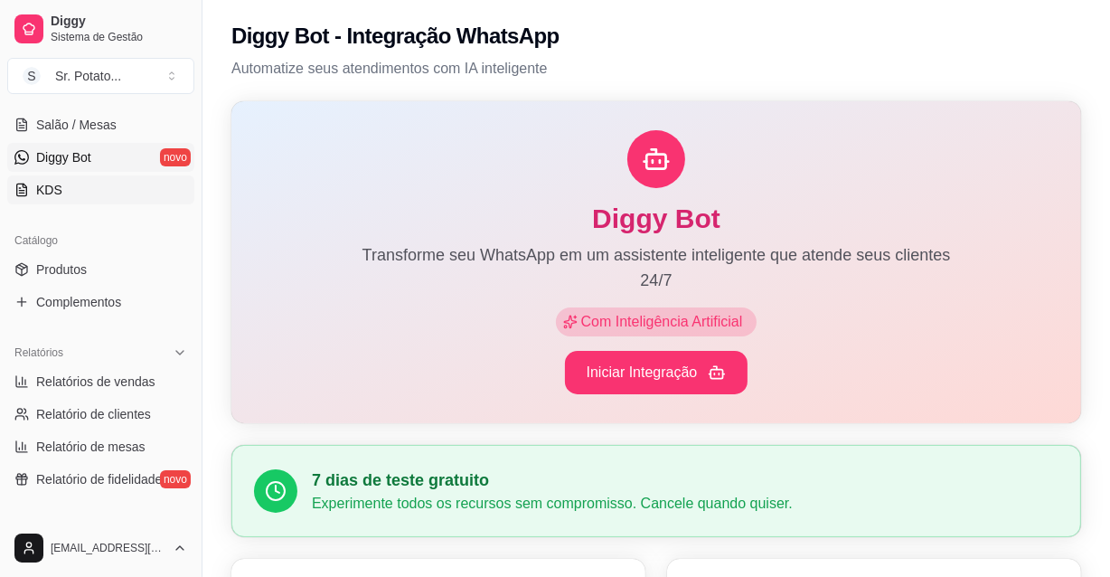
scroll to position [328, 0]
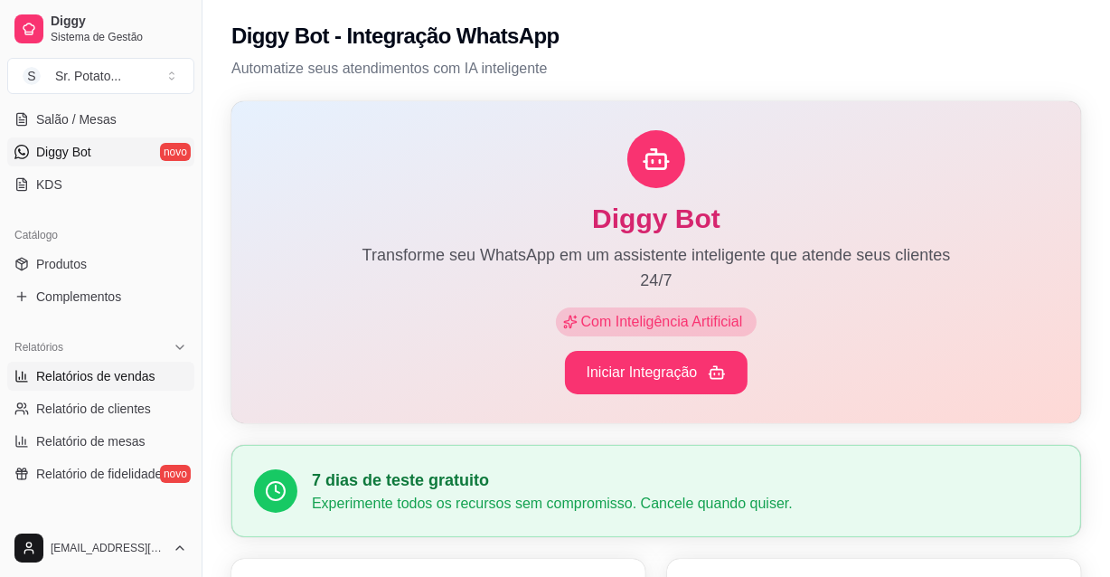
click at [79, 379] on span "Relatórios de vendas" at bounding box center [95, 376] width 119 height 18
select select "ALL"
select select "0"
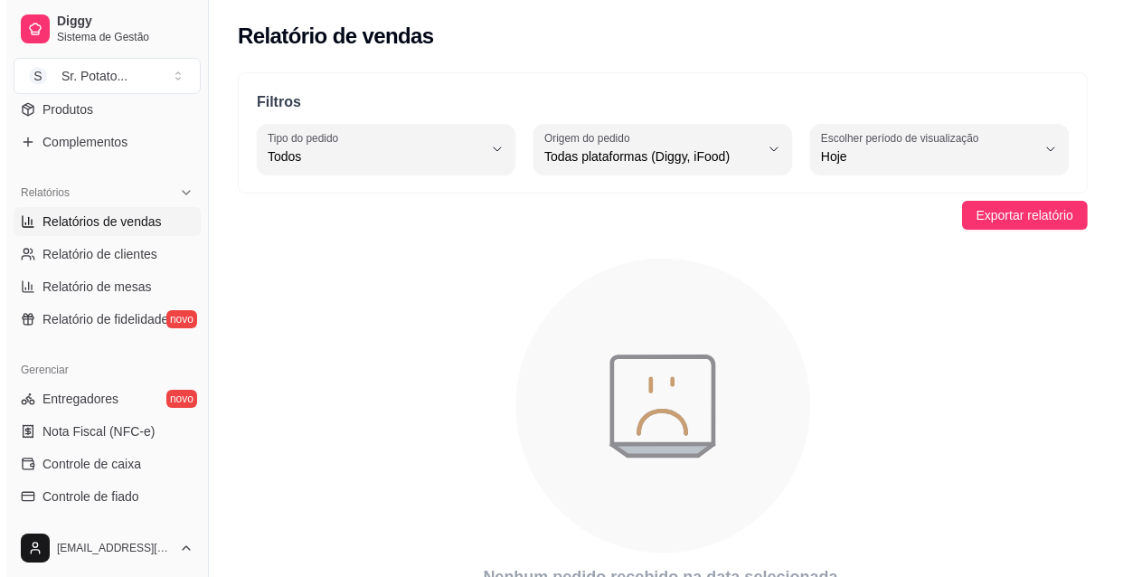
scroll to position [493, 0]
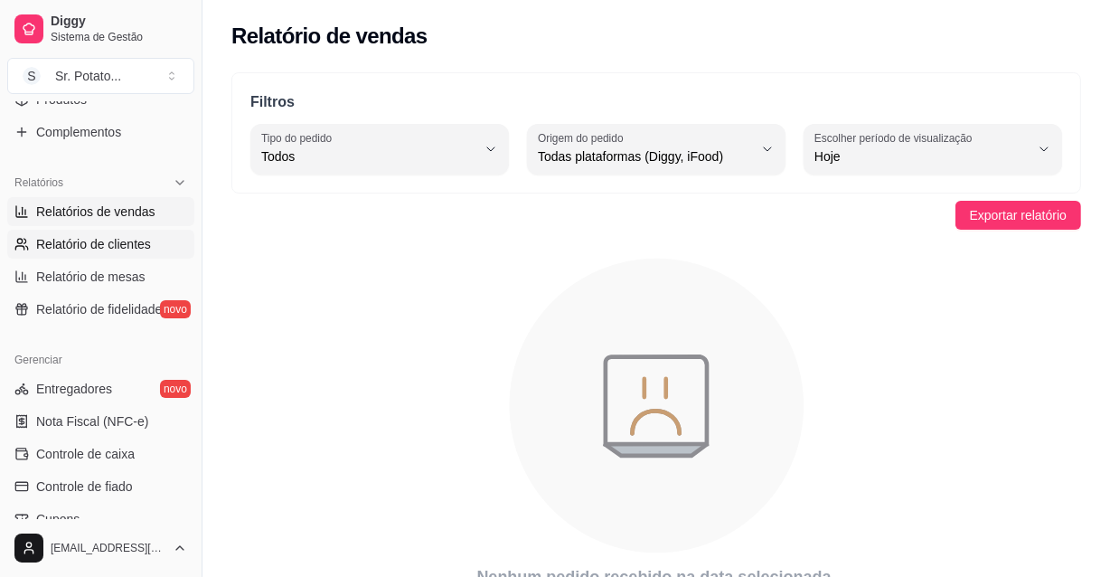
click at [106, 241] on span "Relatório de clientes" at bounding box center [93, 244] width 115 height 18
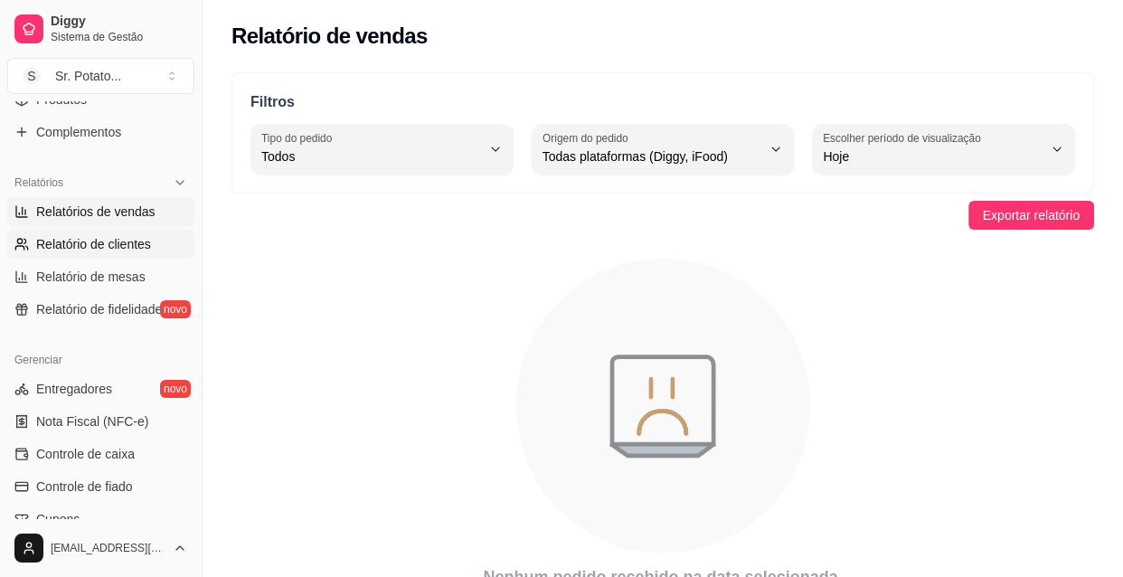
select select "30"
select select "HIGHEST_TOTAL_SPENT_WITH_ORDERS"
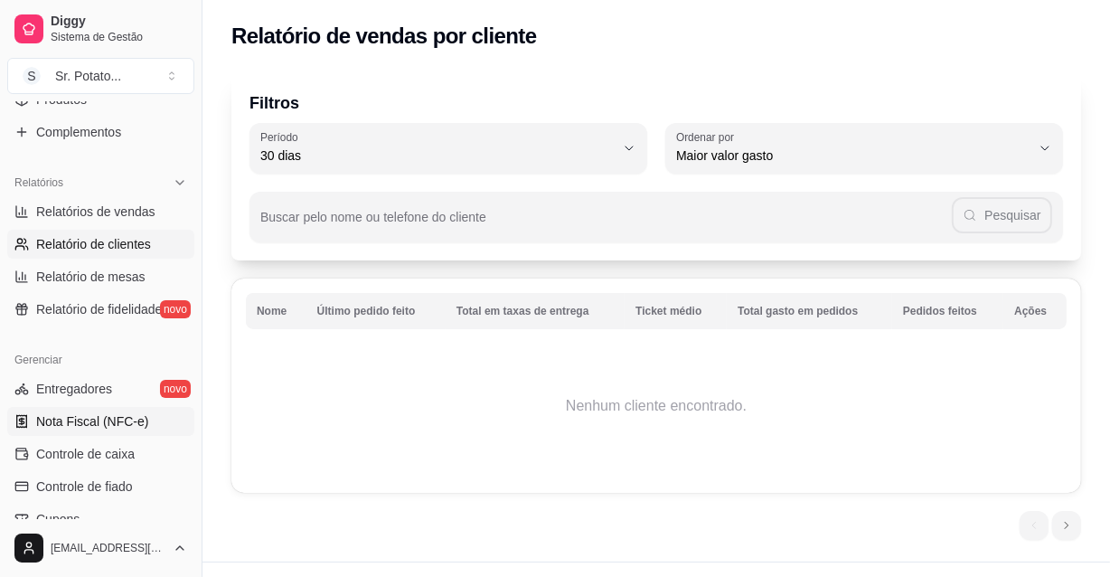
click at [108, 418] on span "Nota Fiscal (NFC-e)" at bounding box center [92, 421] width 112 height 18
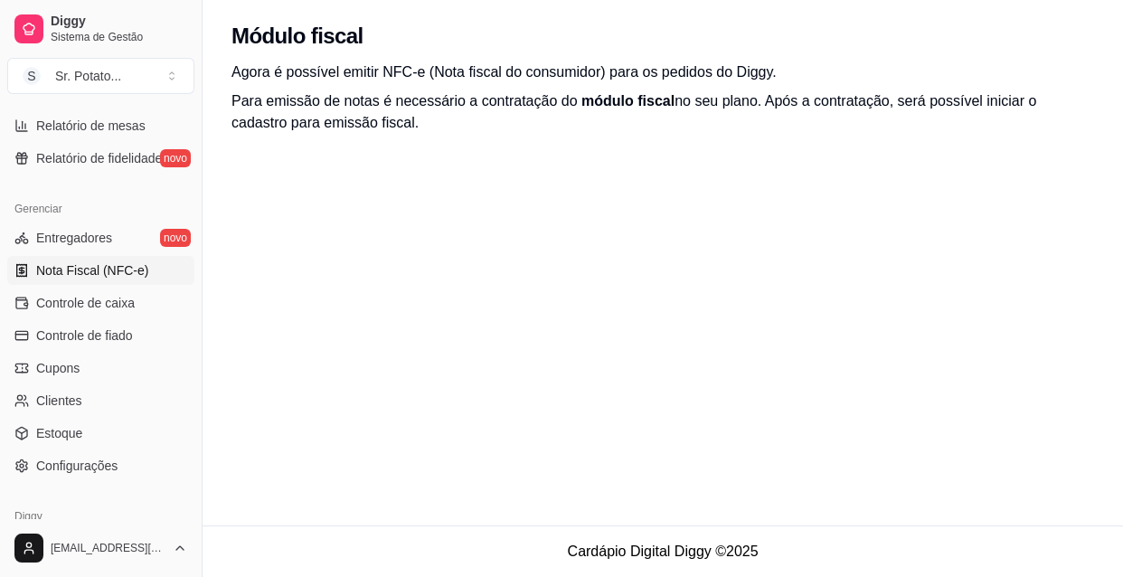
scroll to position [657, 0]
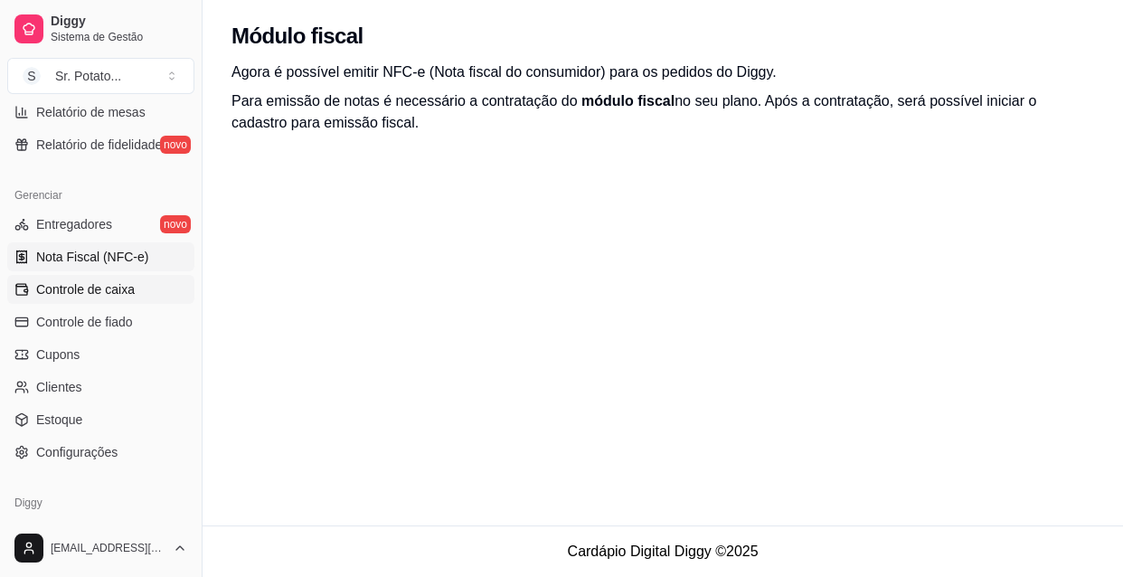
click at [100, 291] on span "Controle de caixa" at bounding box center [85, 289] width 99 height 18
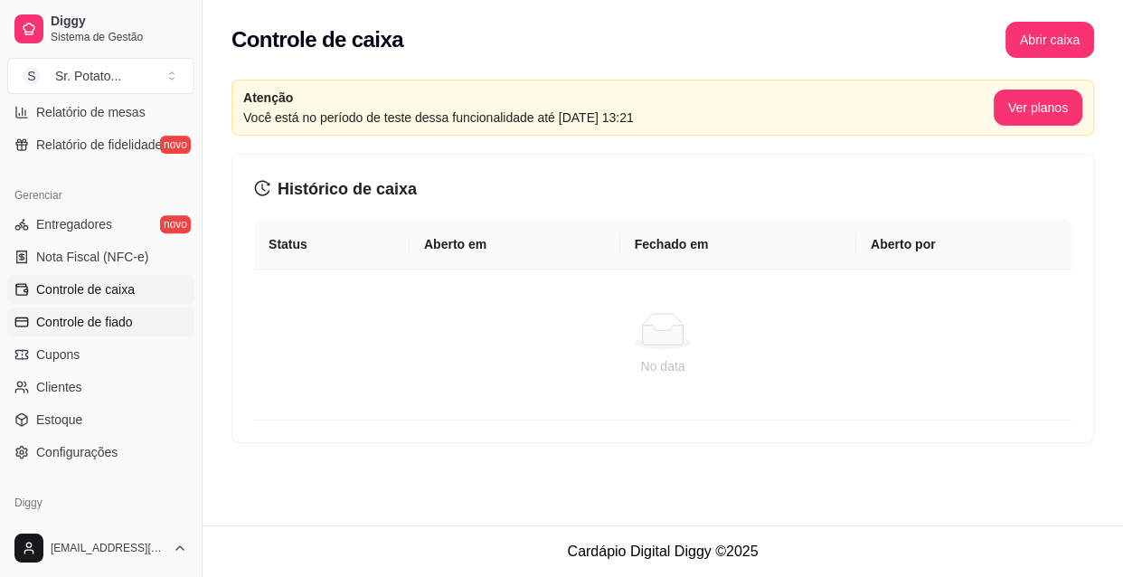
click at [112, 323] on span "Controle de fiado" at bounding box center [84, 322] width 97 height 18
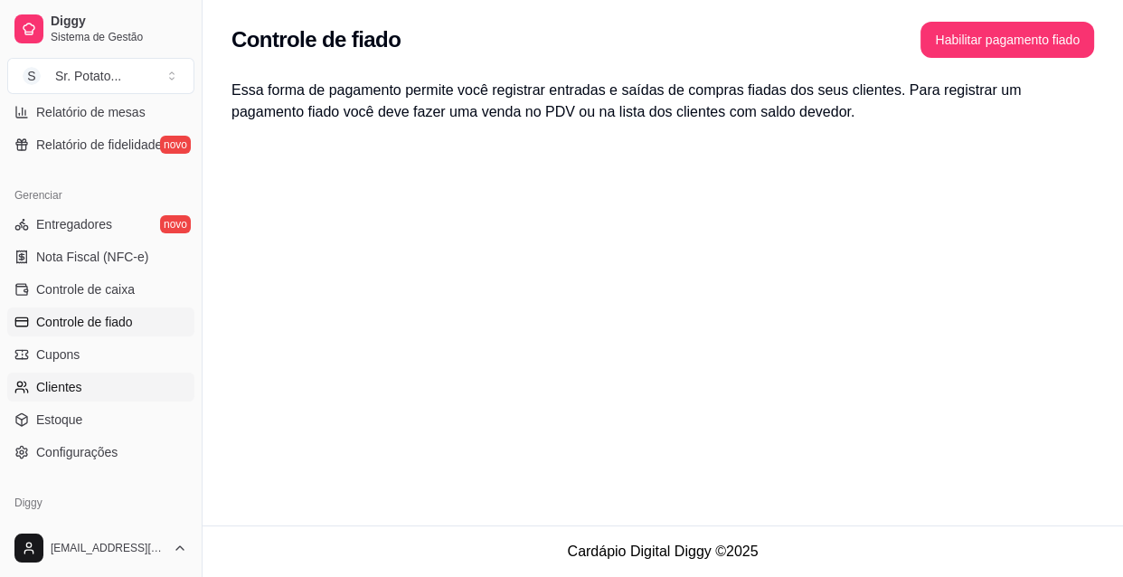
click at [57, 387] on span "Clientes" at bounding box center [59, 387] width 46 height 18
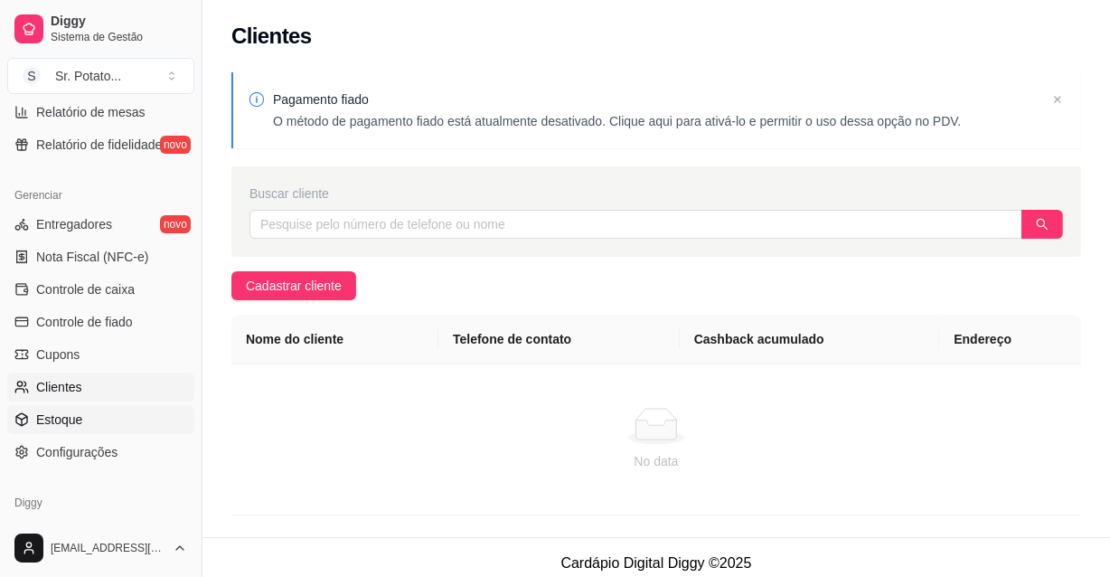
click at [49, 413] on span "Estoque" at bounding box center [59, 419] width 46 height 18
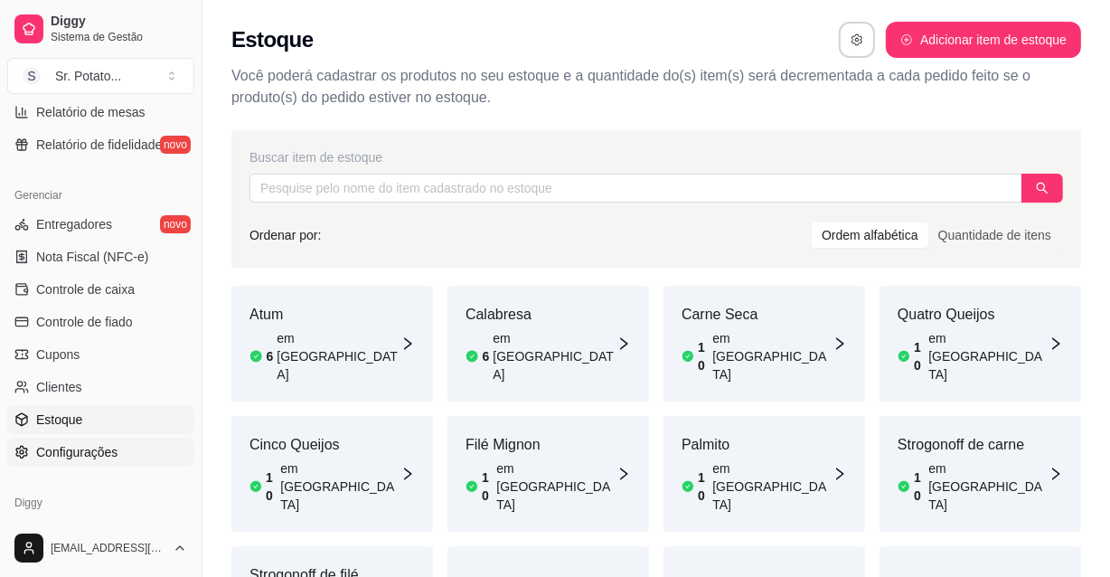
click at [74, 453] on span "Configurações" at bounding box center [76, 452] width 81 height 18
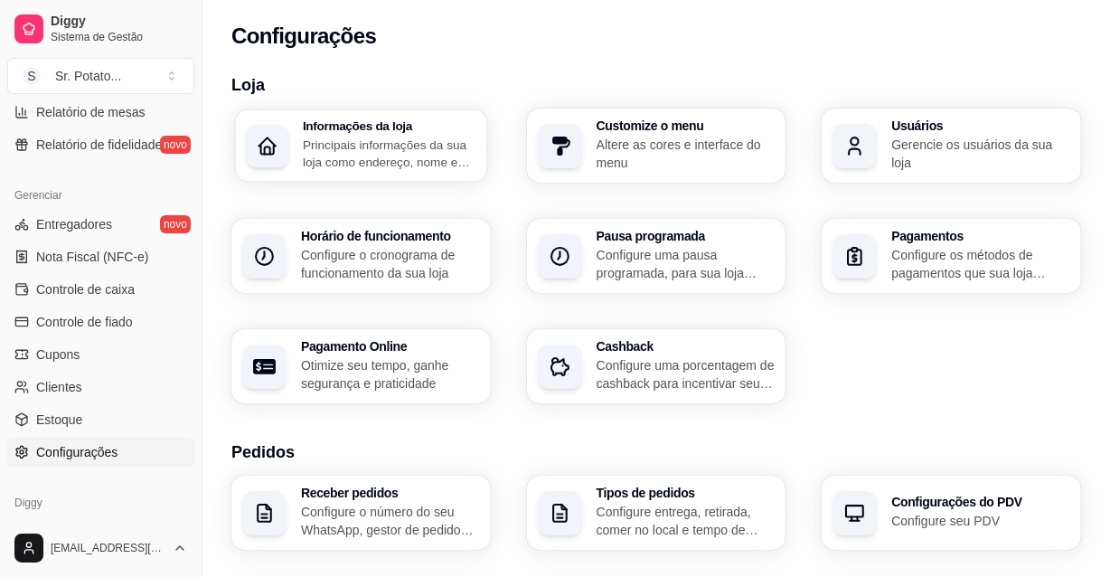
click at [409, 152] on p "Principais informações da sua loja como endereço, nome e mais" at bounding box center [390, 153] width 174 height 35
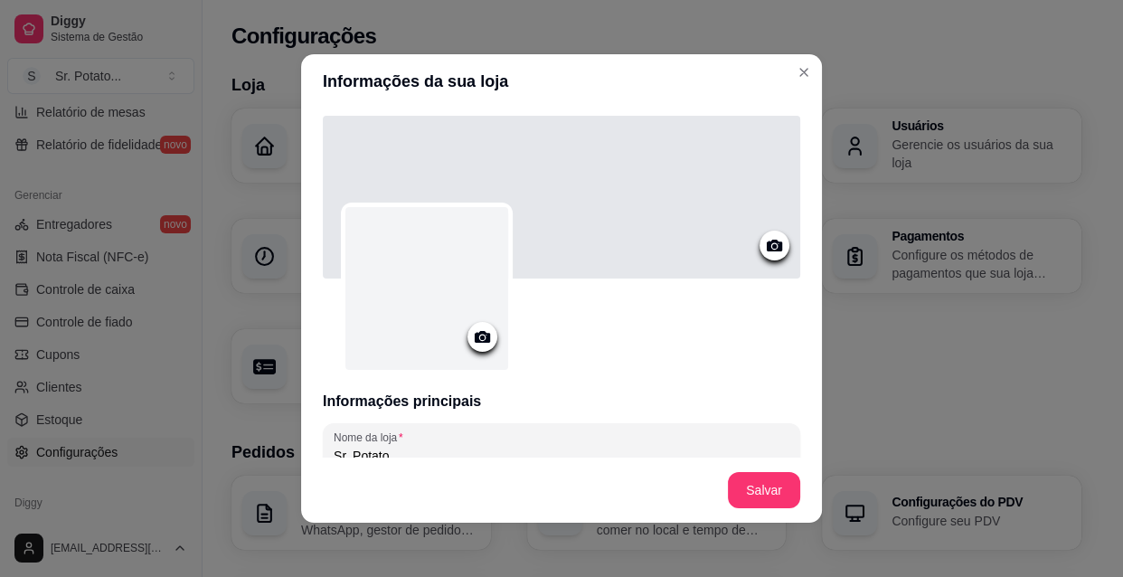
click at [474, 336] on icon at bounding box center [481, 337] width 15 height 12
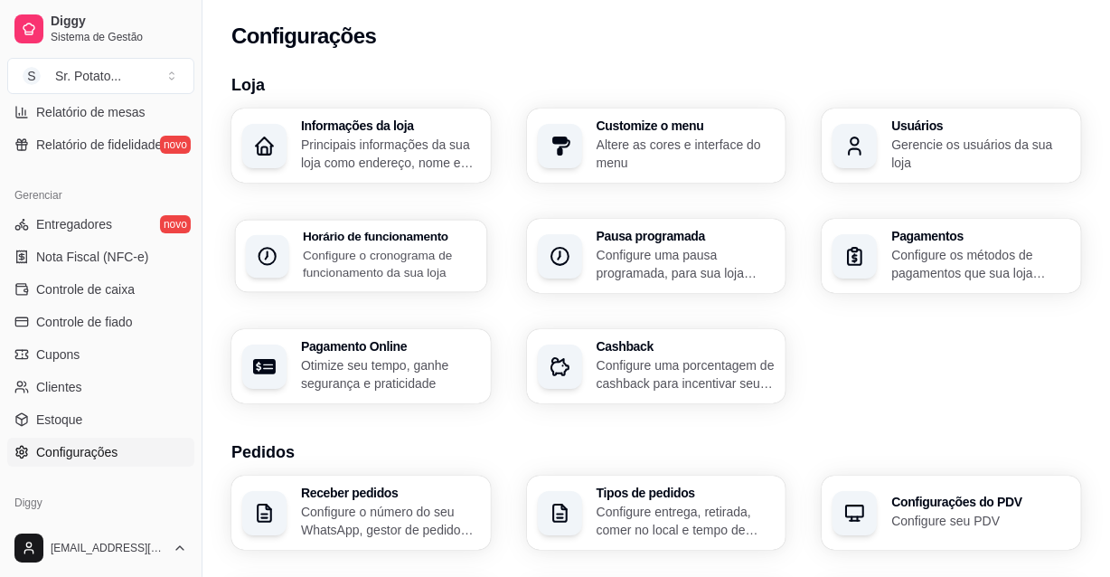
click at [403, 257] on p "Configure o cronograma de funcionamento da sua loja" at bounding box center [390, 263] width 174 height 35
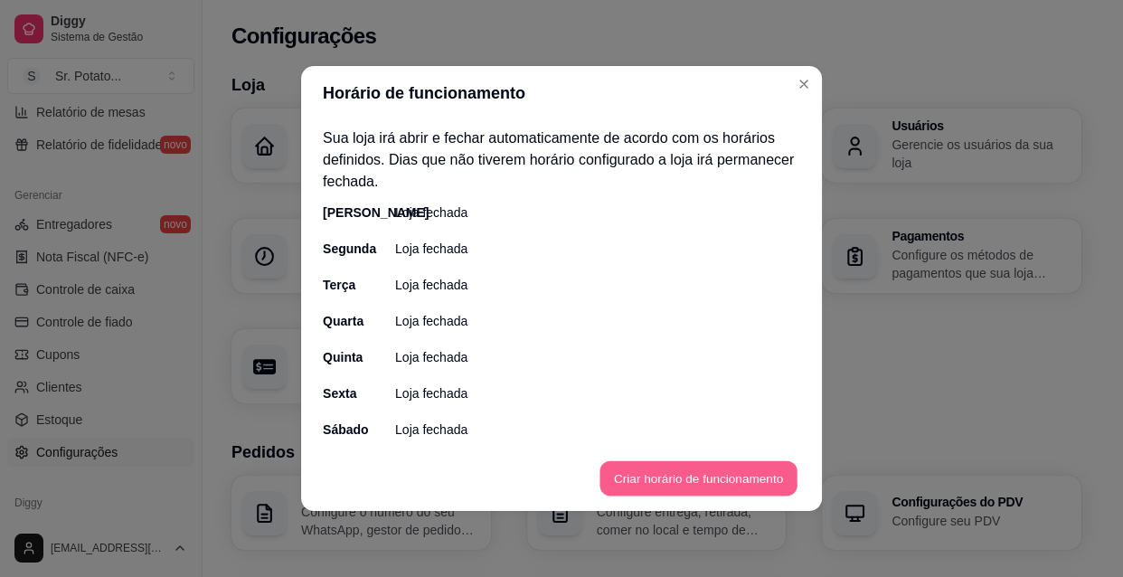
click at [690, 472] on button "Criar horário de funcionamento" at bounding box center [697, 478] width 197 height 35
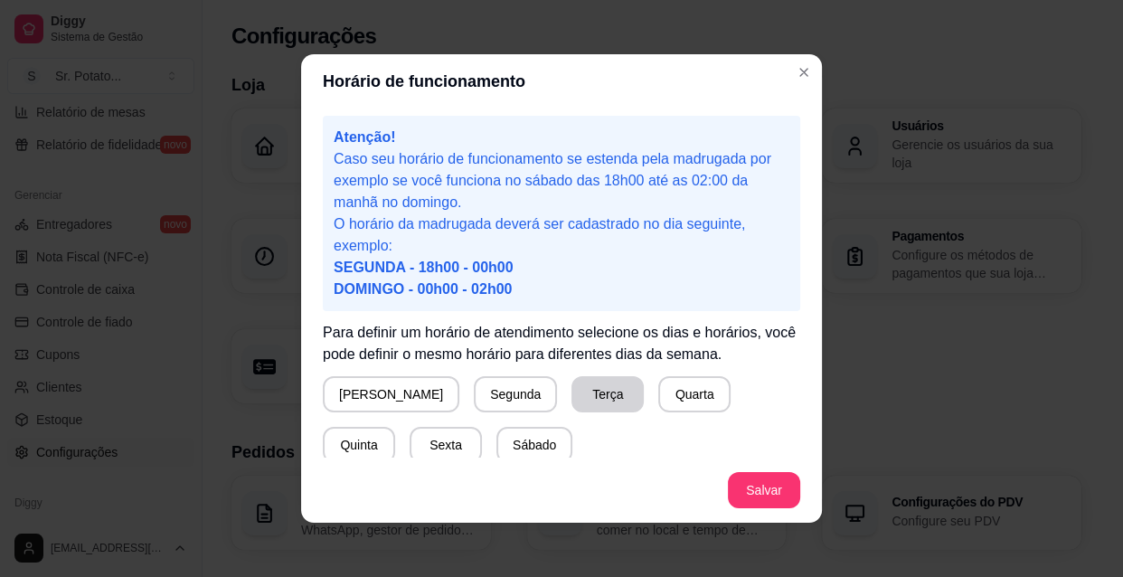
click at [571, 394] on button "Terça" at bounding box center [607, 394] width 72 height 36
click at [658, 397] on button "Quarta" at bounding box center [694, 394] width 72 height 36
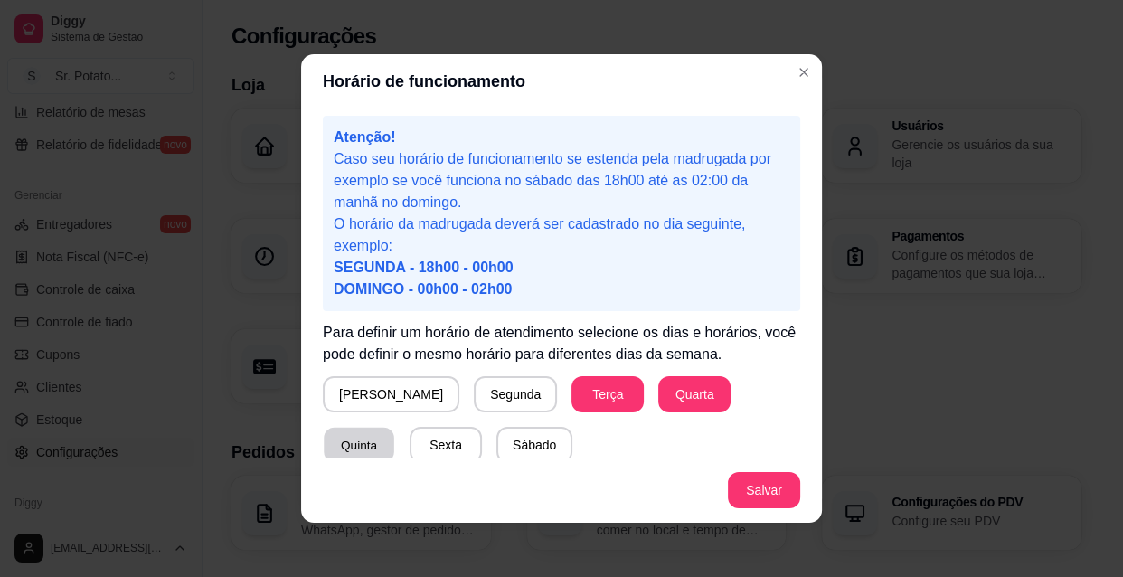
click at [394, 427] on button "Quinta" at bounding box center [359, 444] width 70 height 35
click at [410, 439] on button "Sexta" at bounding box center [445, 444] width 70 height 35
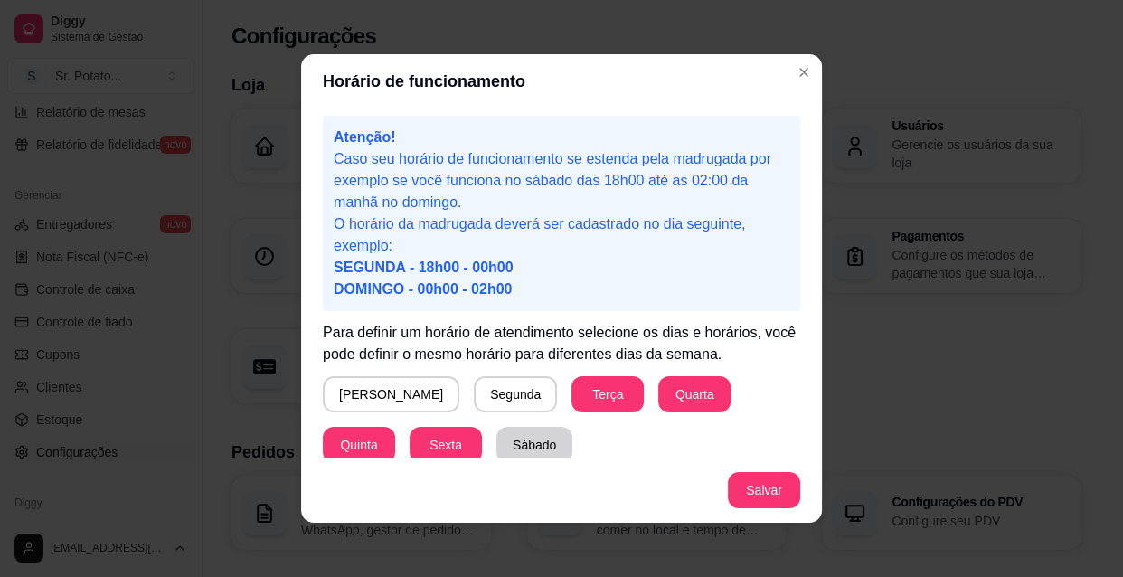
click at [496, 446] on button "Sábado" at bounding box center [534, 445] width 76 height 36
click at [366, 385] on button "[PERSON_NAME]" at bounding box center [390, 394] width 133 height 35
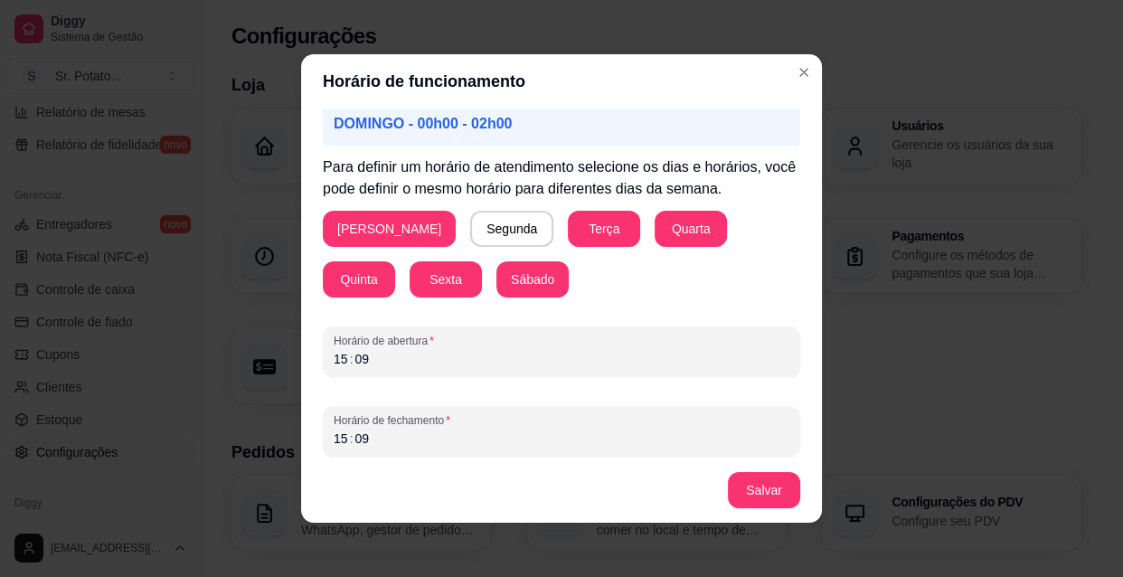
scroll to position [171, 0]
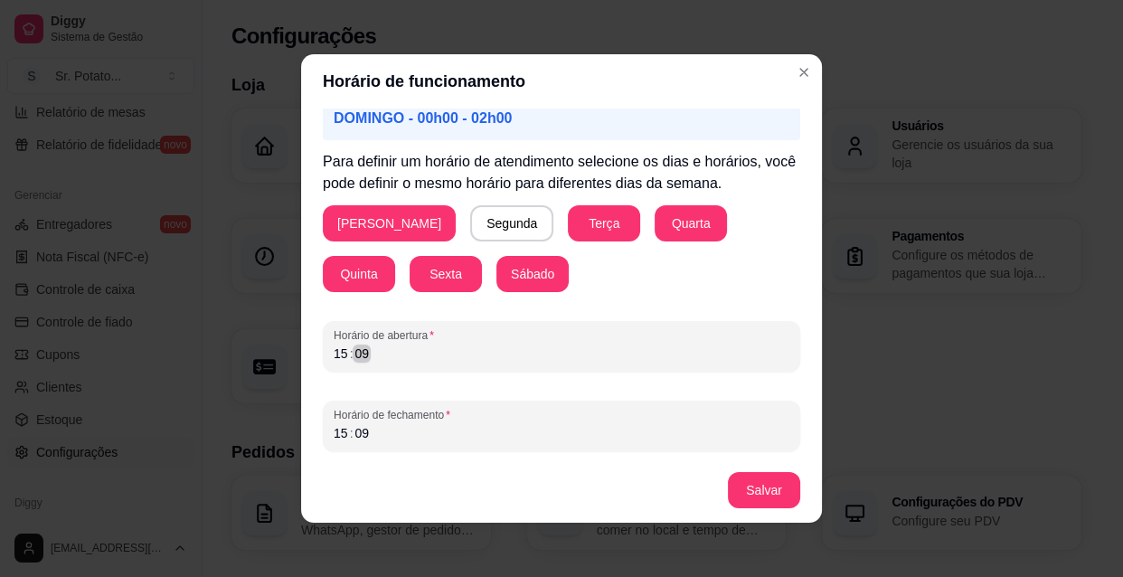
click at [387, 362] on div "15 : 09" at bounding box center [561, 354] width 456 height 22
click at [568, 216] on button "Terça" at bounding box center [604, 223] width 72 height 36
click at [568, 223] on button "Terça" at bounding box center [604, 223] width 72 height 36
click at [362, 355] on div "––" at bounding box center [361, 353] width 18 height 18
click at [339, 353] on div "18" at bounding box center [341, 353] width 18 height 18
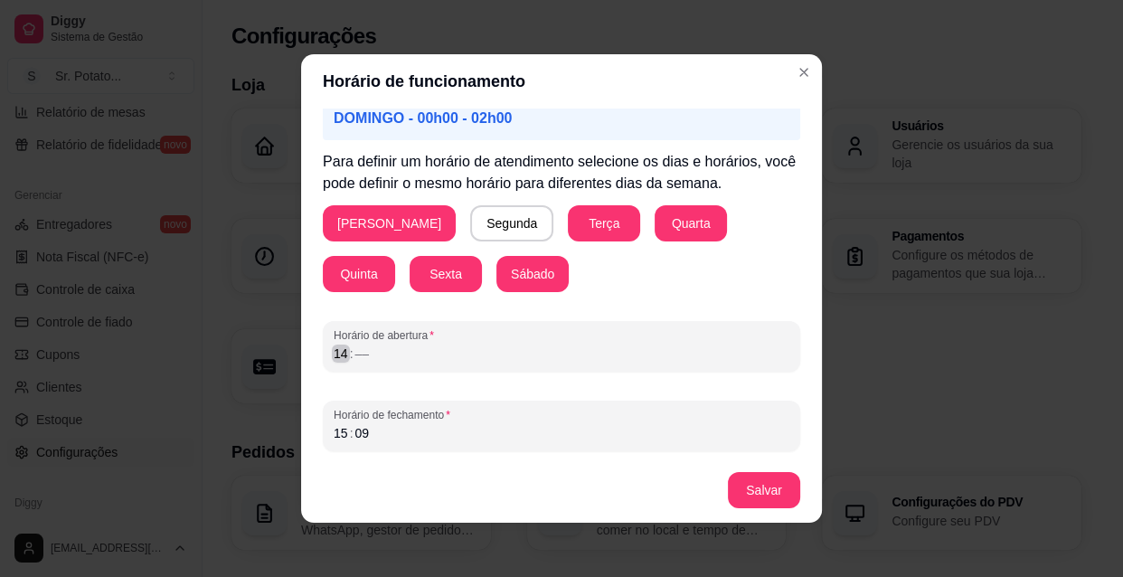
click at [337, 353] on div "14" at bounding box center [341, 353] width 18 height 18
click at [339, 353] on div "11" at bounding box center [341, 353] width 18 height 18
click at [332, 352] on div "01" at bounding box center [341, 353] width 18 height 18
click at [348, 352] on div ":" at bounding box center [351, 353] width 7 height 18
click at [332, 348] on div "––" at bounding box center [341, 353] width 18 height 18
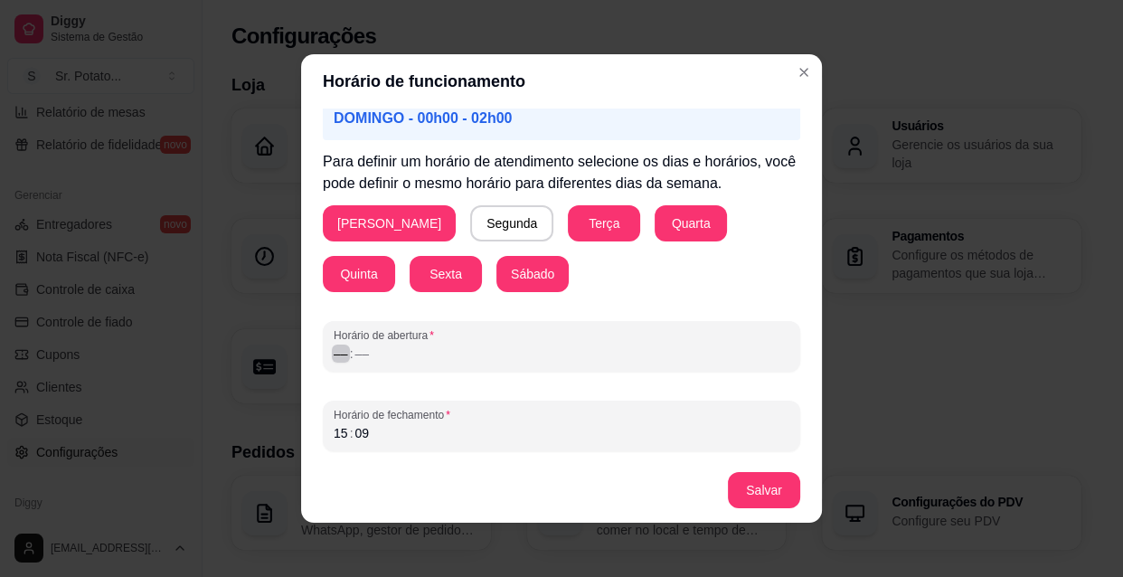
click at [323, 351] on div "Horário de abertura –– : ––" at bounding box center [561, 346] width 477 height 51
click at [334, 352] on div "––" at bounding box center [341, 353] width 18 height 18
click at [336, 352] on div "––" at bounding box center [341, 353] width 18 height 18
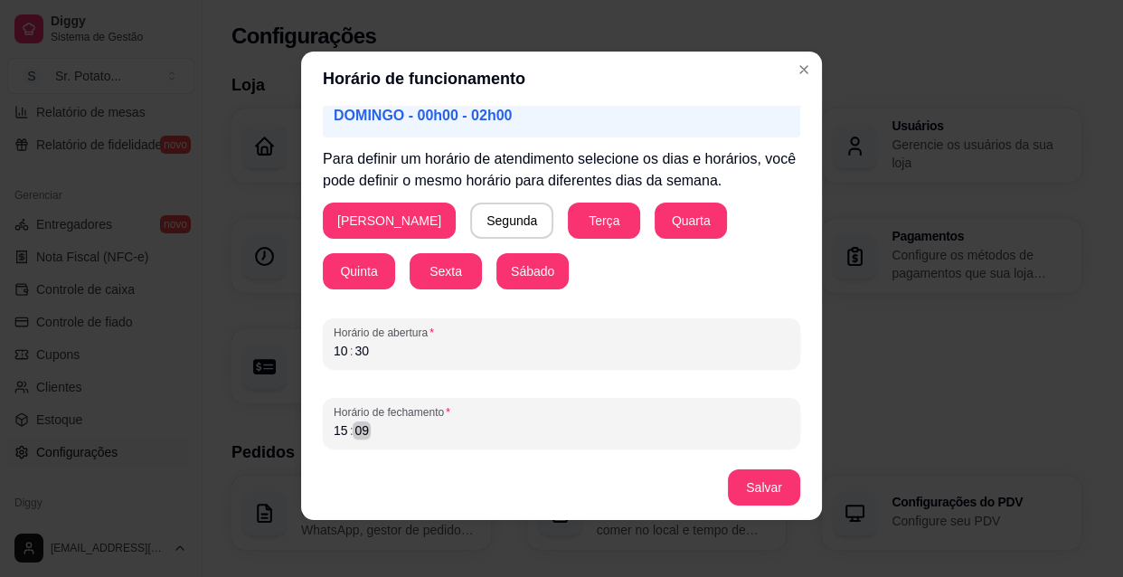
click at [372, 436] on div "15 : 09" at bounding box center [561, 430] width 456 height 22
click at [332, 427] on div "04" at bounding box center [341, 430] width 18 height 18
click at [348, 428] on div ":" at bounding box center [351, 430] width 7 height 18
click at [338, 433] on div "11" at bounding box center [341, 430] width 18 height 18
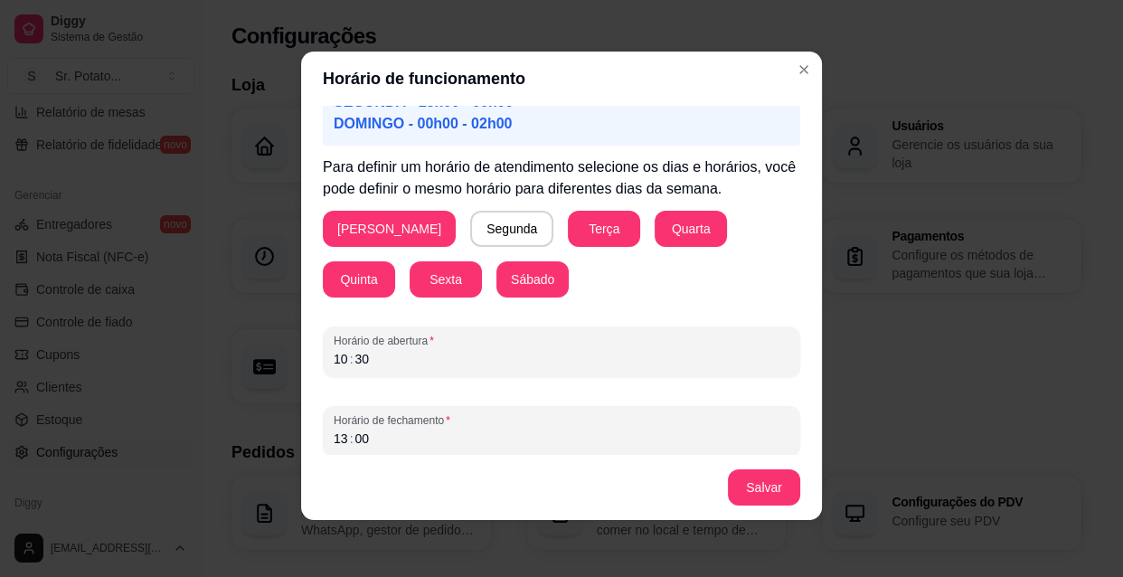
scroll to position [171, 0]
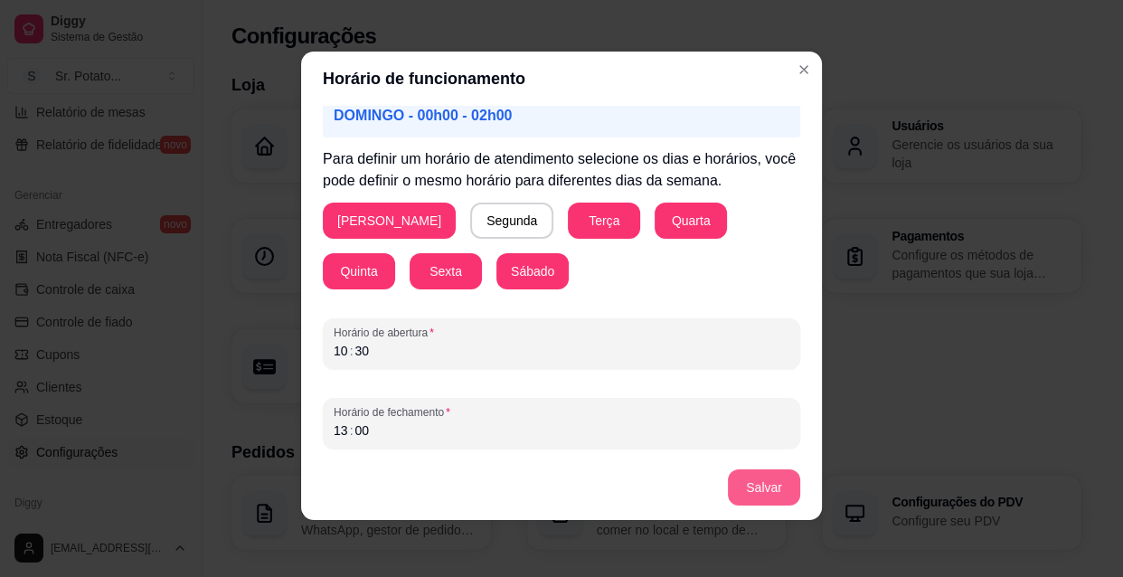
click at [775, 483] on button "Salvar" at bounding box center [764, 487] width 72 height 36
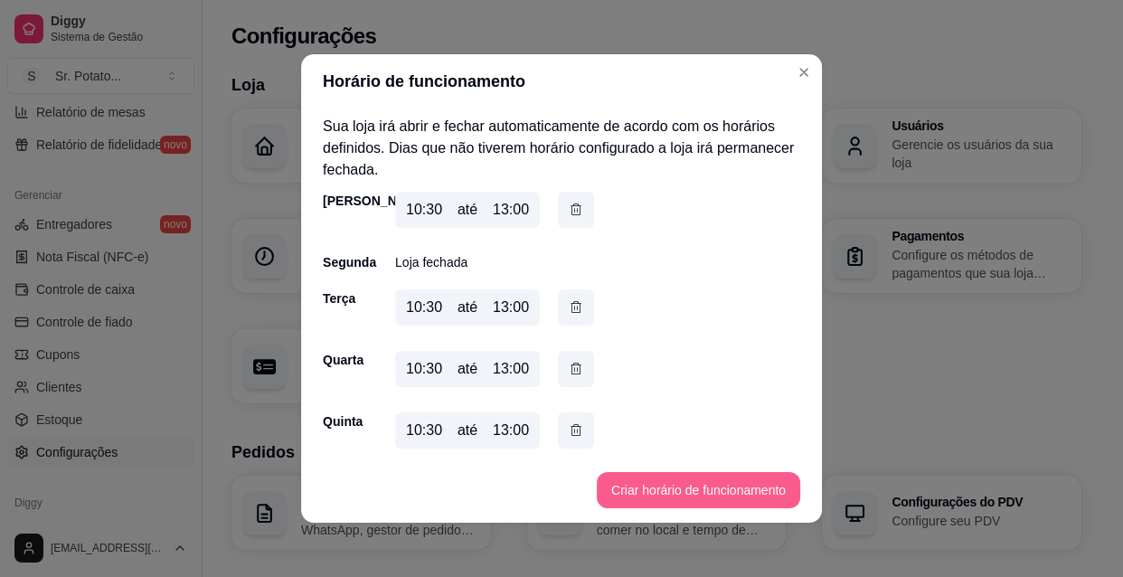
click at [695, 485] on button "Criar horário de funcionamento" at bounding box center [698, 490] width 203 height 36
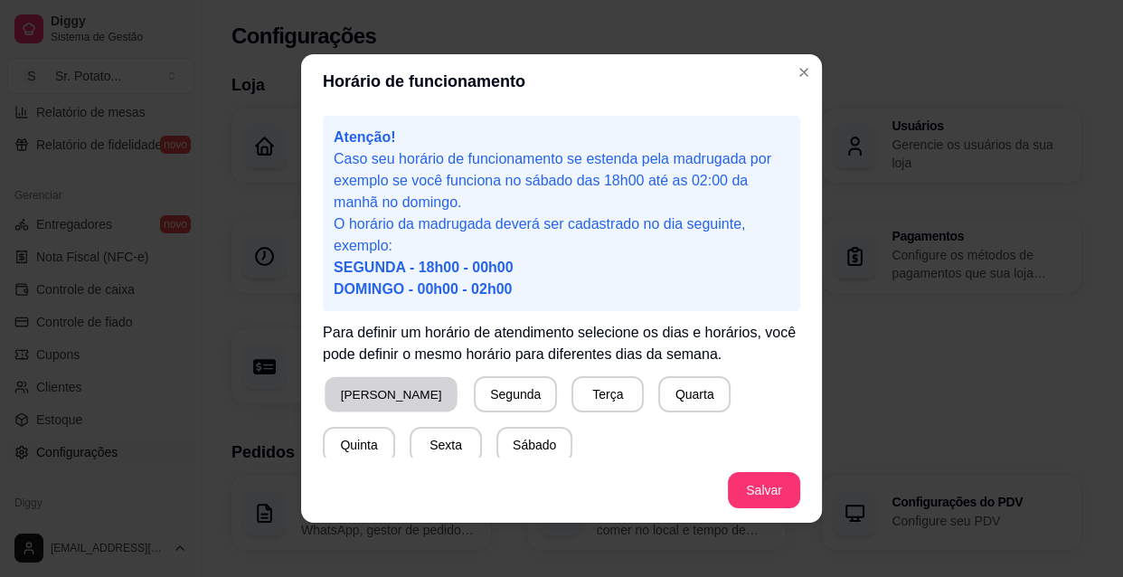
click at [381, 391] on button "[PERSON_NAME]" at bounding box center [390, 394] width 133 height 35
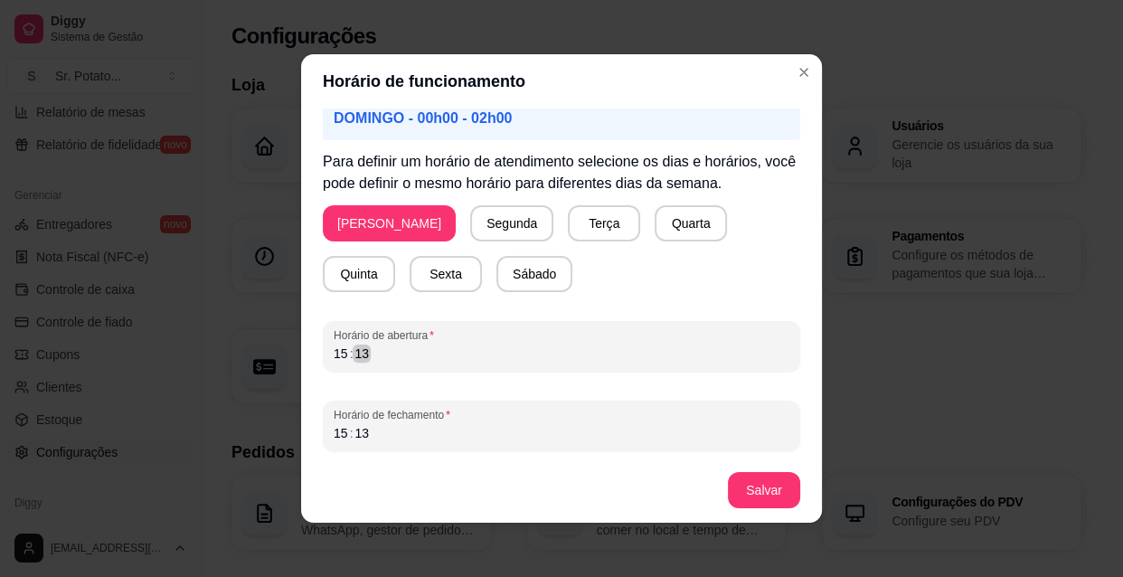
click at [377, 357] on div "15 : 13" at bounding box center [561, 354] width 456 height 22
click at [348, 352] on div ":" at bounding box center [351, 353] width 7 height 18
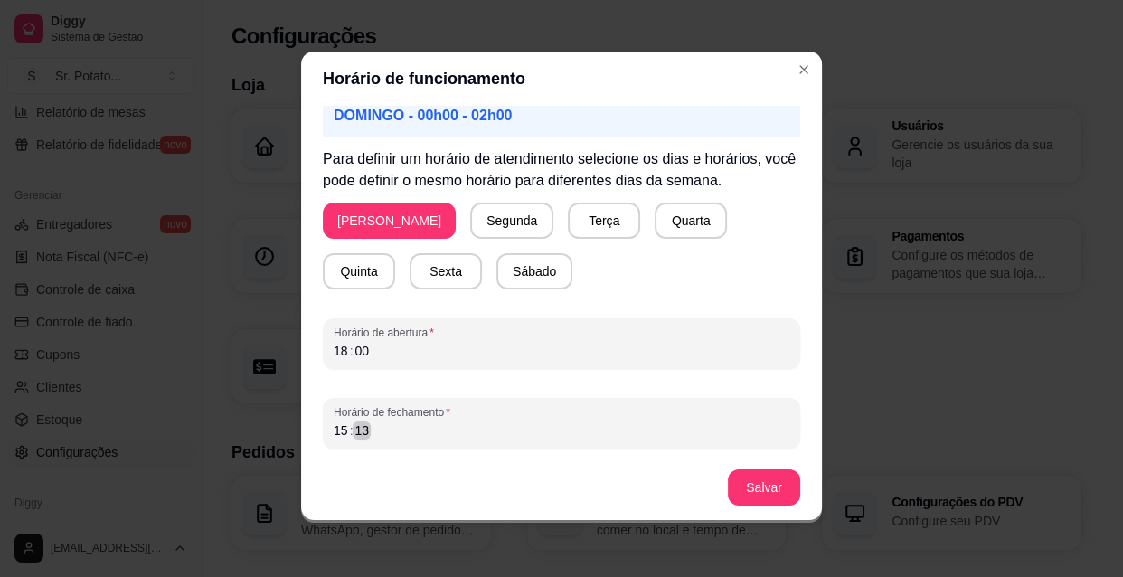
click at [383, 436] on div "15 : 13" at bounding box center [561, 430] width 456 height 22
click at [341, 429] on div "15 : 13" at bounding box center [561, 430] width 456 height 22
click at [741, 489] on button "Salvar" at bounding box center [764, 487] width 72 height 36
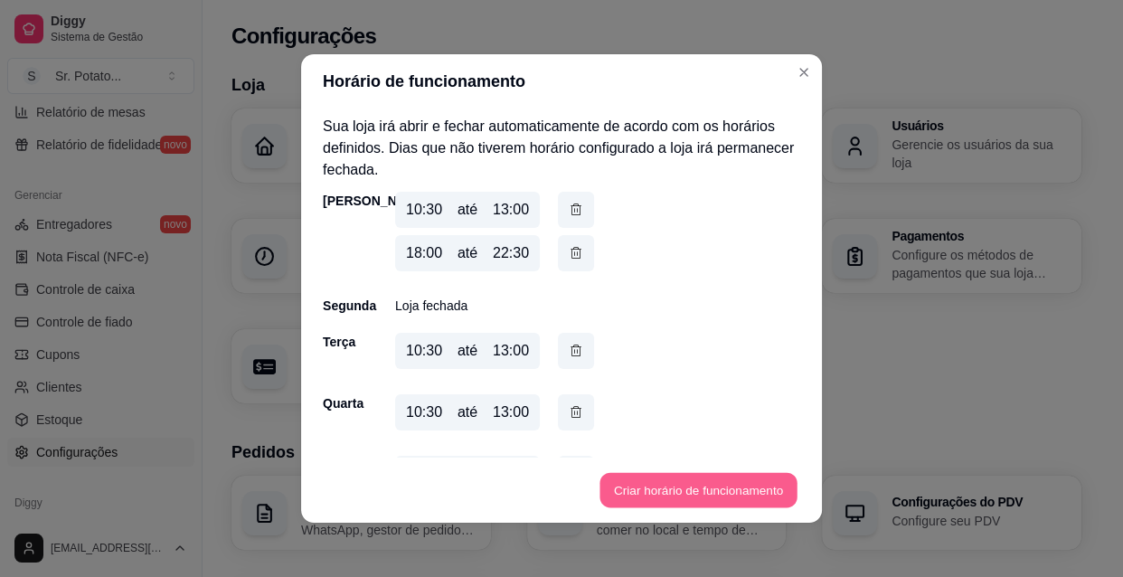
click at [712, 488] on button "Criar horário de funcionamento" at bounding box center [697, 490] width 197 height 35
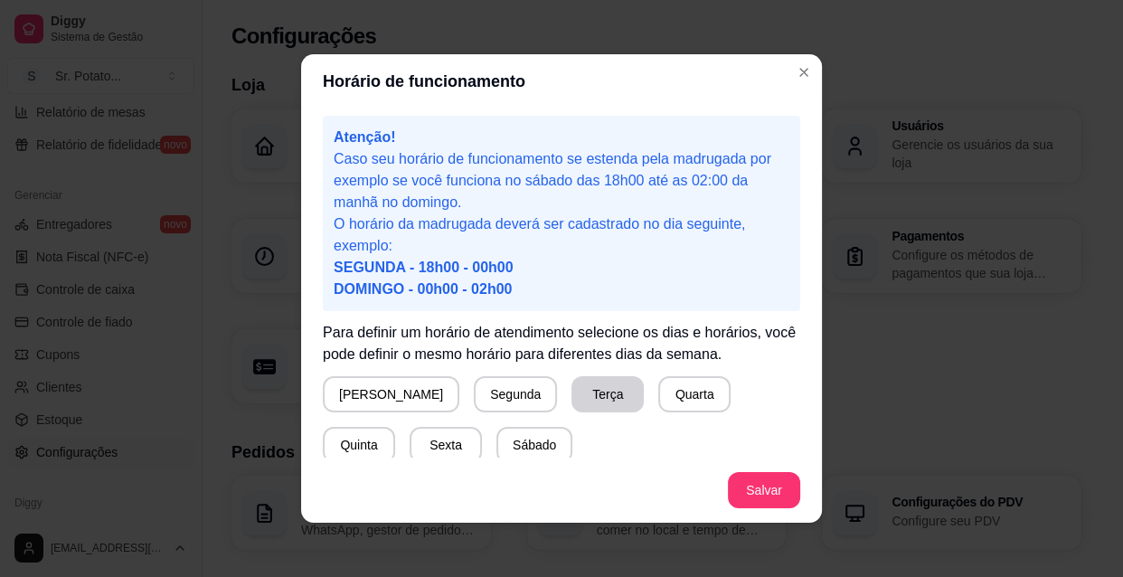
click at [571, 397] on button "Terça" at bounding box center [607, 394] width 72 height 36
click at [658, 390] on button "Quarta" at bounding box center [694, 394] width 72 height 36
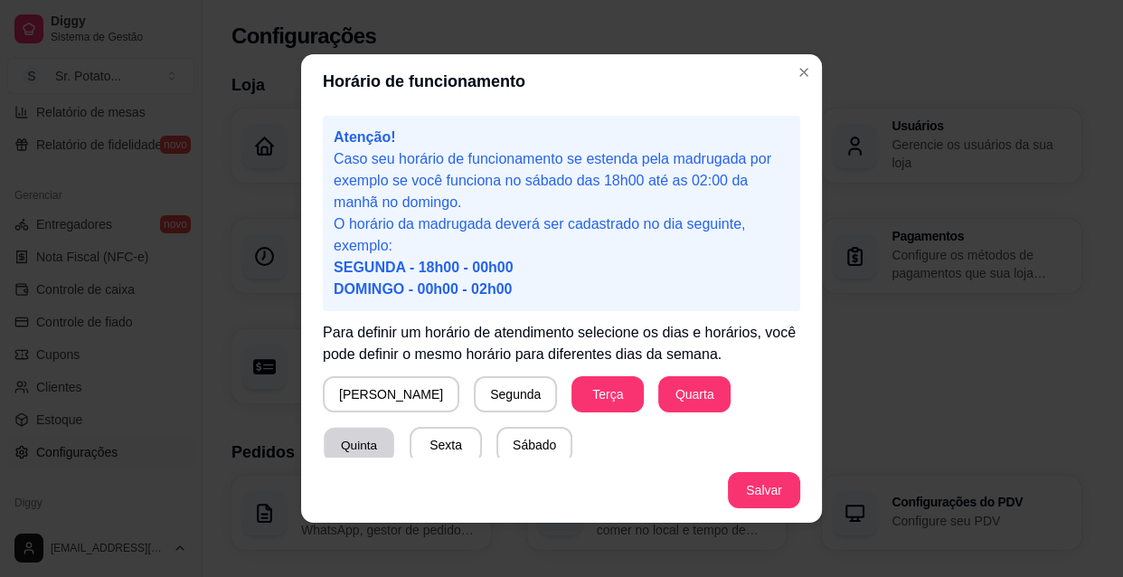
click at [394, 427] on button "Quinta" at bounding box center [359, 444] width 70 height 35
click at [409, 444] on button "Sexta" at bounding box center [445, 445] width 72 height 36
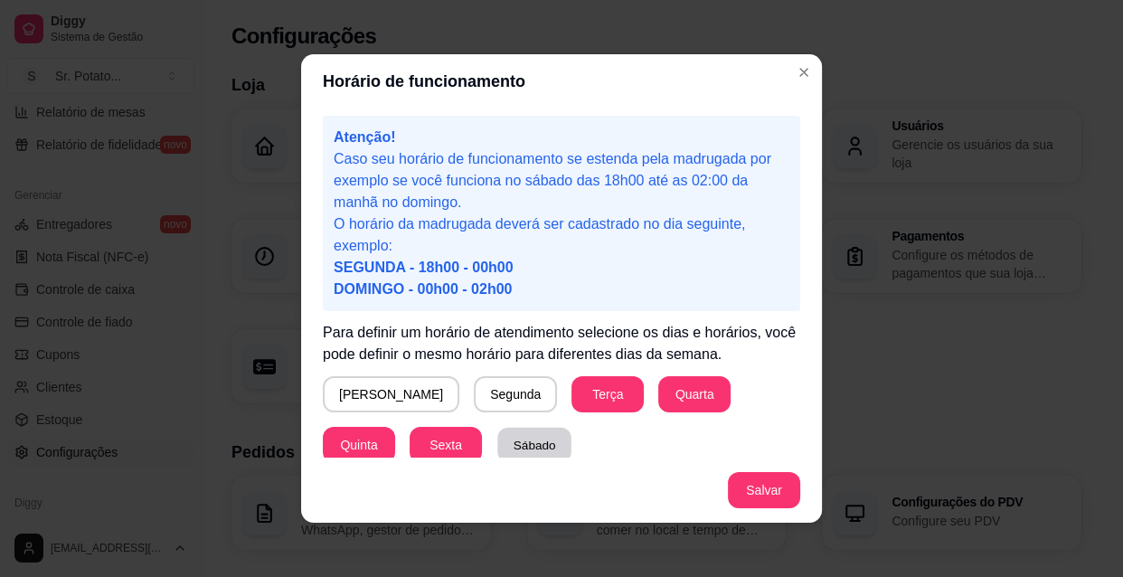
click at [497, 439] on button "Sábado" at bounding box center [534, 444] width 74 height 35
click at [361, 388] on button "[PERSON_NAME]" at bounding box center [390, 394] width 133 height 35
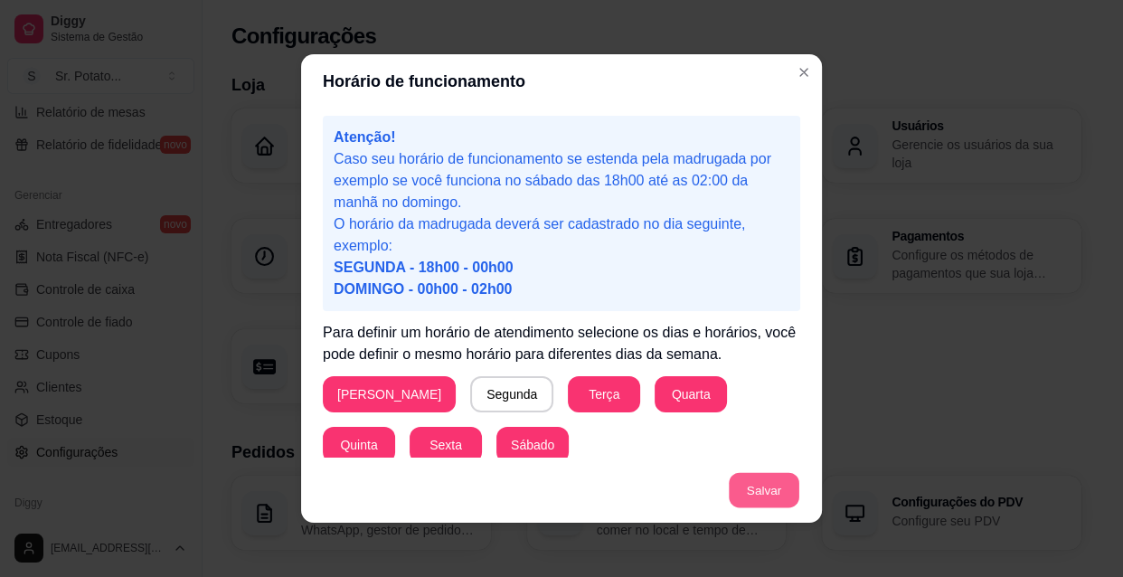
click at [761, 489] on button "Salvar" at bounding box center [763, 490] width 70 height 35
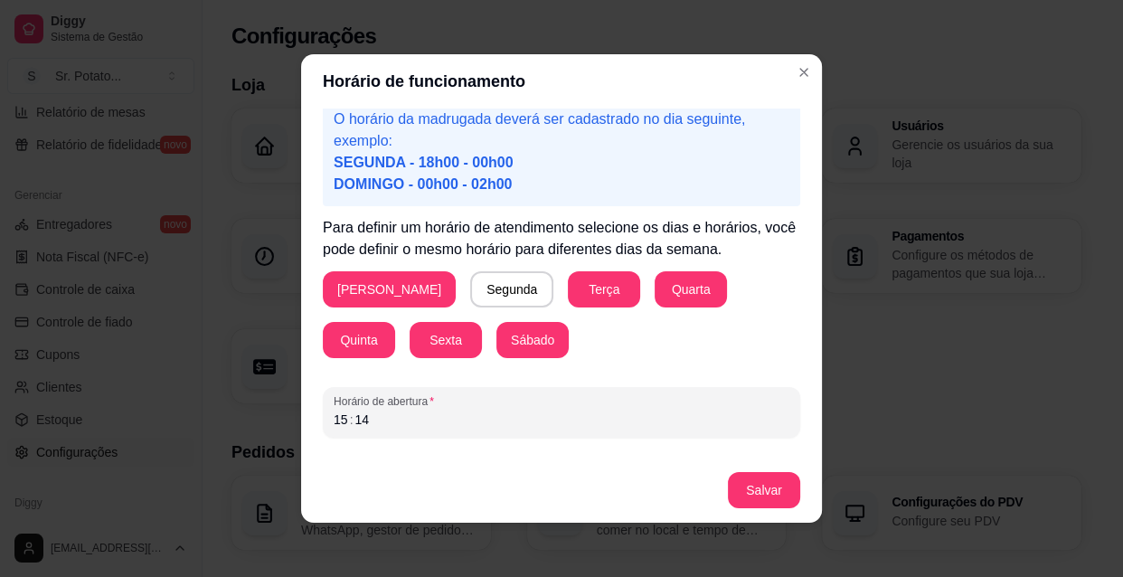
scroll to position [171, 0]
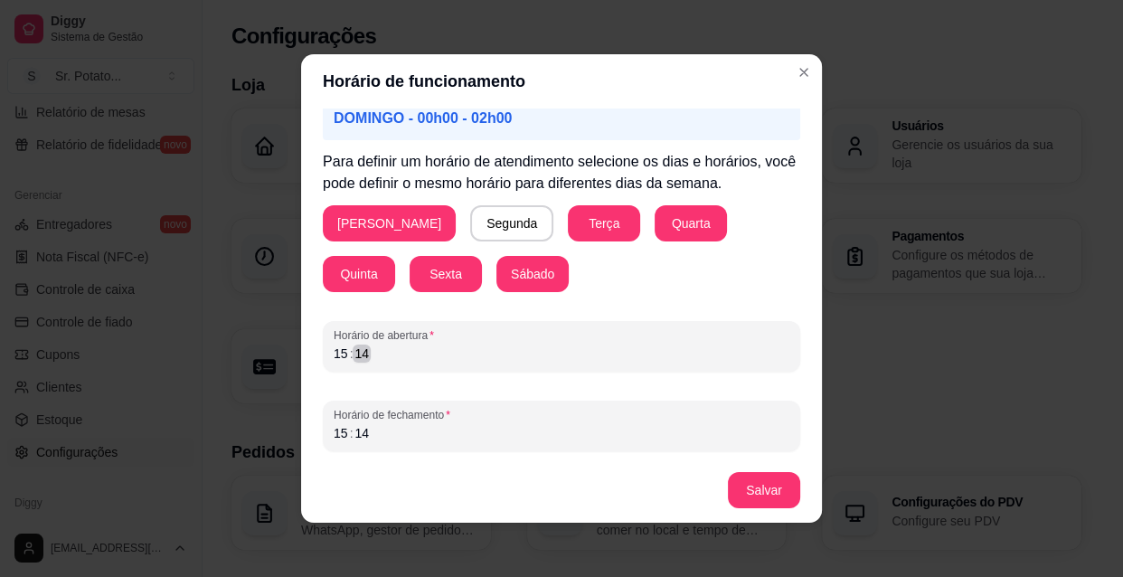
click at [368, 356] on div "15 : 14" at bounding box center [561, 354] width 456 height 22
click at [334, 351] on div "04" at bounding box center [341, 353] width 18 height 18
click at [332, 352] on div "04" at bounding box center [341, 353] width 18 height 18
click at [339, 353] on div "04" at bounding box center [341, 353] width 18 height 18
click at [359, 352] on div "08" at bounding box center [361, 353] width 18 height 18
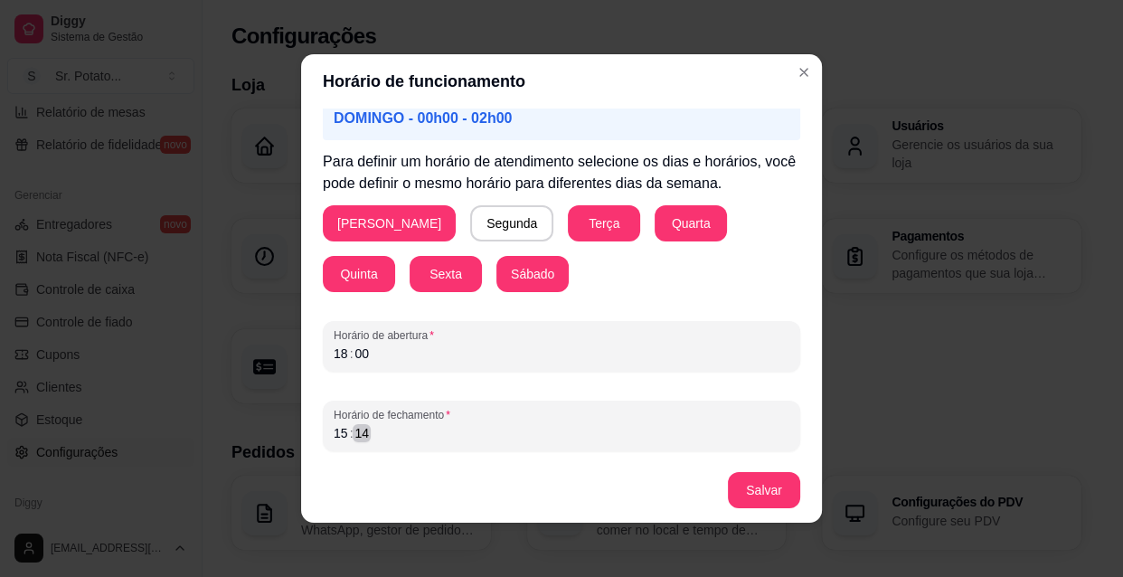
scroll to position [3, 0]
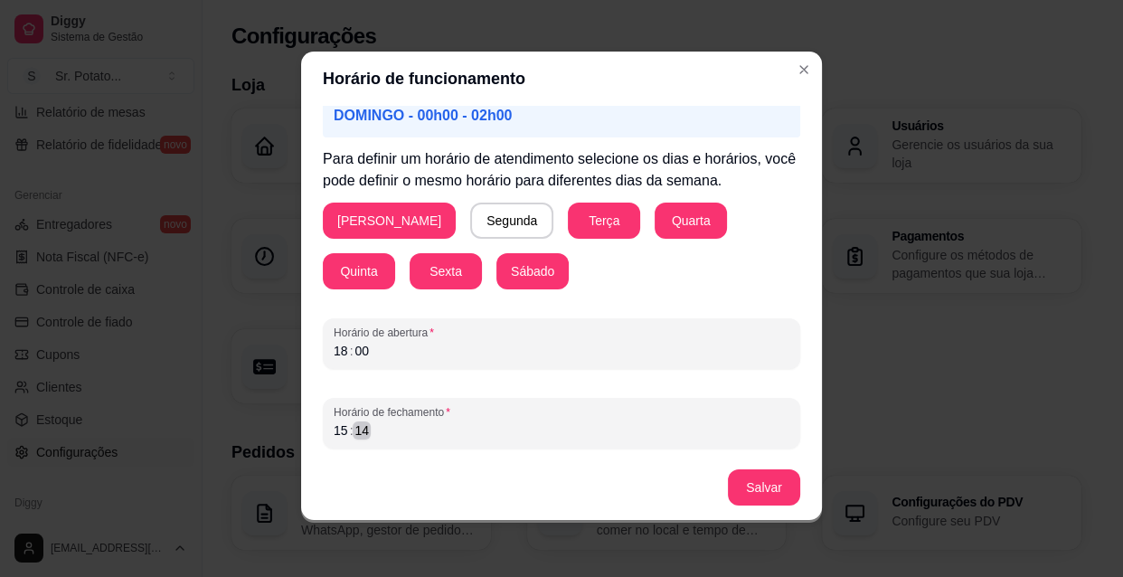
click at [365, 436] on div "15 : 14" at bounding box center [561, 430] width 456 height 22
click at [338, 429] on div "15" at bounding box center [341, 430] width 18 height 18
click at [766, 481] on button "Salvar" at bounding box center [763, 487] width 70 height 35
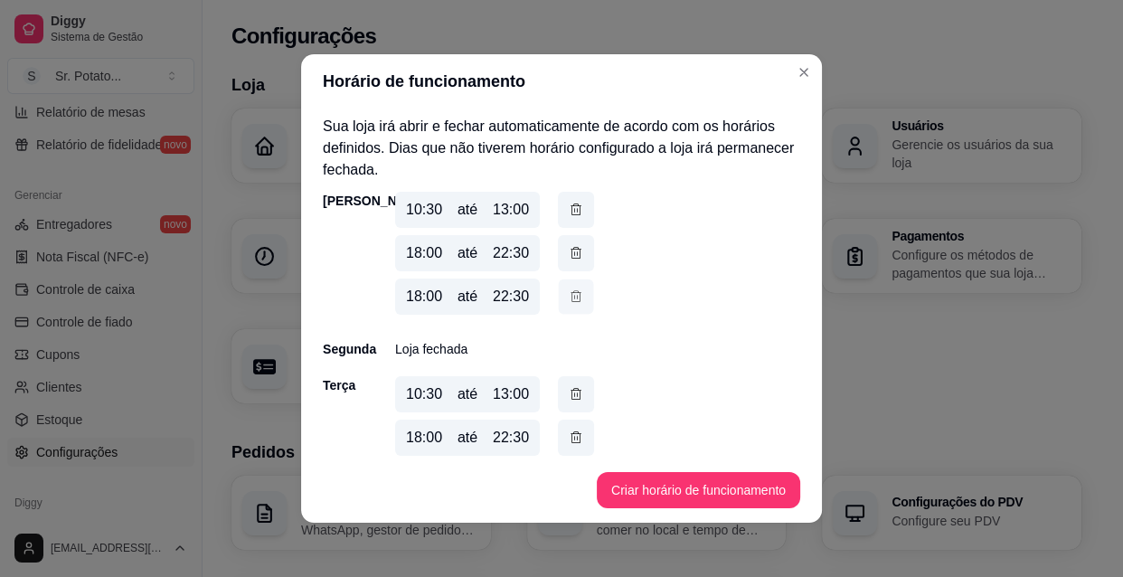
click at [568, 298] on icon "button" at bounding box center [575, 296] width 14 height 19
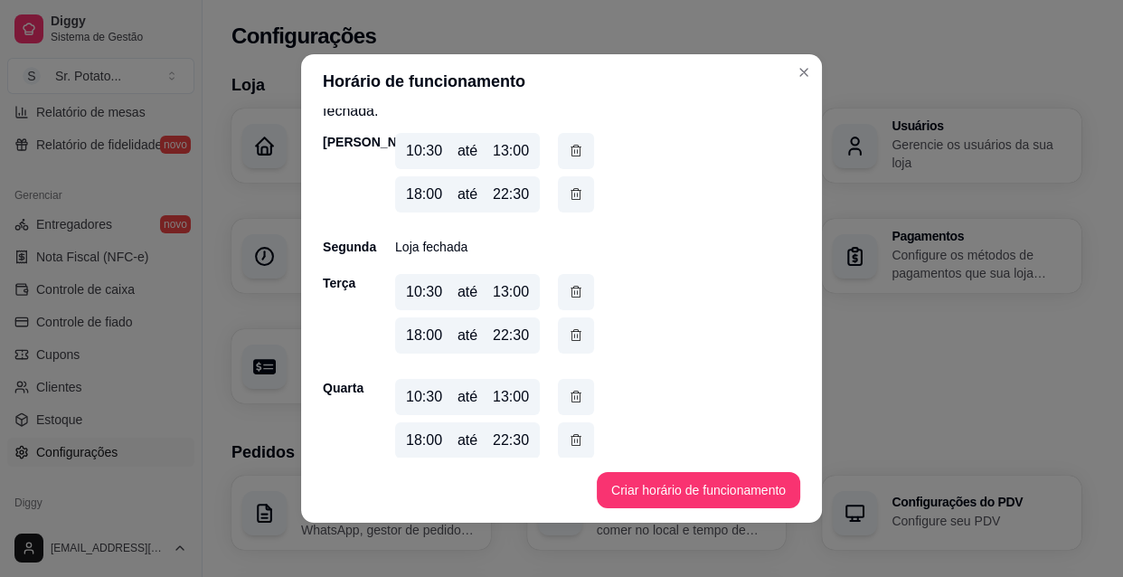
scroll to position [0, 0]
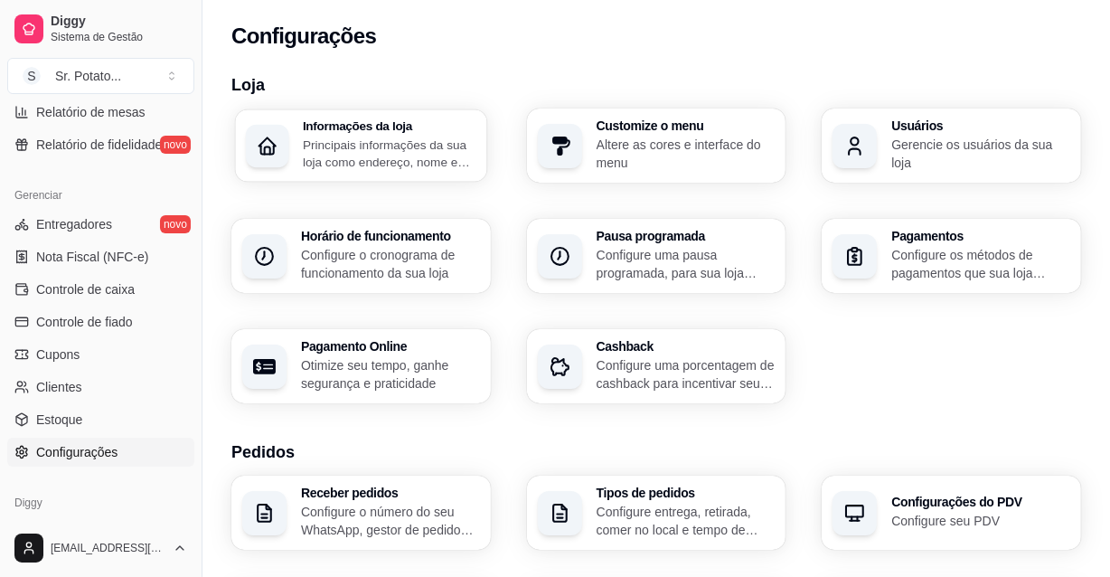
click at [406, 127] on h3 "Informações da loja" at bounding box center [390, 126] width 174 height 13
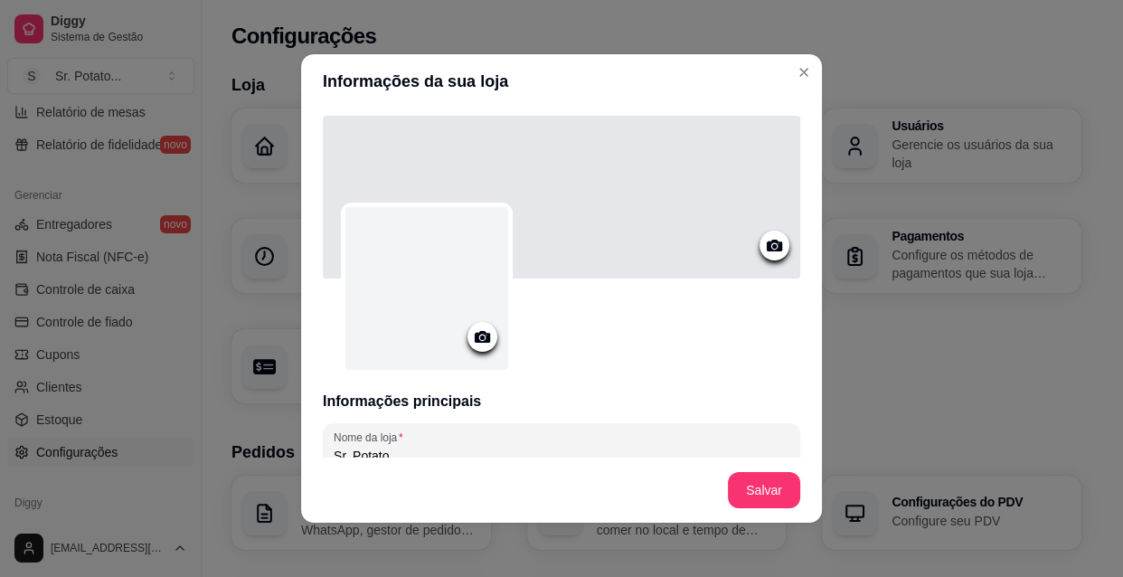
click at [478, 334] on icon at bounding box center [482, 336] width 21 height 21
